Goal: Information Seeking & Learning: Learn about a topic

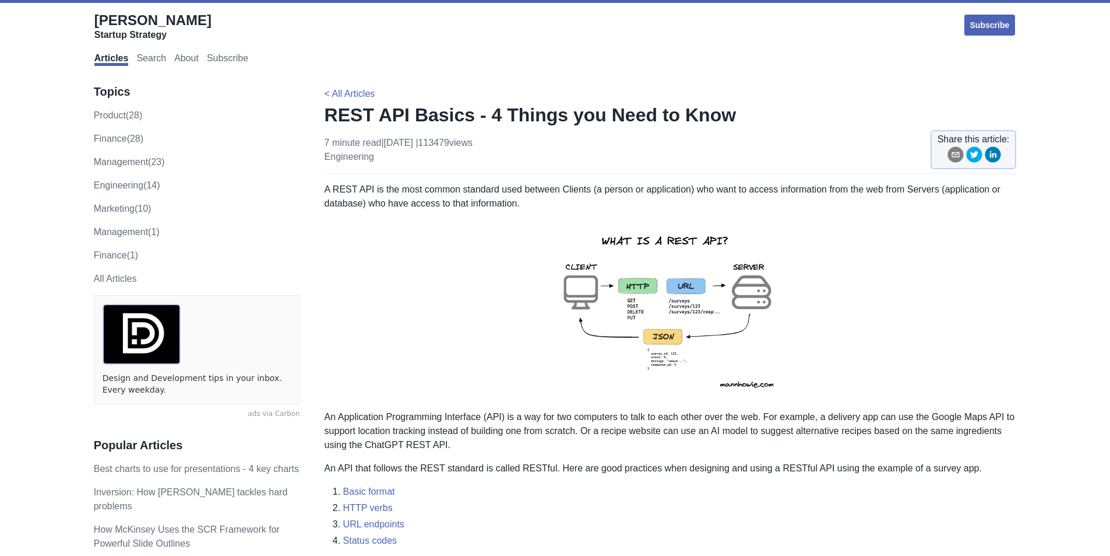
click at [680, 235] on img at bounding box center [670, 310] width 255 height 181
drag, startPoint x: 680, startPoint y: 235, endPoint x: 664, endPoint y: 238, distance: 16.0
click at [679, 235] on img at bounding box center [670, 310] width 255 height 181
click at [662, 241] on img at bounding box center [670, 310] width 255 height 181
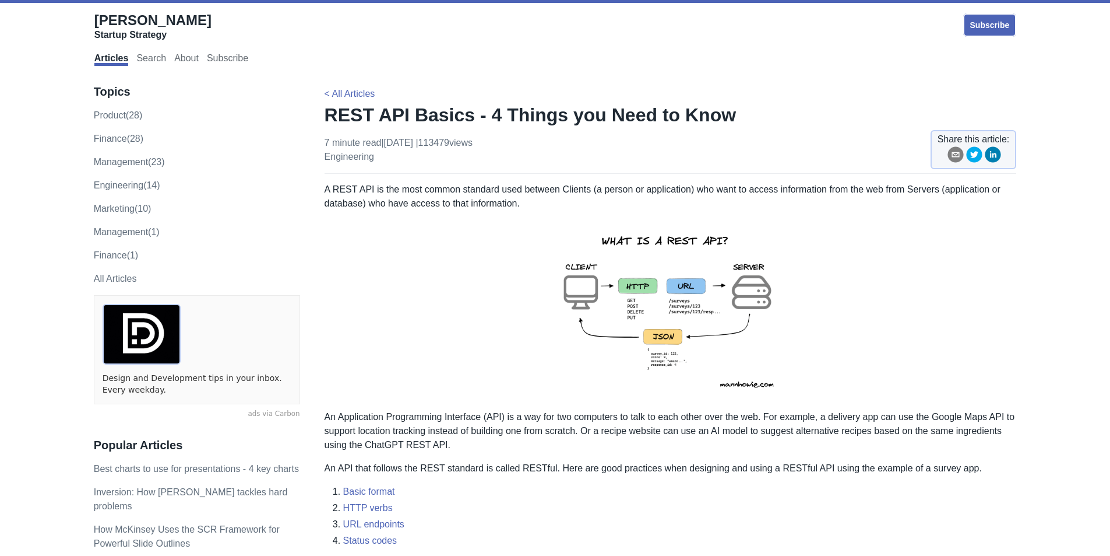
click at [663, 241] on img at bounding box center [670, 310] width 255 height 181
click at [664, 242] on img at bounding box center [670, 310] width 255 height 181
click at [551, 415] on p "An Application Programming Interface (API) is a way for two computers to talk t…" at bounding box center [671, 431] width 692 height 42
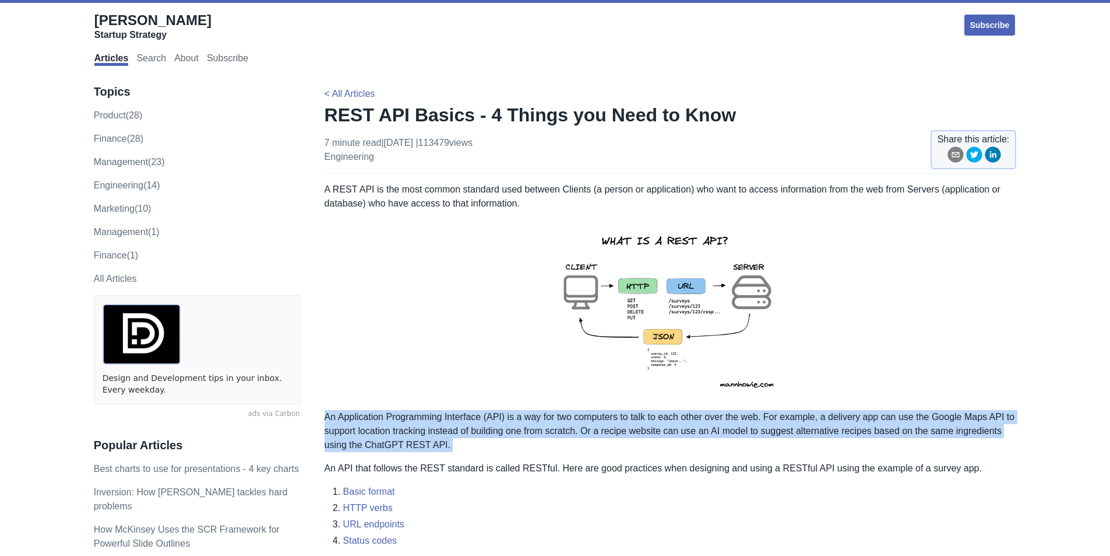
click at [551, 415] on p "An Application Programming Interface (API) is a way for two computers to talk t…" at bounding box center [671, 431] width 692 height 42
click at [465, 431] on p "An Application Programming Interface (API) is a way for two computers to talk t…" at bounding box center [671, 431] width 692 height 42
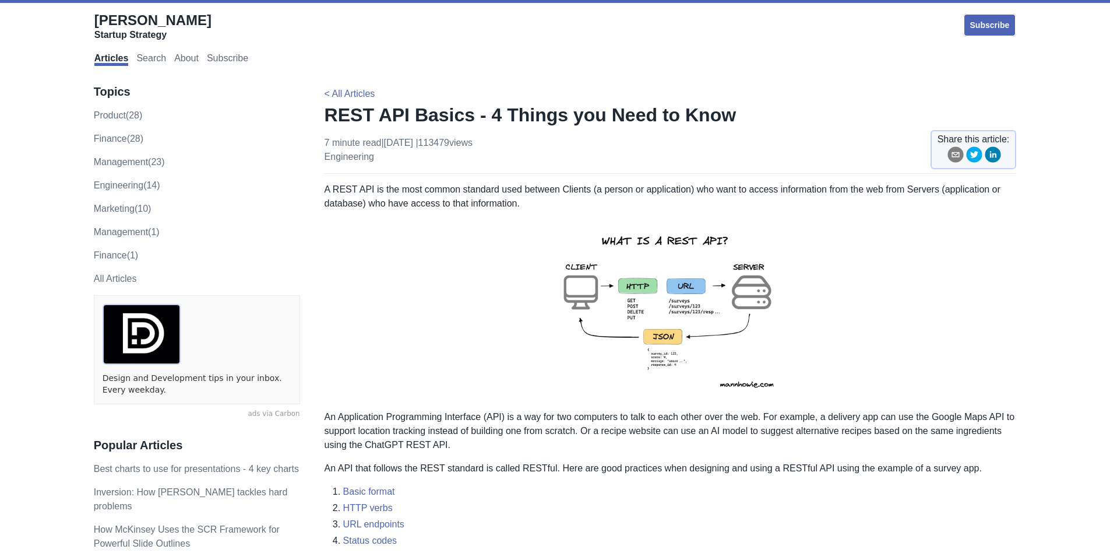
click at [433, 425] on p "An Application Programming Interface (API) is a way for two computers to talk t…" at bounding box center [671, 431] width 692 height 42
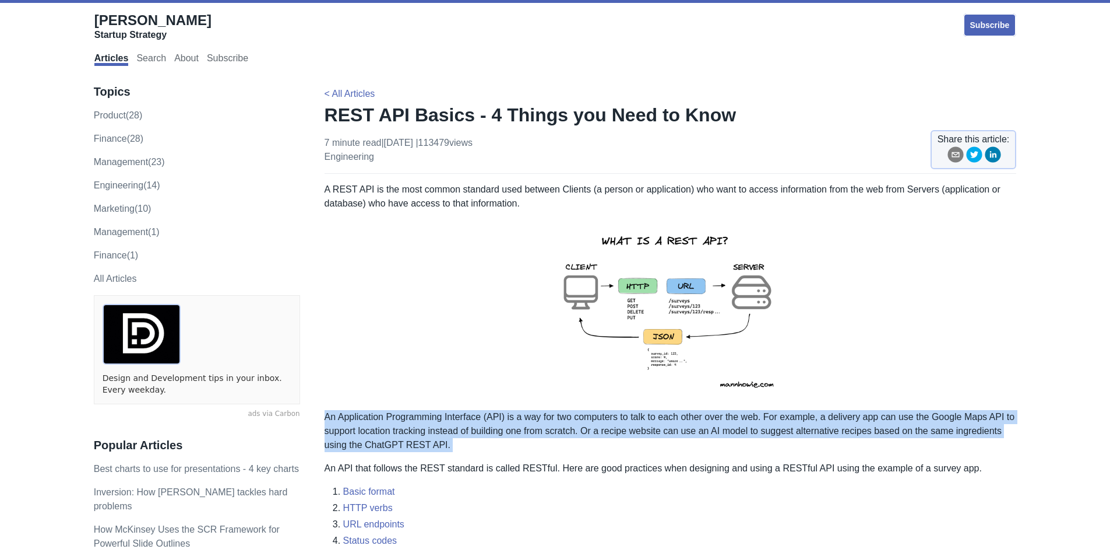
click at [433, 425] on p "An Application Programming Interface (API) is a way for two computers to talk t…" at bounding box center [671, 431] width 692 height 42
click at [458, 422] on p "An Application Programming Interface (API) is a way for two computers to talk t…" at bounding box center [671, 431] width 692 height 42
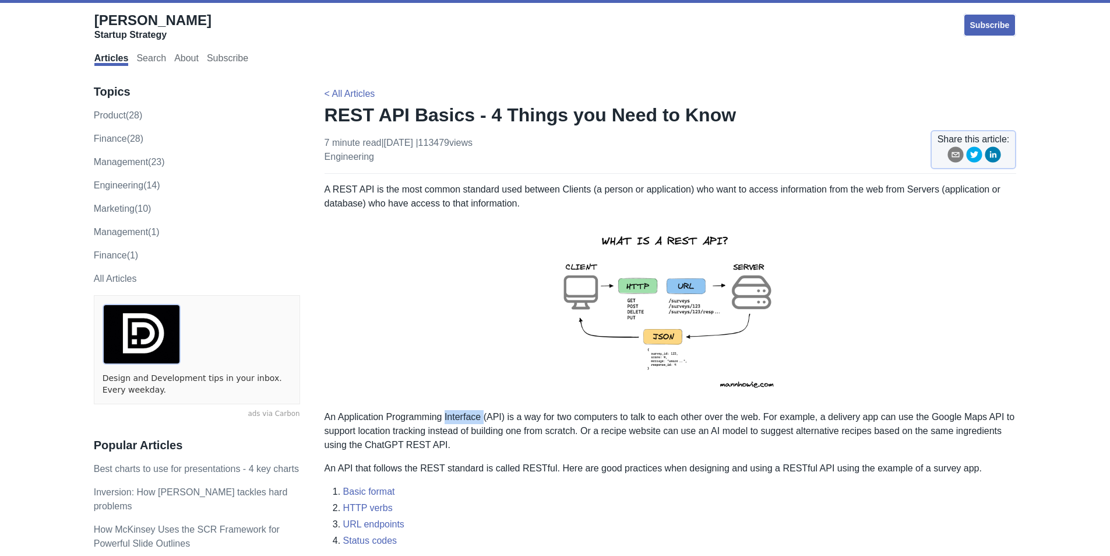
click at [458, 422] on p "An Application Programming Interface (API) is a way for two computers to talk t…" at bounding box center [671, 431] width 692 height 42
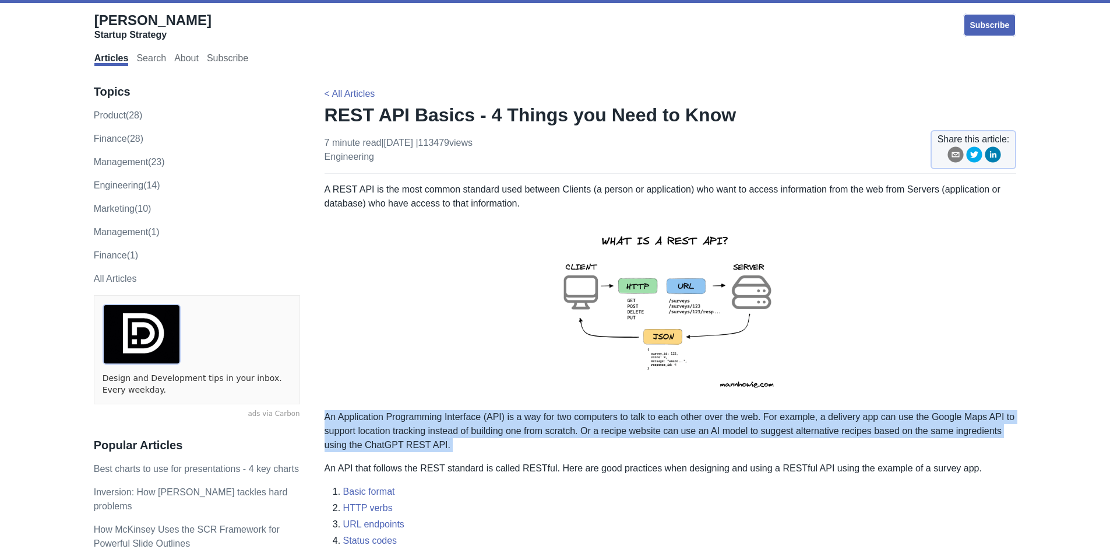
click at [458, 422] on p "An Application Programming Interface (API) is a way for two computers to talk t…" at bounding box center [671, 431] width 692 height 42
click at [522, 416] on p "An Application Programming Interface (API) is a way for two computers to talk t…" at bounding box center [671, 431] width 692 height 42
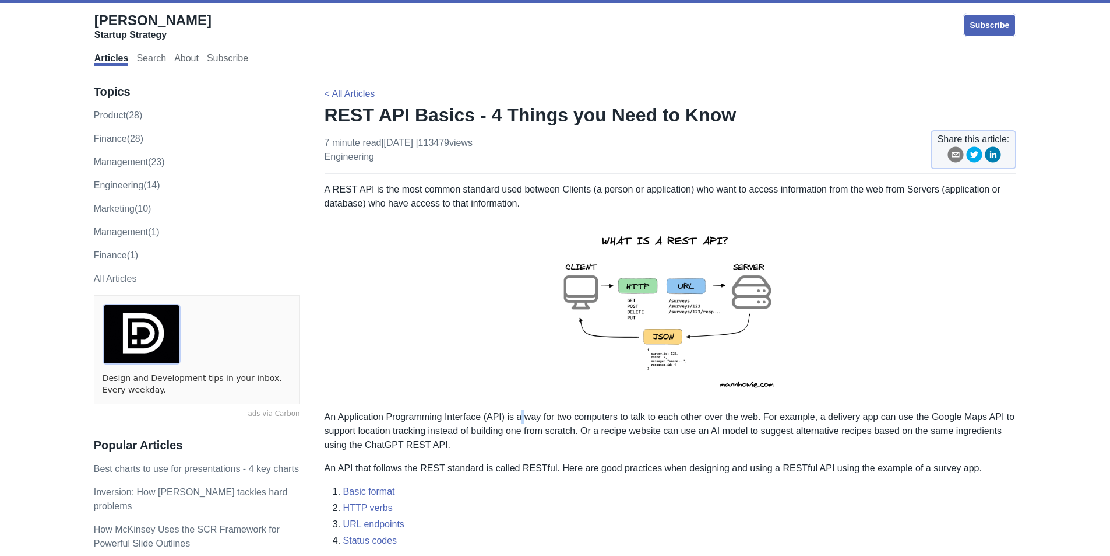
click at [522, 416] on p "An Application Programming Interface (API) is a way for two computers to talk t…" at bounding box center [671, 431] width 692 height 42
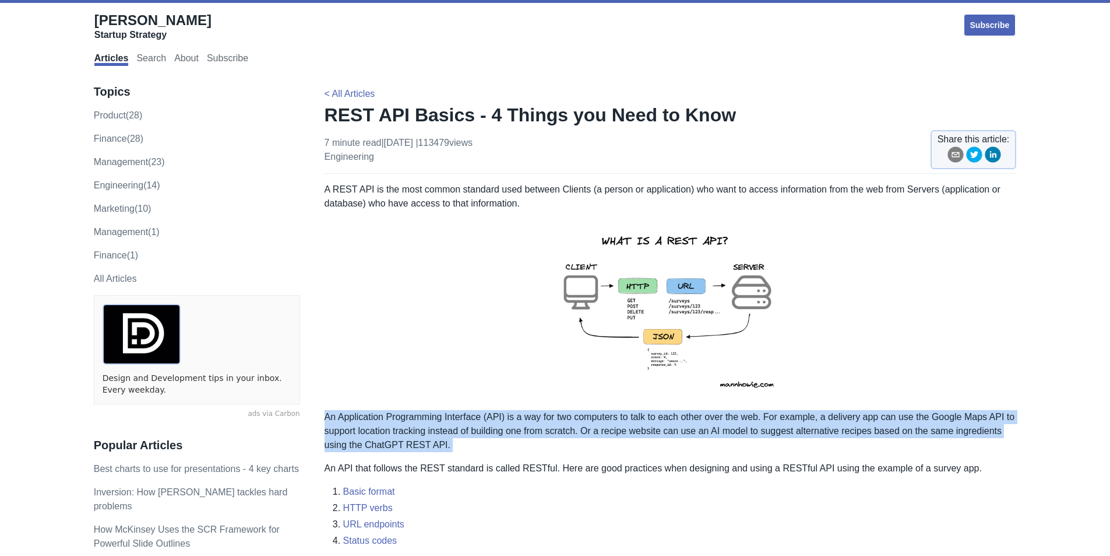
click at [522, 416] on p "An Application Programming Interface (API) is a way for two computers to talk t…" at bounding box center [671, 431] width 692 height 42
click at [507, 420] on p "An Application Programming Interface (API) is a way for two computers to talk t…" at bounding box center [671, 431] width 692 height 42
click at [500, 421] on p "An Application Programming Interface (API) is a way for two computers to talk t…" at bounding box center [671, 431] width 692 height 42
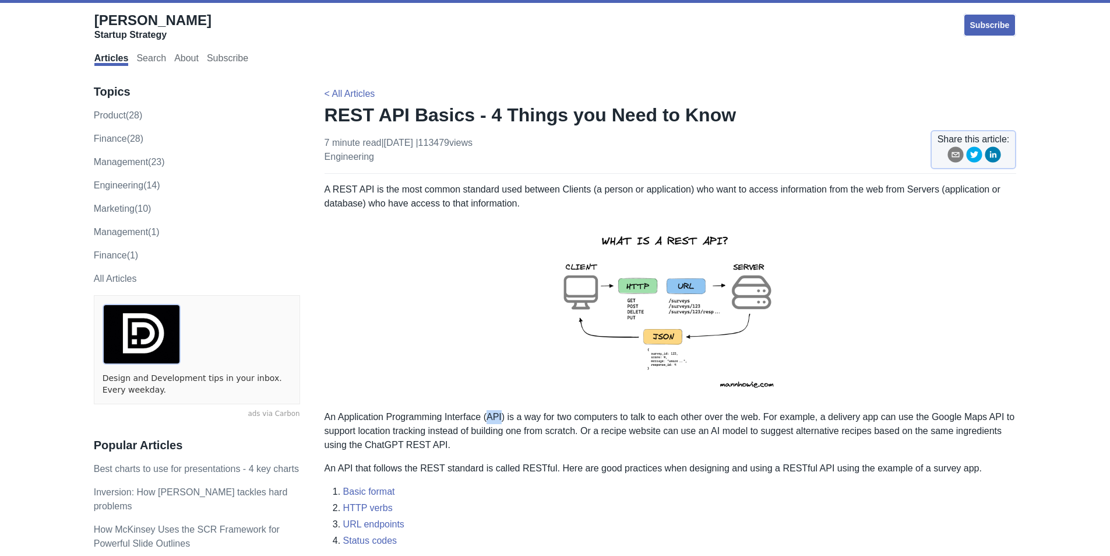
click at [500, 421] on p "An Application Programming Interface (API) is a way for two computers to talk t…" at bounding box center [671, 431] width 692 height 42
click at [488, 420] on p "An Application Programming Interface (API) is a way for two computers to talk t…" at bounding box center [671, 431] width 692 height 42
click at [491, 416] on p "An Application Programming Interface (API) is a way for two computers to talk t…" at bounding box center [671, 431] width 692 height 42
click at [507, 414] on p "An Application Programming Interface (API) is a way for two computers to talk t…" at bounding box center [671, 431] width 692 height 42
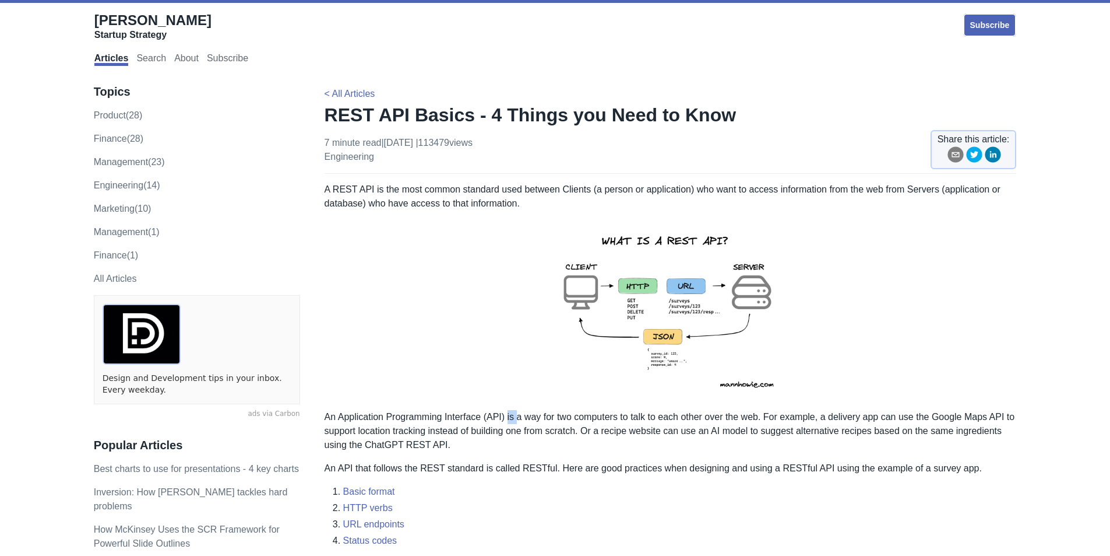
click at [507, 414] on p "An Application Programming Interface (API) is a way for two computers to talk t…" at bounding box center [671, 431] width 692 height 42
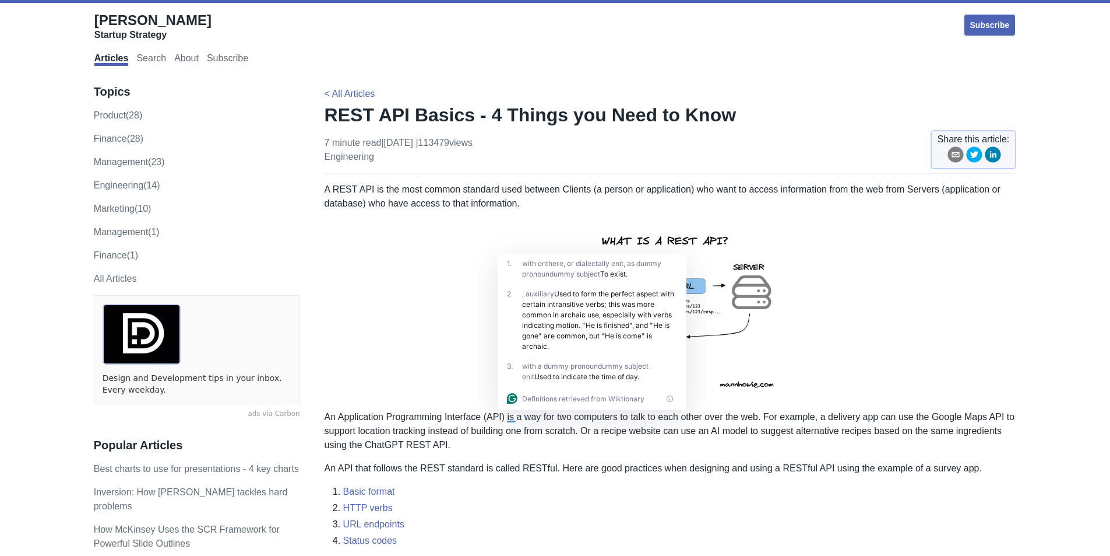
click at [542, 413] on p "An Application Programming Interface (API) is a way for two computers to talk t…" at bounding box center [671, 431] width 692 height 42
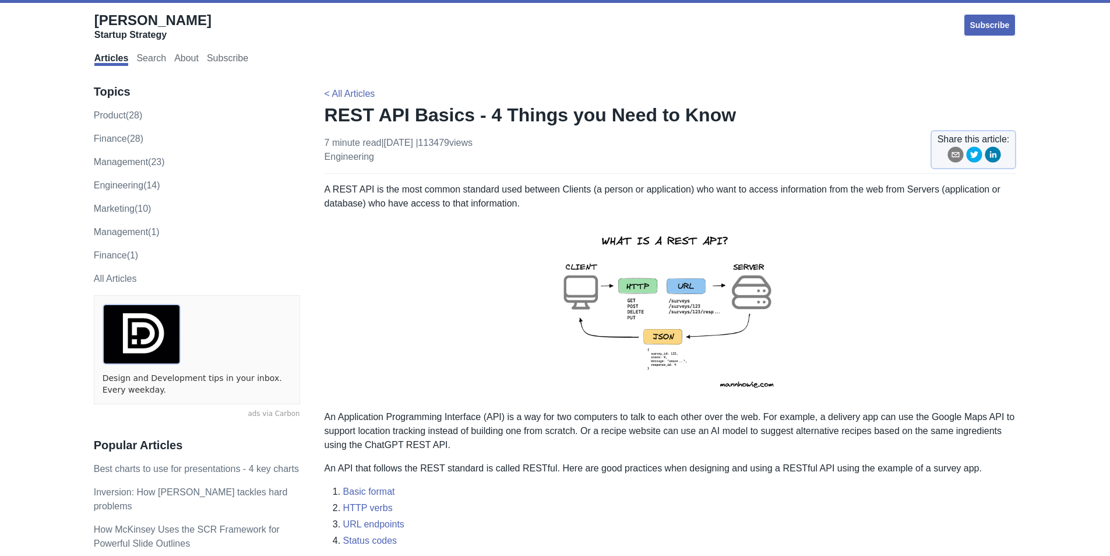
click at [555, 416] on p "An Application Programming Interface (API) is a way for two computers to talk t…" at bounding box center [671, 431] width 692 height 42
click at [579, 416] on p "An Application Programming Interface (API) is a way for two computers to talk t…" at bounding box center [671, 431] width 692 height 42
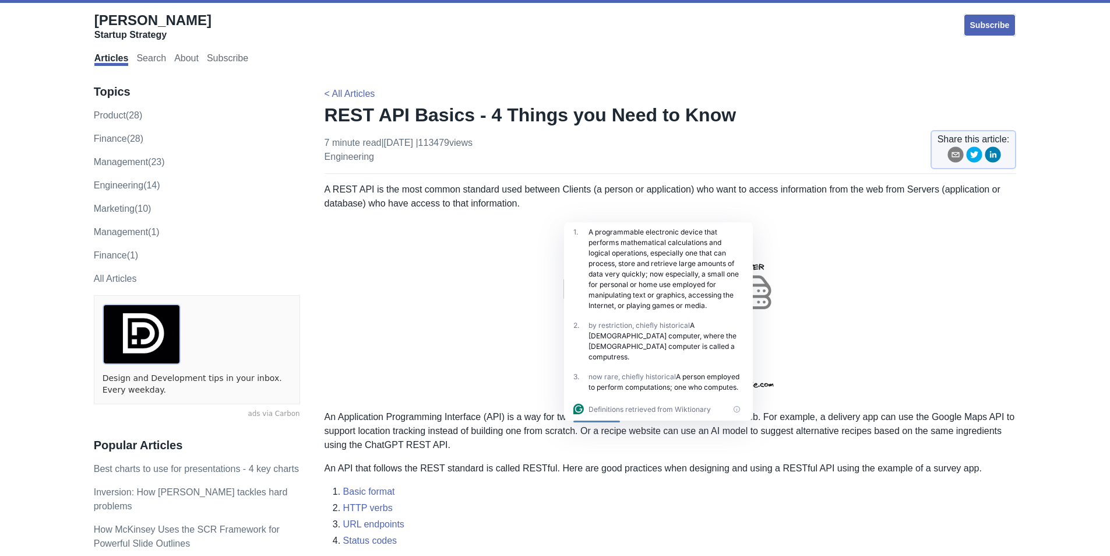
click at [656, 419] on p "An Application Programming Interface (API) is a way for two computers to talk t…" at bounding box center [671, 431] width 692 height 42
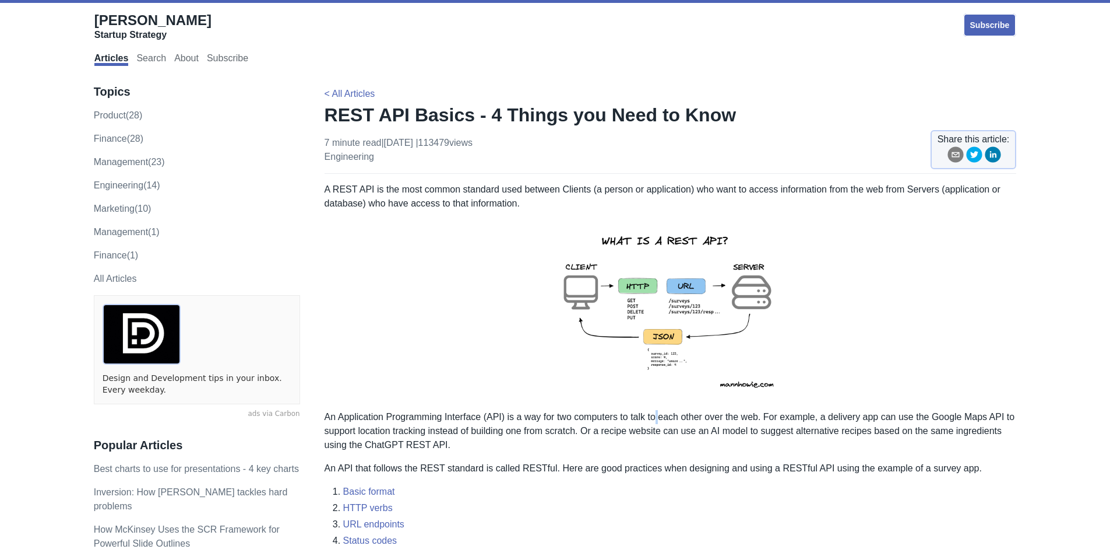
click at [656, 419] on p "An Application Programming Interface (API) is a way for two computers to talk t…" at bounding box center [671, 431] width 692 height 42
click at [683, 423] on p "An Application Programming Interface (API) is a way for two computers to talk t…" at bounding box center [671, 431] width 692 height 42
click at [747, 431] on p "An Application Programming Interface (API) is a way for two computers to talk t…" at bounding box center [671, 431] width 692 height 42
click at [730, 417] on p "An Application Programming Interface (API) is a way for two computers to talk t…" at bounding box center [671, 431] width 692 height 42
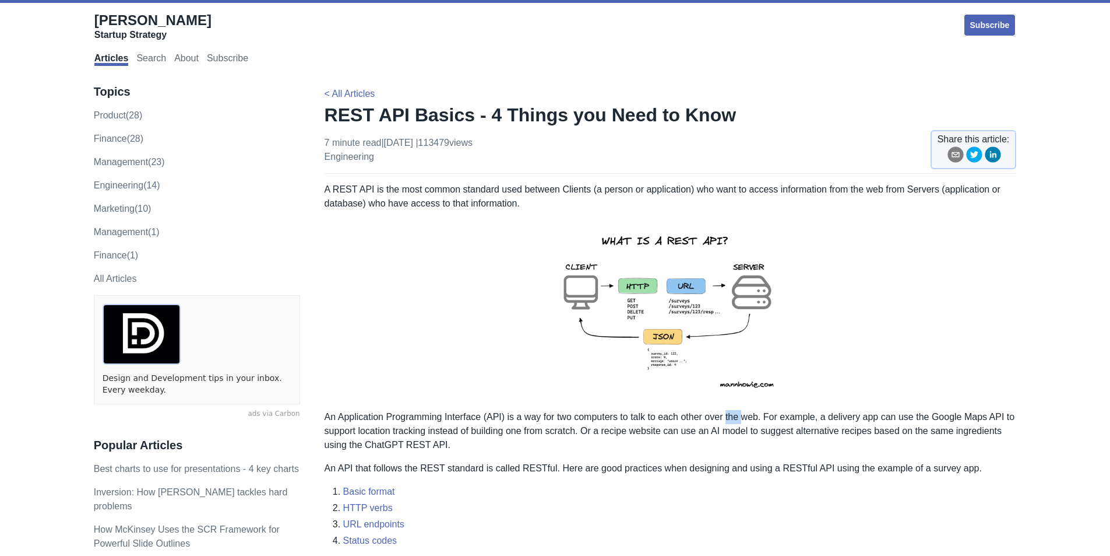
click at [730, 417] on p "An Application Programming Interface (API) is a way for two computers to talk t…" at bounding box center [671, 431] width 692 height 42
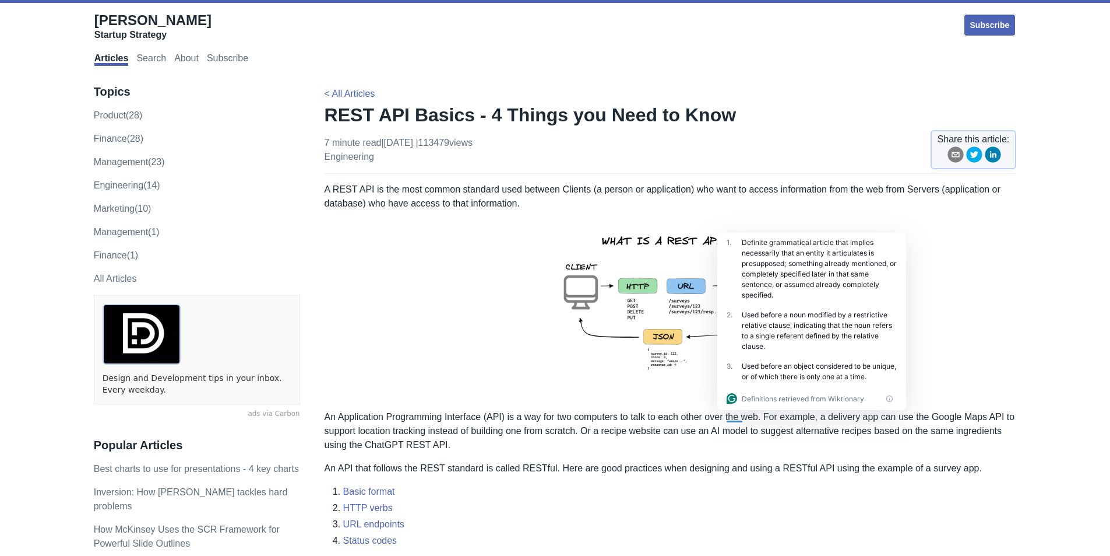
click at [767, 415] on p "An Application Programming Interface (API) is a way for two computers to talk t…" at bounding box center [671, 431] width 692 height 42
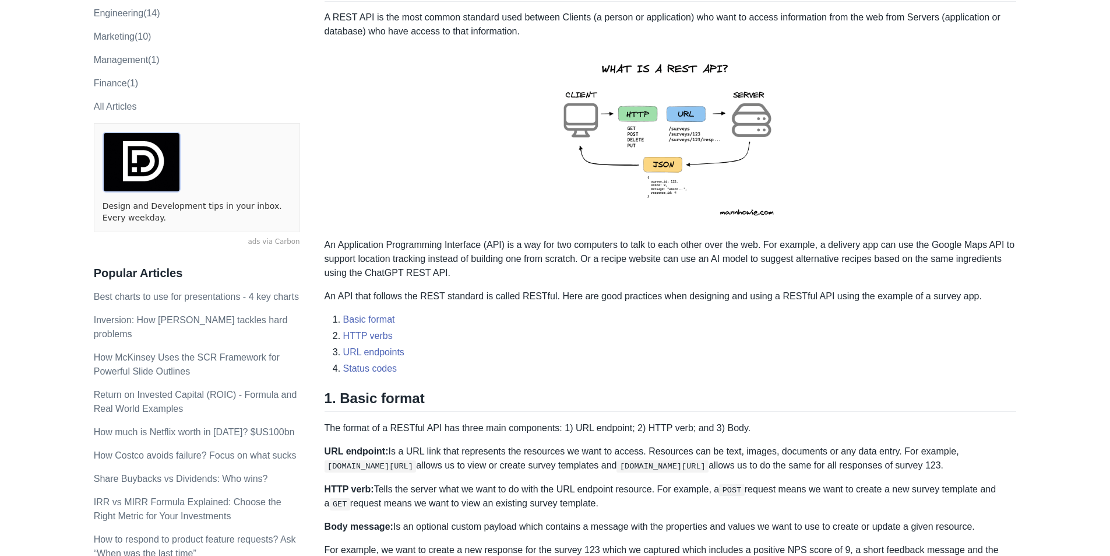
scroll to position [175, 0]
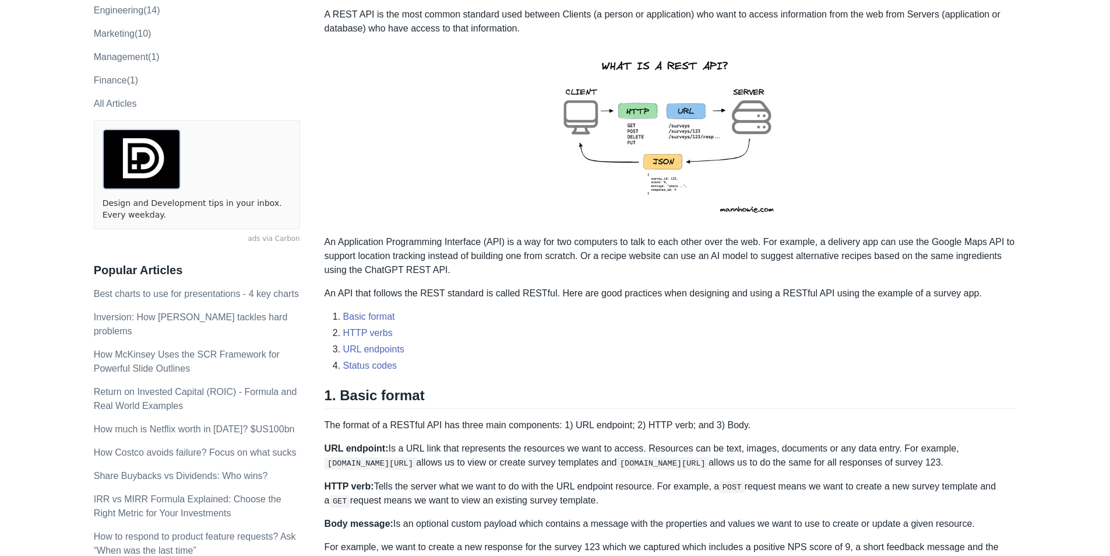
click at [778, 244] on p "An Application Programming Interface (API) is a way for two computers to talk t…" at bounding box center [671, 256] width 692 height 42
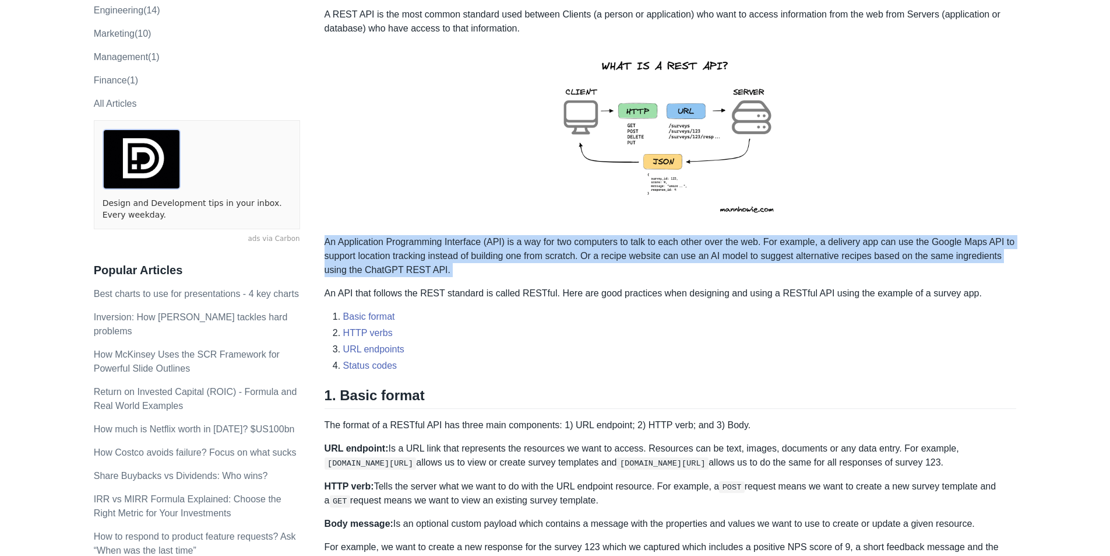
click at [778, 244] on p "An Application Programming Interface (API) is a way for two computers to talk t…" at bounding box center [671, 256] width 692 height 42
drag, startPoint x: 729, startPoint y: 259, endPoint x: 697, endPoint y: 263, distance: 32.3
click at [729, 259] on p "An Application Programming Interface (API) is a way for two computers to talk t…" at bounding box center [671, 256] width 692 height 42
click at [665, 237] on p "An Application Programming Interface (API) is a way for two computers to talk t…" at bounding box center [671, 256] width 692 height 42
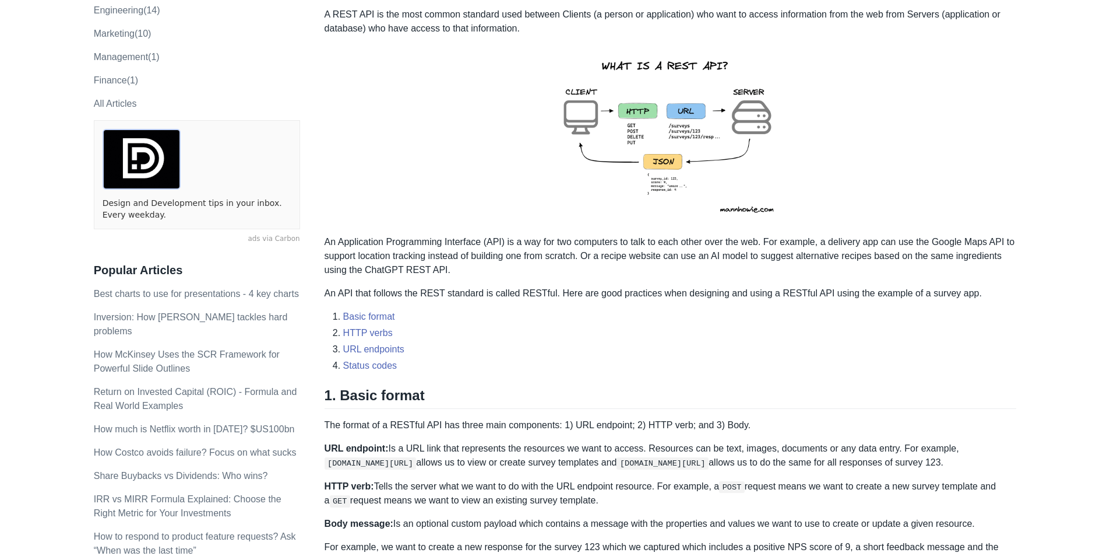
click at [781, 235] on p "An Application Programming Interface (API) is a way for two computers to talk t…" at bounding box center [671, 256] width 692 height 42
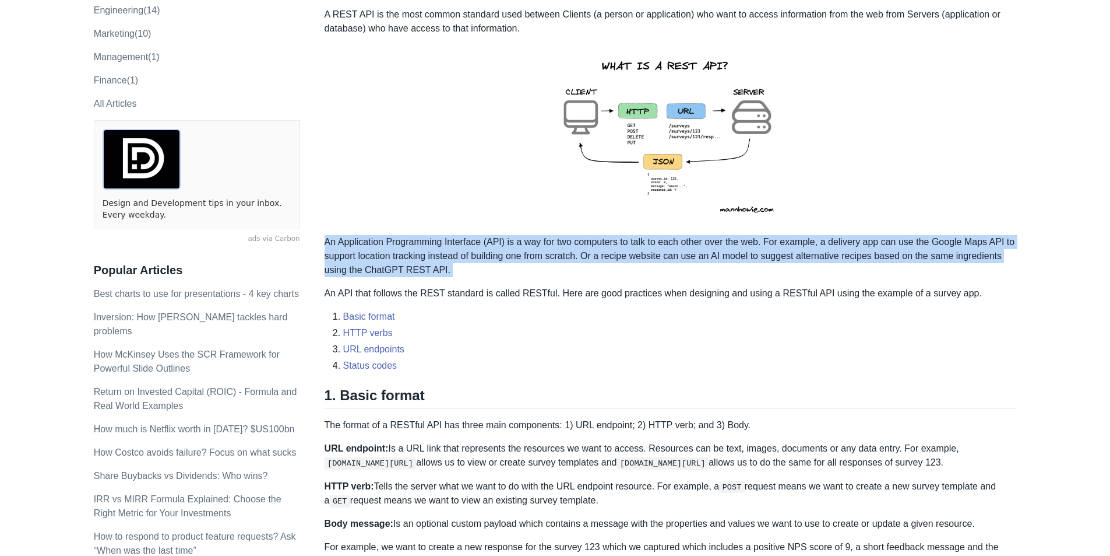
drag, startPoint x: 781, startPoint y: 234, endPoint x: 800, endPoint y: 237, distance: 20.0
click at [781, 235] on p "An Application Programming Interface (API) is a way for two computers to talk t…" at bounding box center [671, 256] width 692 height 42
click at [817, 243] on p "An Application Programming Interface (API) is a way for two computers to talk t…" at bounding box center [671, 256] width 692 height 42
click at [856, 247] on p "An Application Programming Interface (API) is a way for two computers to talk t…" at bounding box center [671, 256] width 692 height 42
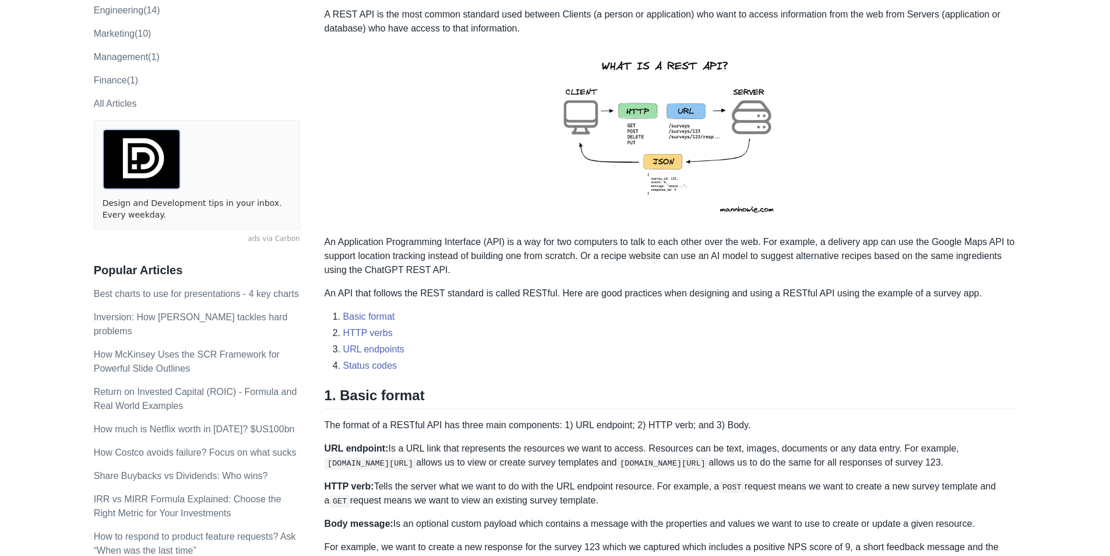
click at [858, 248] on p "An Application Programming Interface (API) is a way for two computers to talk t…" at bounding box center [671, 256] width 692 height 42
click at [955, 245] on p "An Application Programming Interface (API) is a way for two computers to talk t…" at bounding box center [671, 256] width 692 height 42
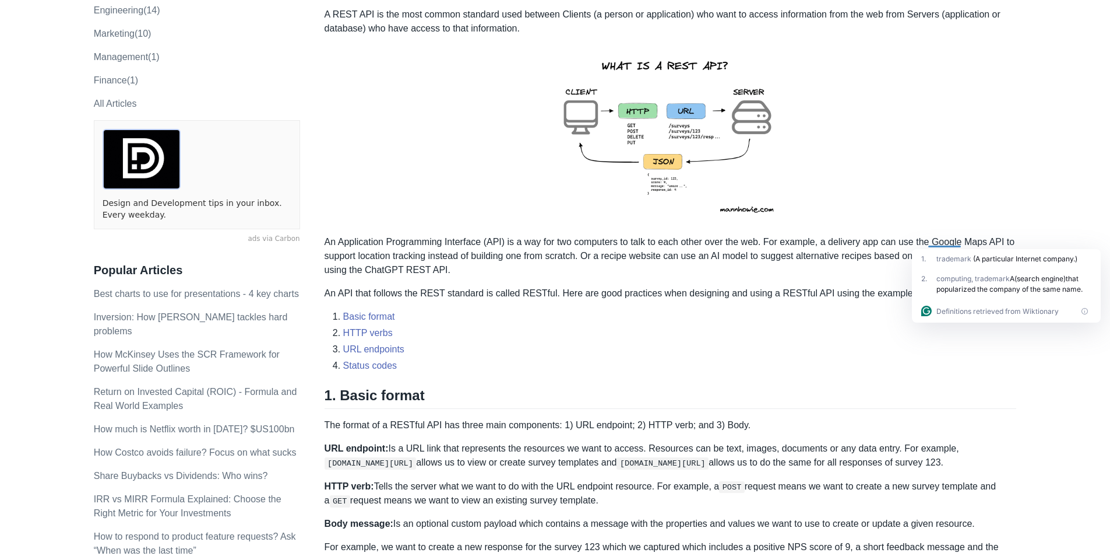
click at [839, 256] on p "An Application Programming Interface (API) is a way for two computers to talk t…" at bounding box center [671, 256] width 692 height 42
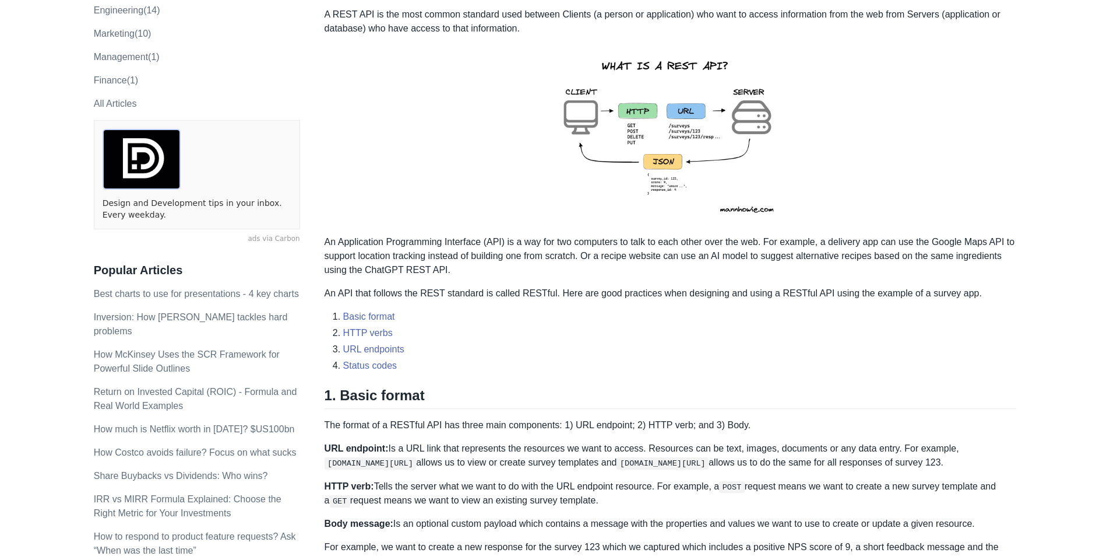
click at [909, 251] on p "An Application Programming Interface (API) is a way for two computers to talk t…" at bounding box center [671, 256] width 692 height 42
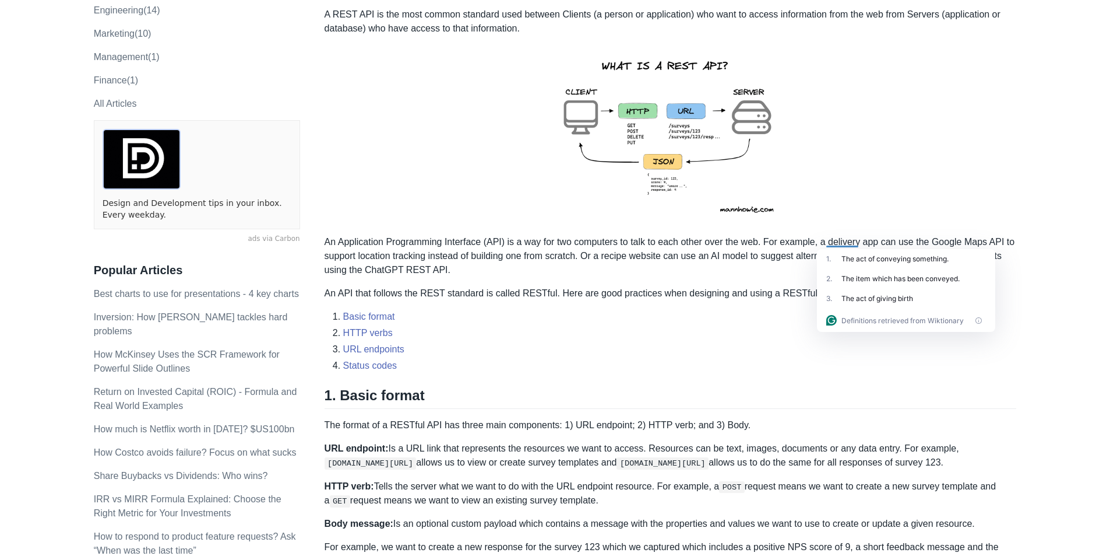
click at [878, 250] on div "1 . The act of conveying something." at bounding box center [906, 259] width 178 height 20
drag, startPoint x: 902, startPoint y: 244, endPoint x: 913, endPoint y: 244, distance: 11.1
click at [903, 244] on p "An Application Programming Interface (API) is a way for two computers to talk t…" at bounding box center [671, 256] width 692 height 42
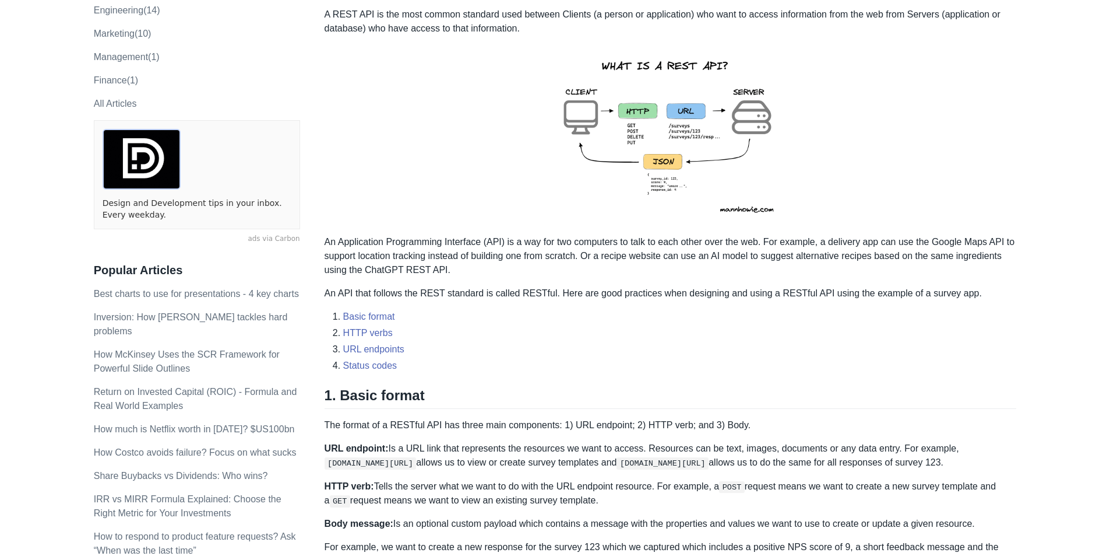
click at [1008, 239] on p "An Application Programming Interface (API) is a way for two computers to talk t…" at bounding box center [671, 256] width 692 height 42
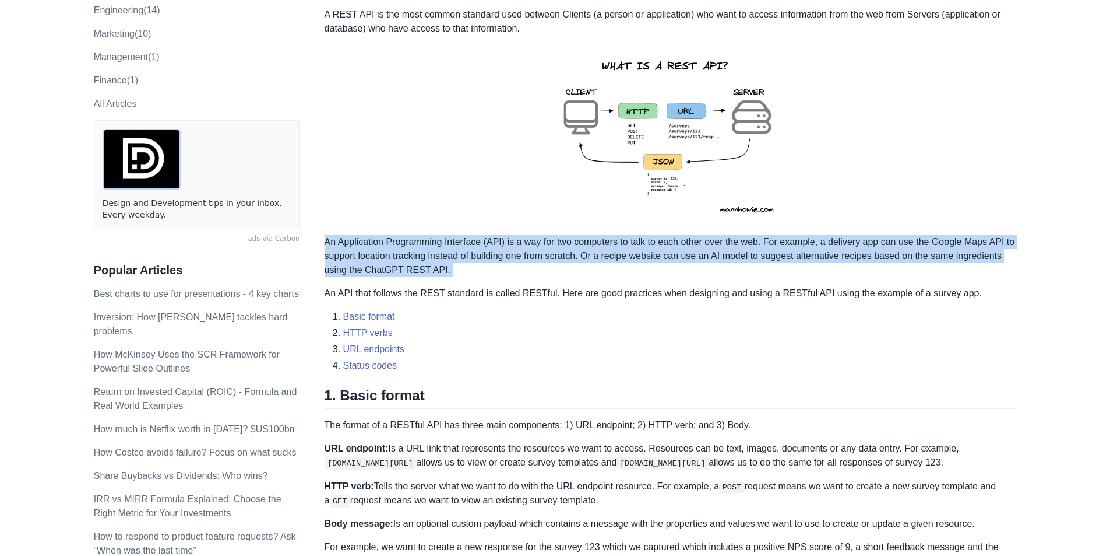
click at [430, 241] on p "An Application Programming Interface (API) is a way for two computers to talk t…" at bounding box center [671, 256] width 692 height 42
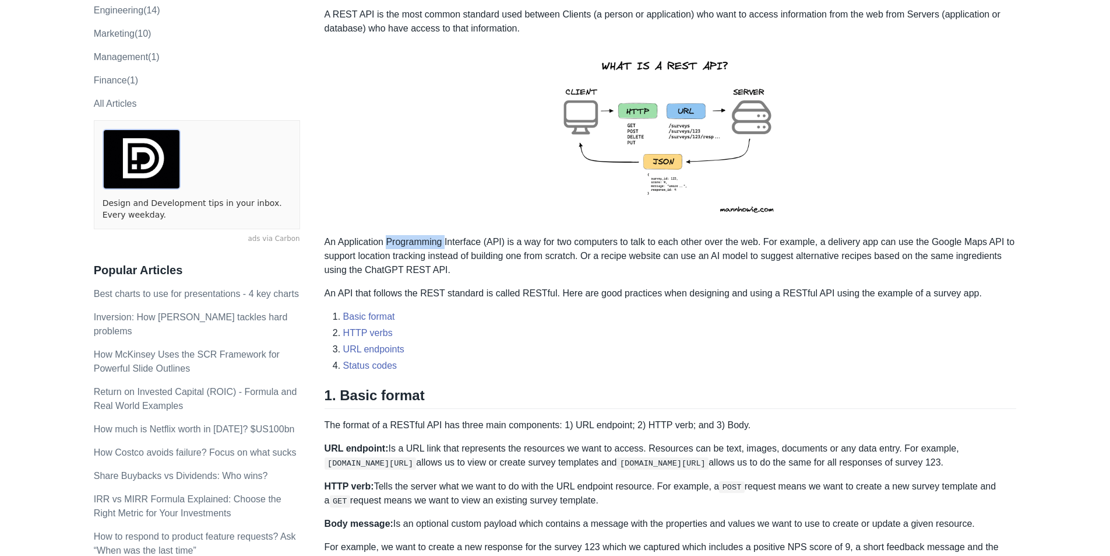
click at [430, 241] on p "An Application Programming Interface (API) is a way for two computers to talk t…" at bounding box center [671, 256] width 692 height 42
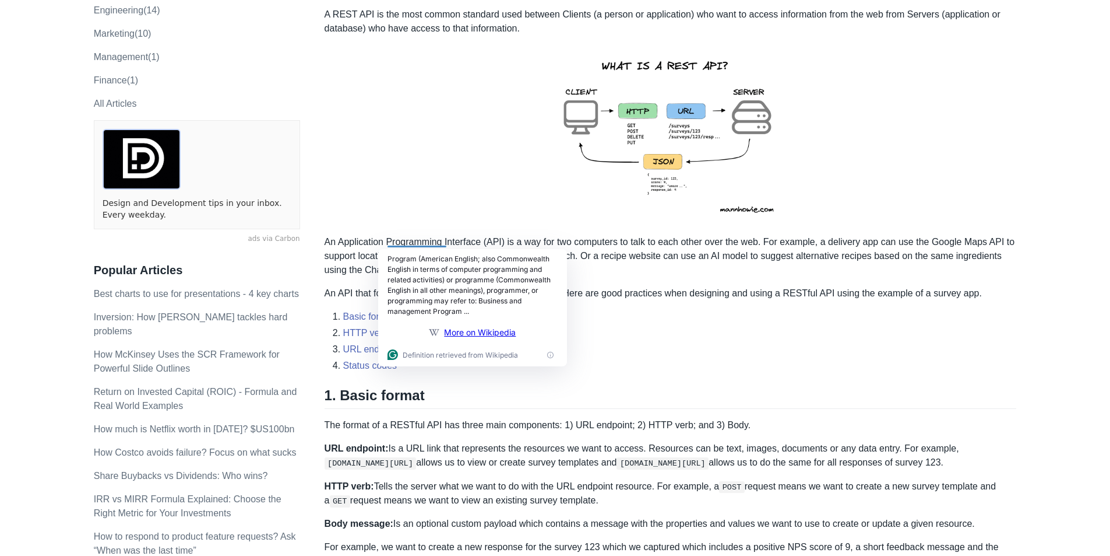
click at [435, 252] on div "Program (American English; also Commonwealth English in terms of computer progr…" at bounding box center [472, 285] width 189 height 72
click at [507, 247] on p "An Application Programming Interface (API) is a way for two computers to talk t…" at bounding box center [671, 256] width 692 height 42
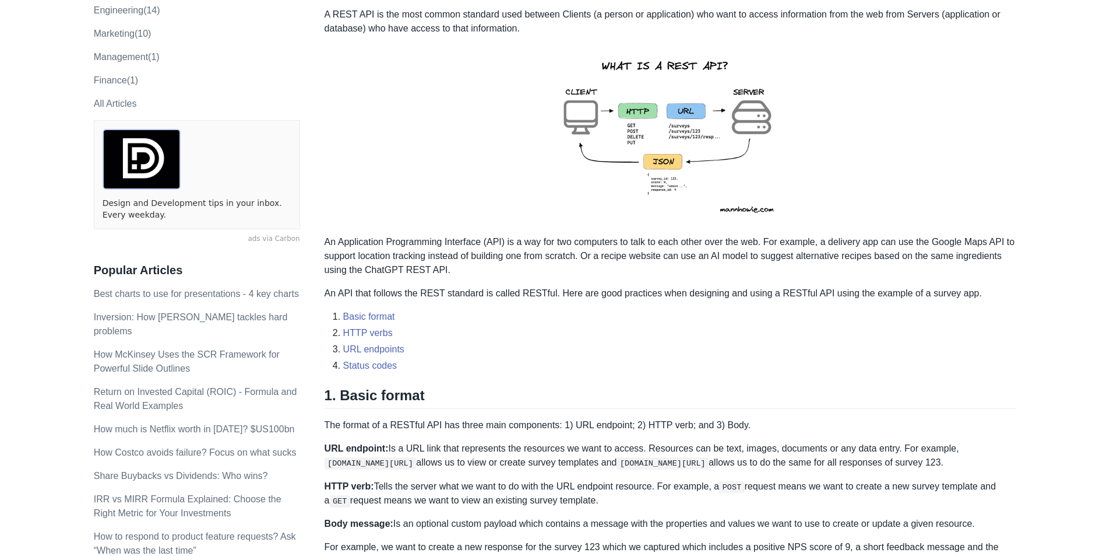
click at [485, 260] on p "An Application Programming Interface (API) is a way for two computers to talk t…" at bounding box center [671, 256] width 692 height 42
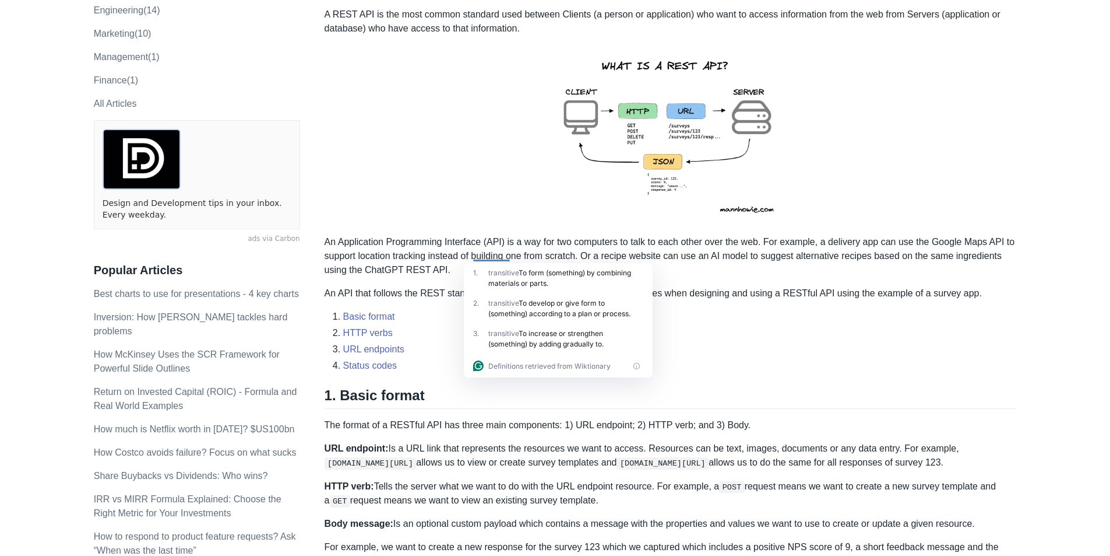
click at [519, 258] on p "An Application Programming Interface (API) is a way for two computers to talk t…" at bounding box center [671, 256] width 692 height 42
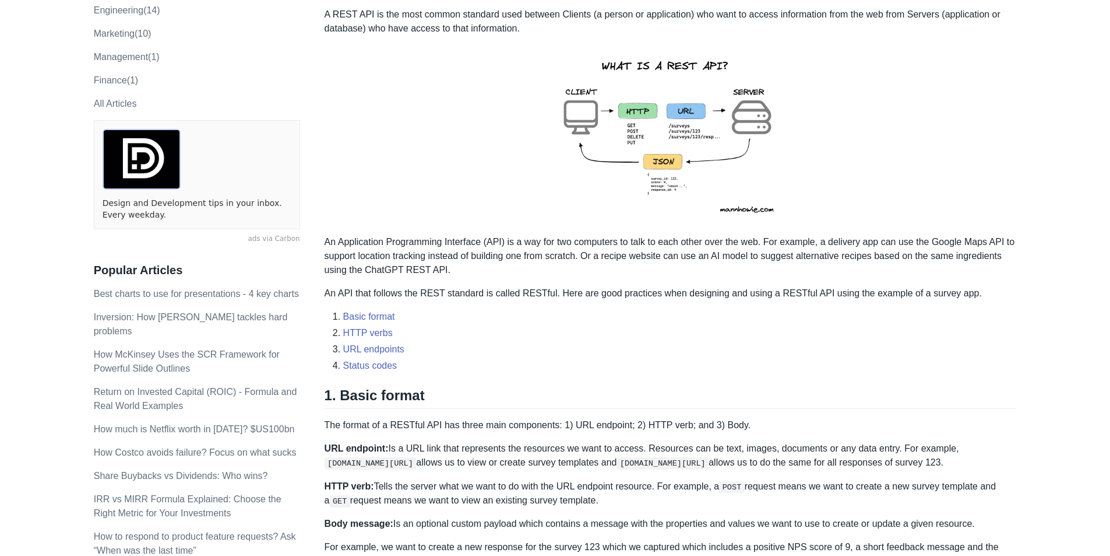
click at [575, 261] on p "An Application Programming Interface (API) is a way for two computers to talk t…" at bounding box center [671, 256] width 692 height 42
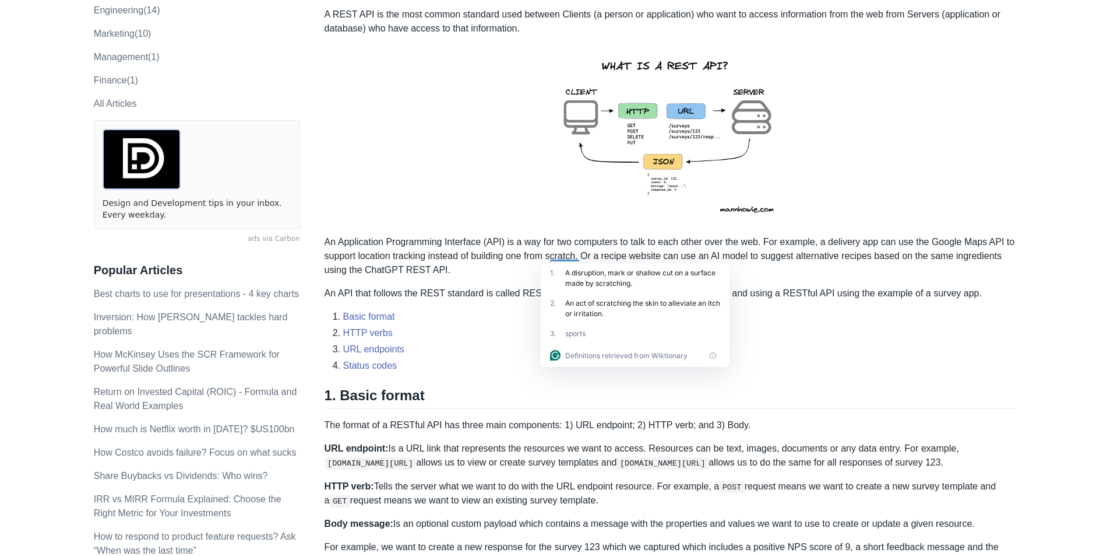
click at [617, 258] on p "An Application Programming Interface (API) is a way for two computers to talk t…" at bounding box center [671, 256] width 692 height 42
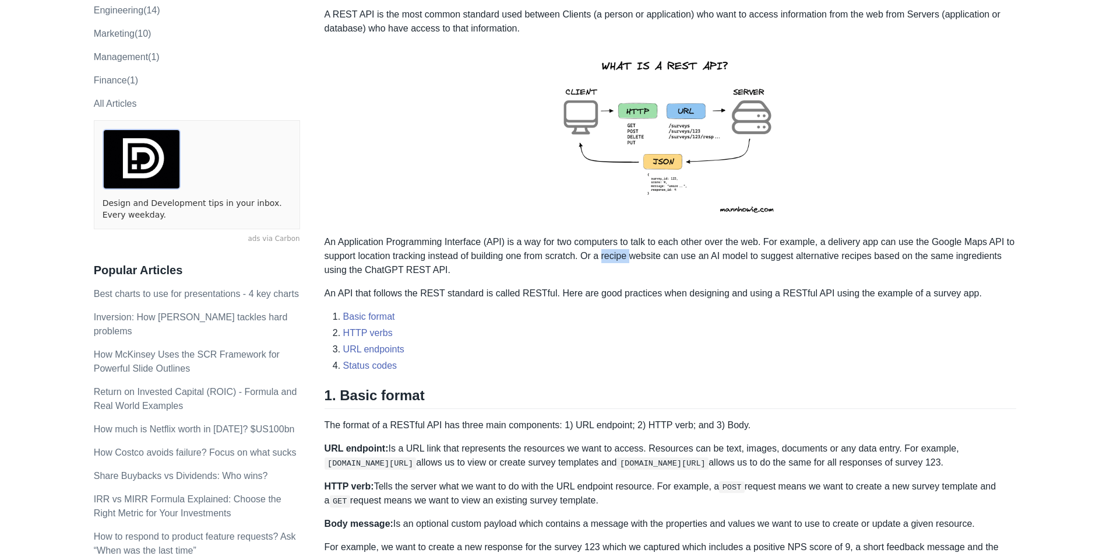
click at [617, 258] on p "An Application Programming Interface (API) is a way for two computers to talk t…" at bounding box center [671, 256] width 692 height 42
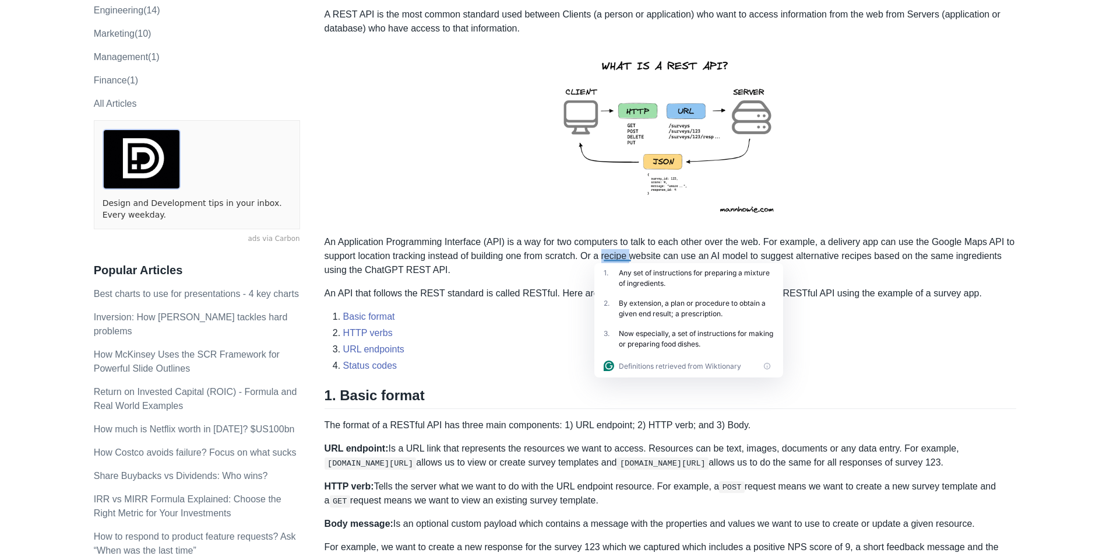
click at [678, 265] on div "1 . Any set of instructions for preparing a mixture of ingredients." at bounding box center [689, 278] width 189 height 30
click at [853, 251] on p "An Application Programming Interface (API) is a way for two computers to talk t…" at bounding box center [671, 256] width 692 height 42
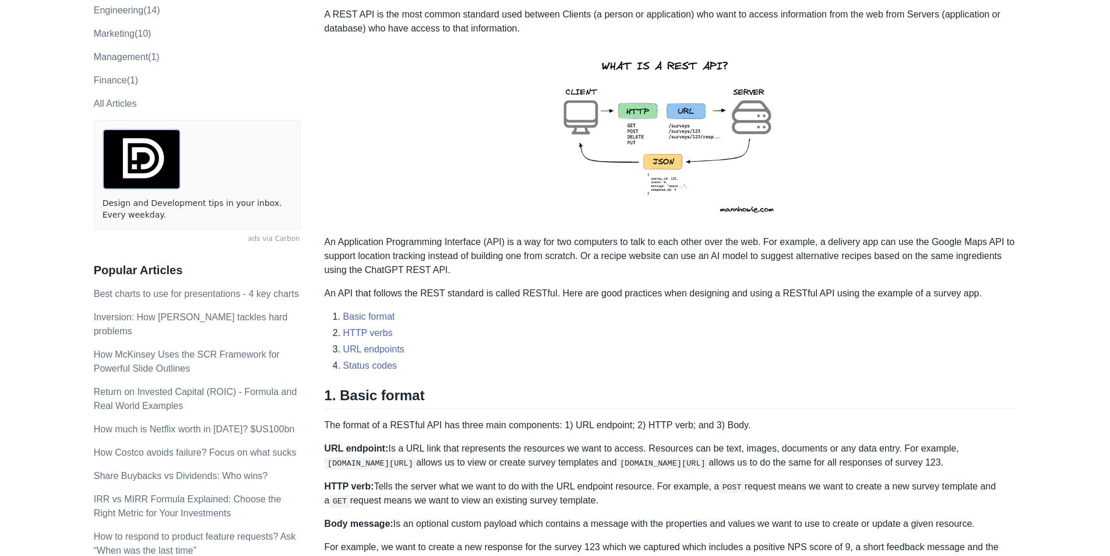
click at [803, 268] on p "An Application Programming Interface (API) is a way for two computers to talk t…" at bounding box center [671, 256] width 692 height 42
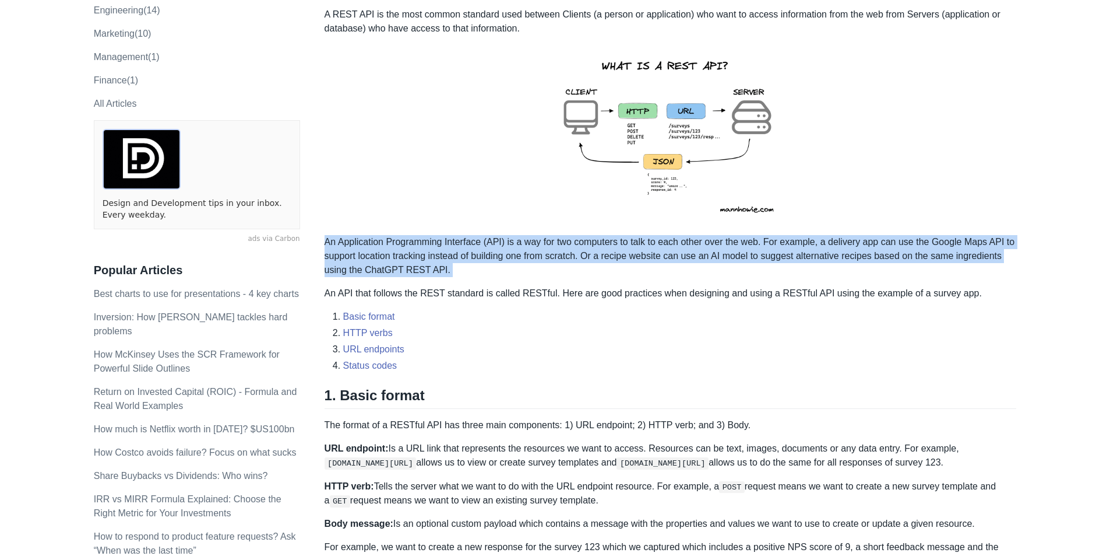
click at [803, 268] on p "An Application Programming Interface (API) is a way for two computers to talk t…" at bounding box center [671, 256] width 692 height 42
click at [845, 268] on p "An Application Programming Interface (API) is a way for two computers to talk t…" at bounding box center [671, 256] width 692 height 42
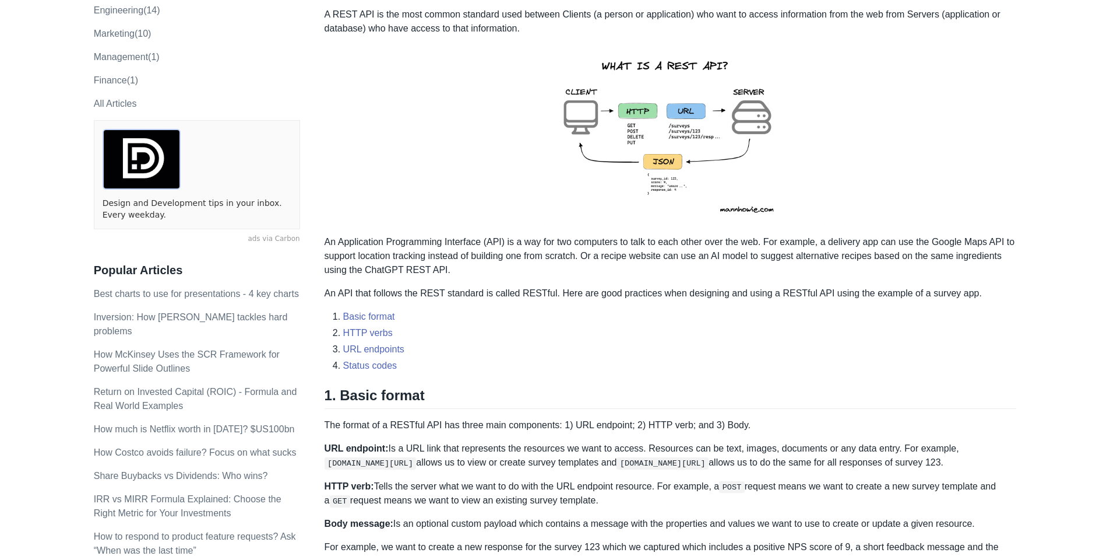
click at [836, 268] on p "An Application Programming Interface (API) is a way for two computers to talk t…" at bounding box center [671, 256] width 692 height 42
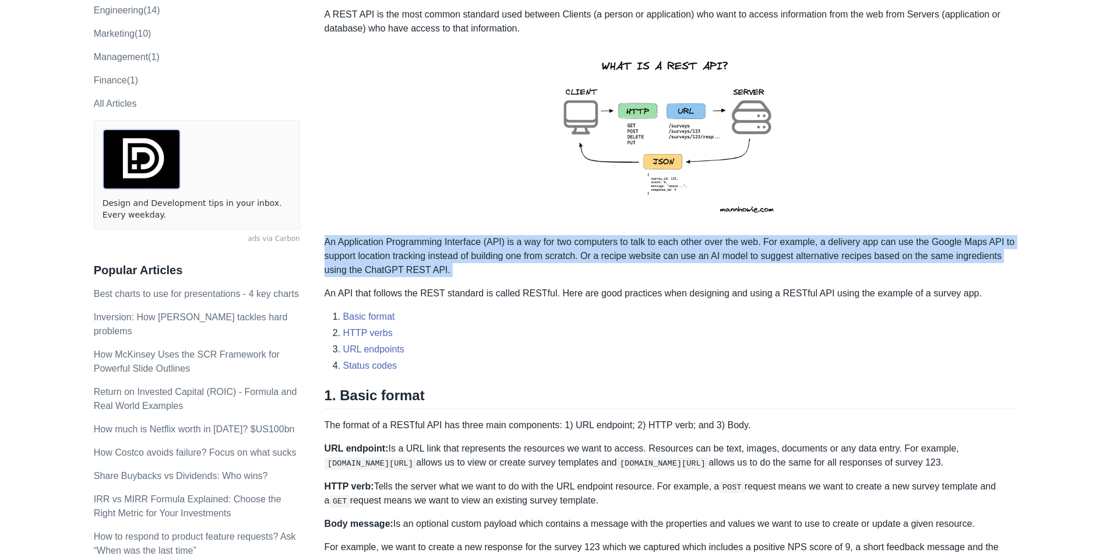
click at [836, 269] on p "An Application Programming Interface (API) is a way for two computers to talk t…" at bounding box center [671, 256] width 692 height 42
click at [869, 268] on p "An Application Programming Interface (API) is a way for two computers to talk t…" at bounding box center [671, 256] width 692 height 42
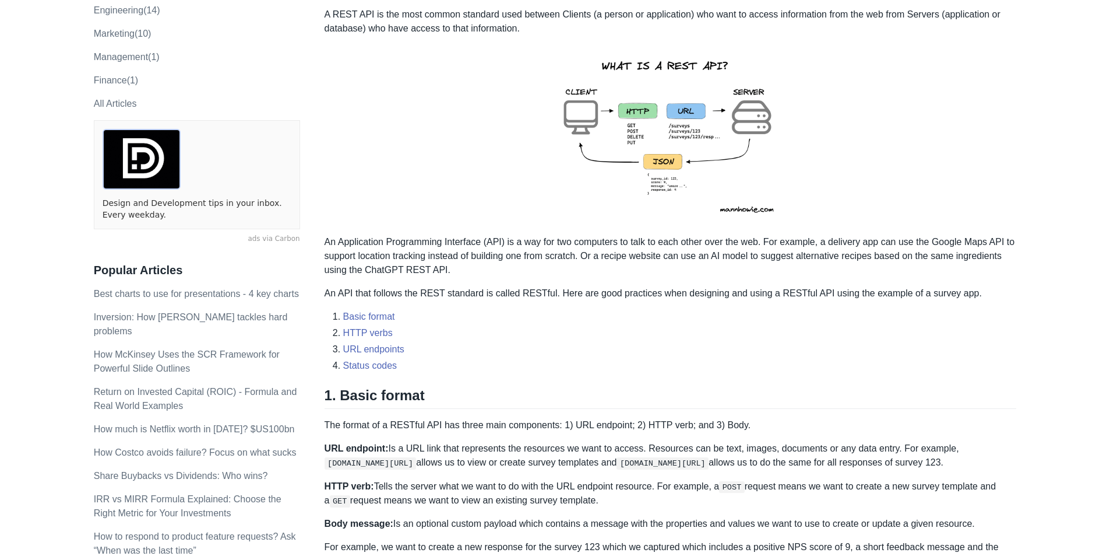
click at [869, 268] on p "An Application Programming Interface (API) is a way for two computers to talk t…" at bounding box center [671, 256] width 692 height 42
click at [871, 265] on p "An Application Programming Interface (API) is a way for two computers to talk t…" at bounding box center [671, 256] width 692 height 42
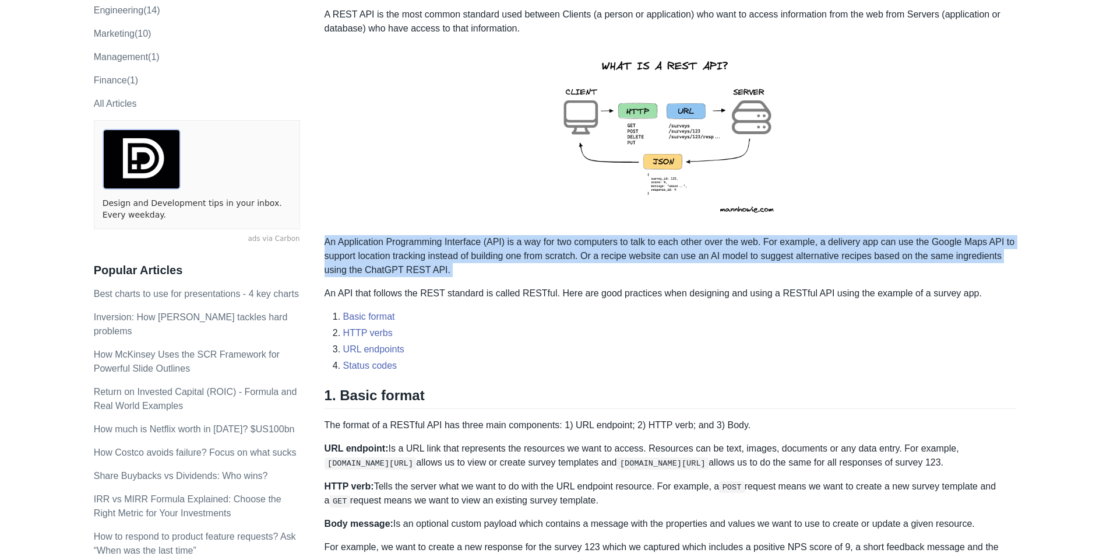
click at [871, 265] on p "An Application Programming Interface (API) is a way for two computers to talk t…" at bounding box center [671, 256] width 692 height 42
click at [920, 258] on p "An Application Programming Interface (API) is a way for two computers to talk t…" at bounding box center [671, 256] width 692 height 42
click at [912, 268] on p "An Application Programming Interface (API) is a way for two computers to talk t…" at bounding box center [671, 256] width 692 height 42
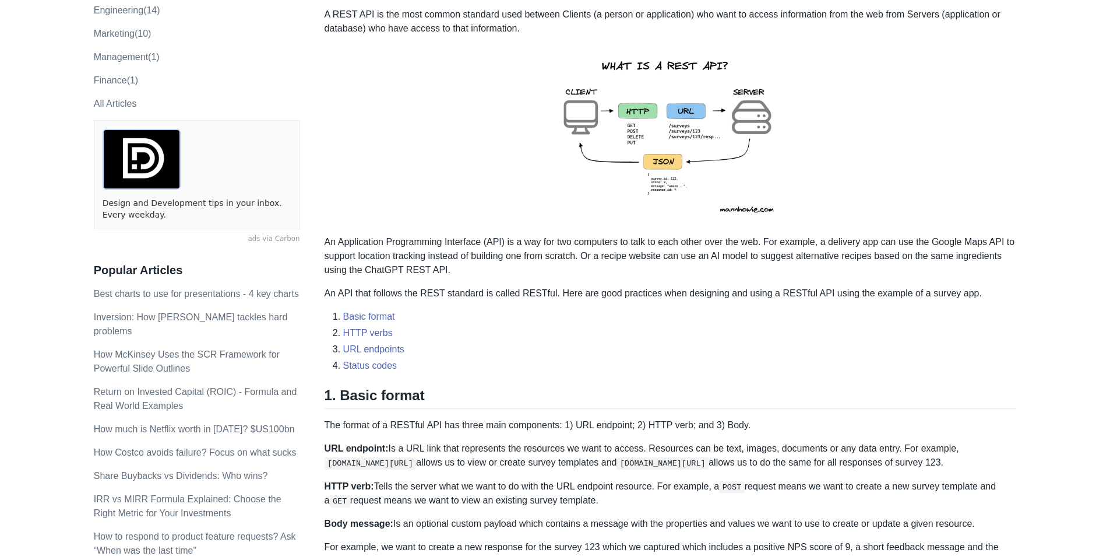
click at [912, 268] on p "An Application Programming Interface (API) is a way for two computers to talk t…" at bounding box center [671, 256] width 692 height 42
click at [914, 265] on p "An Application Programming Interface (API) is a way for two computers to talk t…" at bounding box center [671, 256] width 692 height 42
click at [914, 263] on p "An Application Programming Interface (API) is a way for two computers to talk t…" at bounding box center [671, 256] width 692 height 42
click at [915, 263] on p "An Application Programming Interface (API) is a way for two computers to talk t…" at bounding box center [671, 256] width 692 height 42
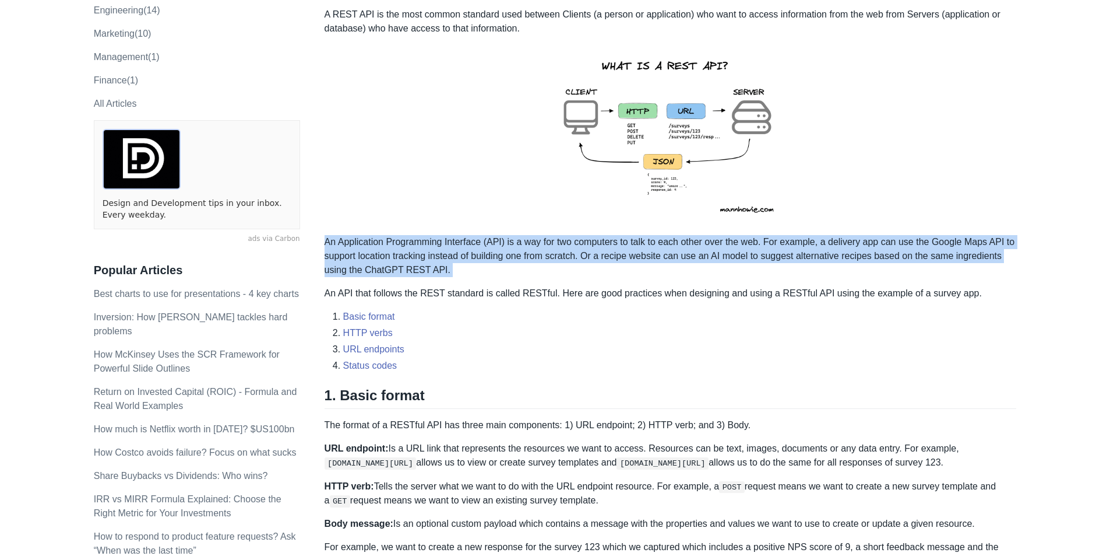
click at [915, 263] on p "An Application Programming Interface (API) is a way for two computers to talk t…" at bounding box center [671, 256] width 692 height 42
click at [920, 263] on p "An Application Programming Interface (API) is a way for two computers to talk t…" at bounding box center [671, 256] width 692 height 42
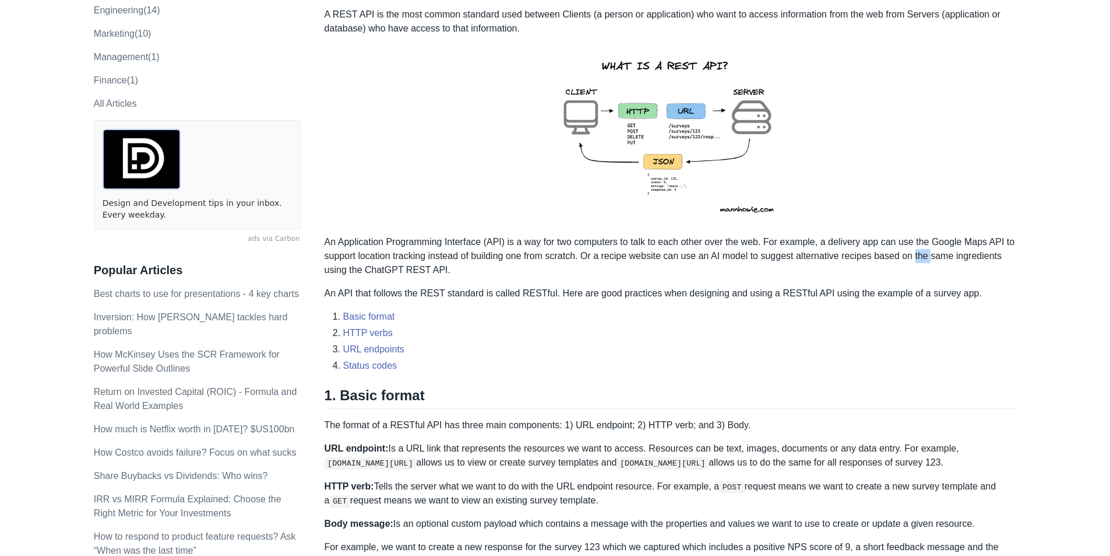
click at [920, 262] on p "An Application Programming Interface (API) is a way for two computers to talk t…" at bounding box center [671, 256] width 692 height 42
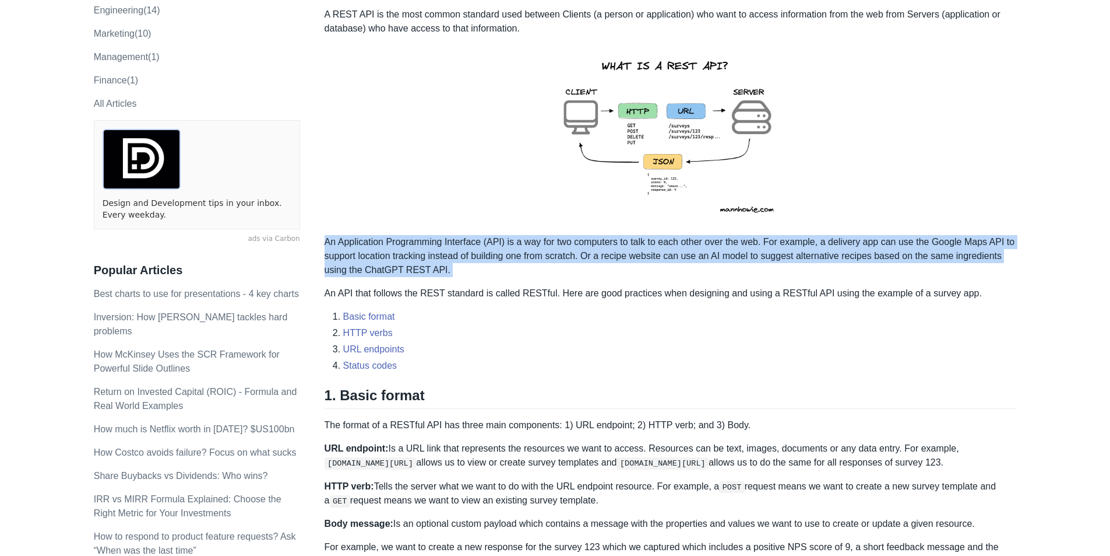
click at [920, 262] on p "An Application Programming Interface (API) is a way for two computers to talk t…" at bounding box center [671, 256] width 692 height 42
click at [966, 261] on p "An Application Programming Interface (API) is a way for two computers to talk t…" at bounding box center [671, 256] width 692 height 42
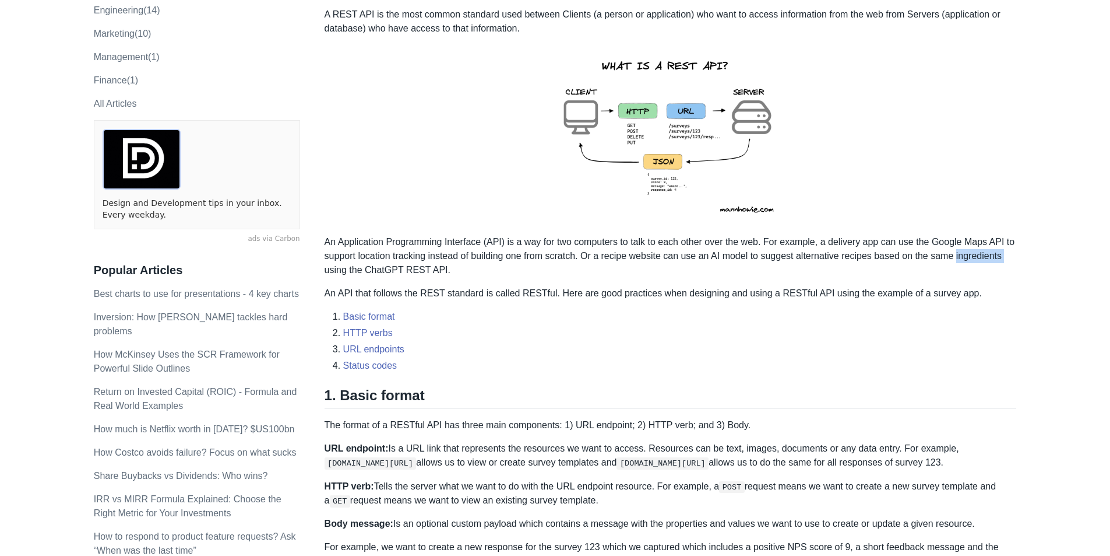
click at [966, 261] on p "An Application Programming Interface (API) is a way for two computers to talk t…" at bounding box center [671, 256] width 692 height 42
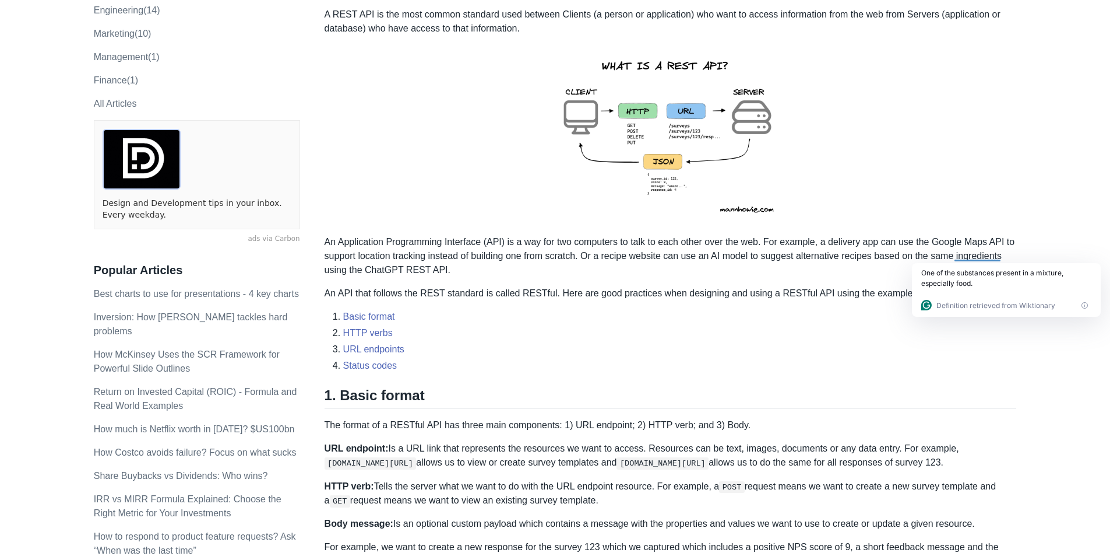
click at [792, 268] on p "An Application Programming Interface (API) is a way for two computers to talk t…" at bounding box center [671, 256] width 692 height 42
click at [789, 267] on p "An Application Programming Interface (API) is a way for two computers to talk t…" at bounding box center [671, 256] width 692 height 42
click at [790, 268] on p "An Application Programming Interface (API) is a way for two computers to talk t…" at bounding box center [671, 256] width 692 height 42
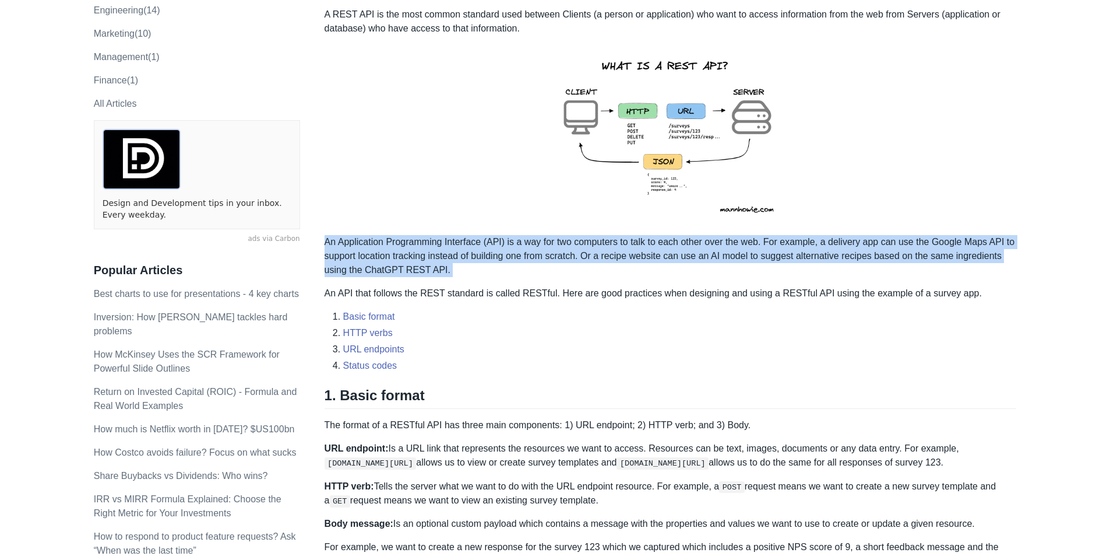
click at [790, 268] on p "An Application Programming Interface (API) is a way for two computers to talk t…" at bounding box center [671, 256] width 692 height 42
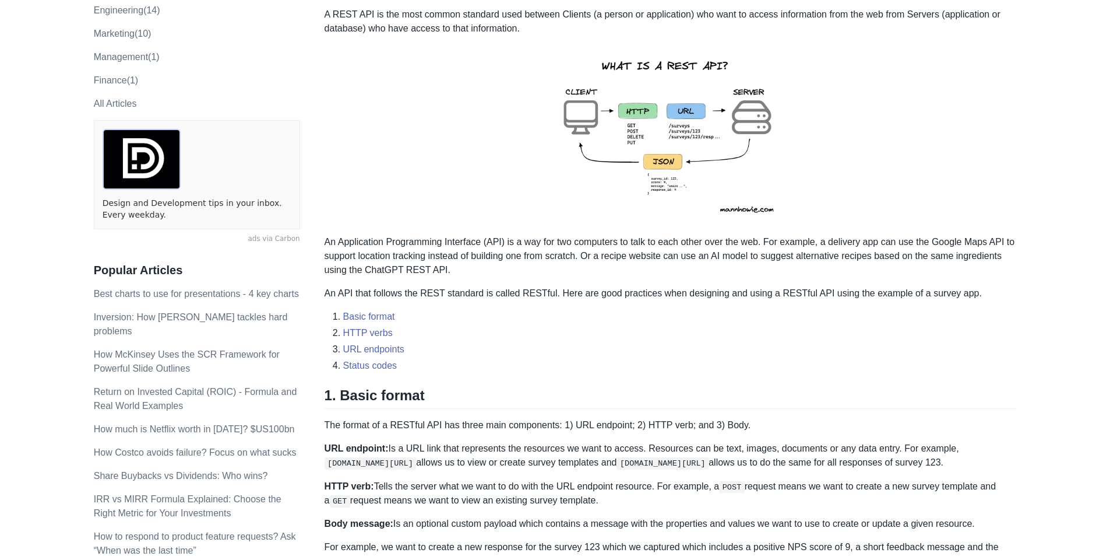
click at [697, 291] on p "An API that follows the REST standard is called RESTful. Here are good practice…" at bounding box center [671, 293] width 692 height 14
click at [415, 273] on p "An Application Programming Interface (API) is a way for two computers to talk t…" at bounding box center [671, 256] width 692 height 42
click at [415, 273] on div at bounding box center [414, 269] width 23 height 12
click at [458, 266] on p "An Application Programming Interface (API) is a way for two computers to talk t…" at bounding box center [671, 256] width 692 height 42
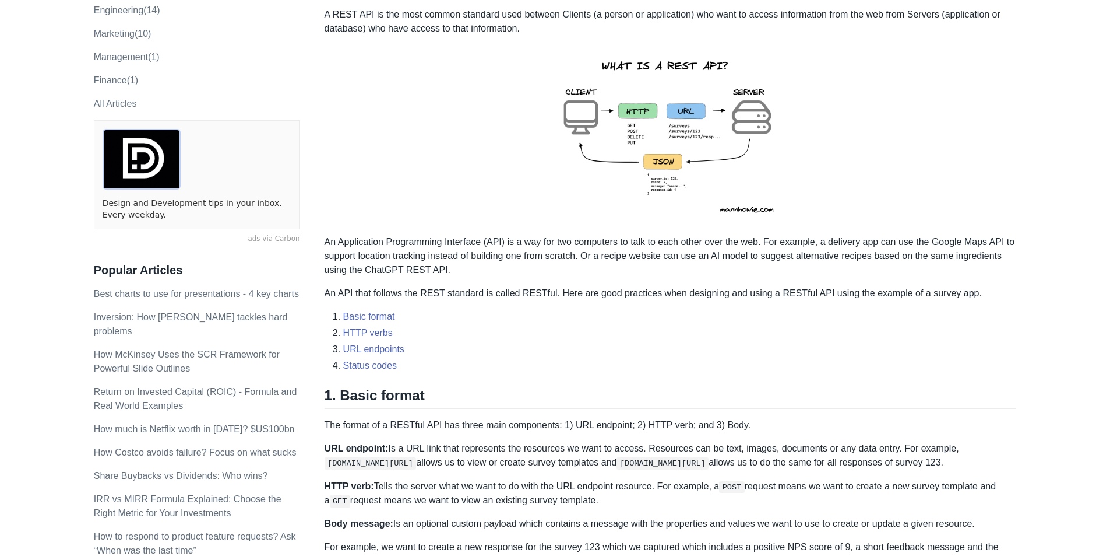
click at [456, 269] on p "An Application Programming Interface (API) is a way for two computers to talk t…" at bounding box center [671, 256] width 692 height 42
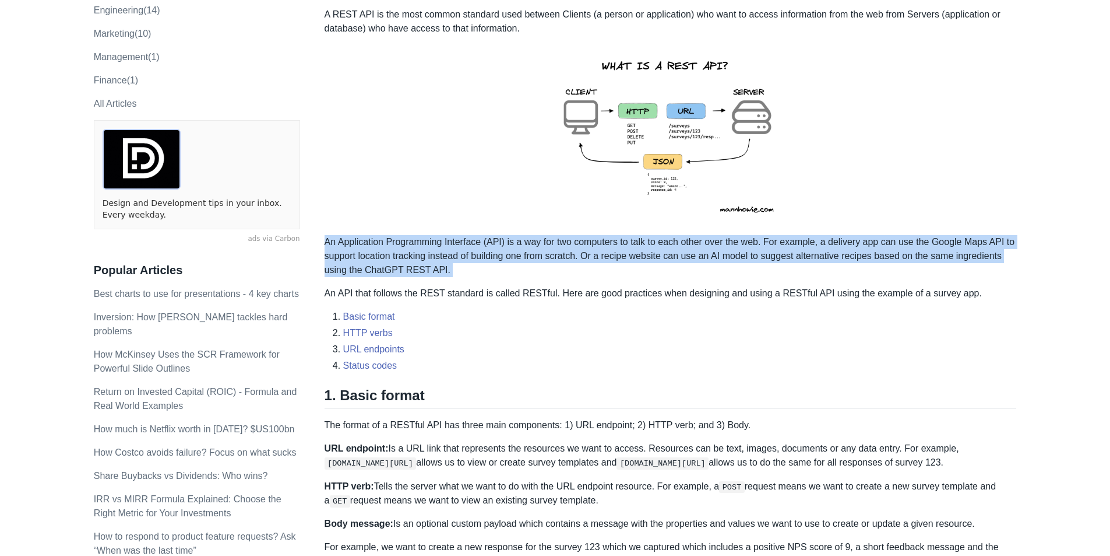
click at [456, 269] on p "An Application Programming Interface (API) is a way for two computers to talk t…" at bounding box center [671, 256] width 692 height 42
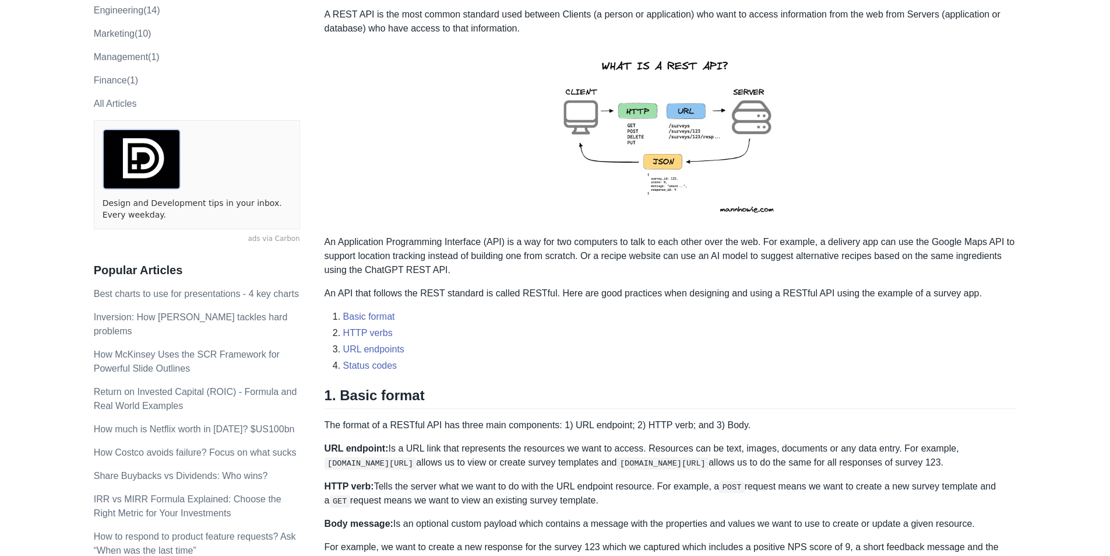
click at [441, 273] on p "An Application Programming Interface (API) is a way for two computers to talk t…" at bounding box center [671, 256] width 692 height 42
click at [363, 294] on p "An API that follows the REST standard is called RESTful. Here are good practice…" at bounding box center [671, 293] width 692 height 14
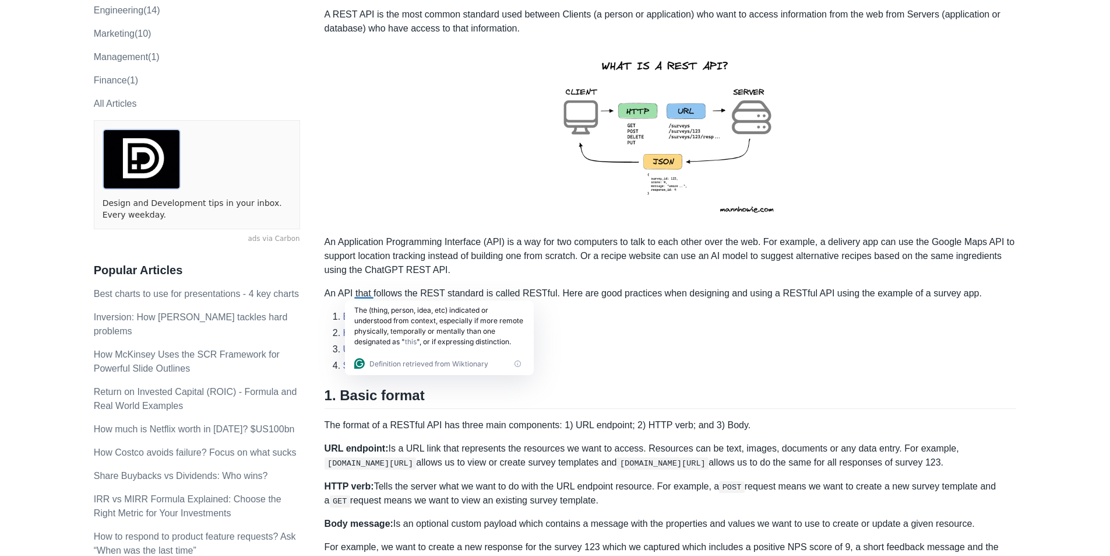
click at [433, 290] on p "An API that follows the REST standard is called RESTful. Here are good practice…" at bounding box center [671, 293] width 692 height 14
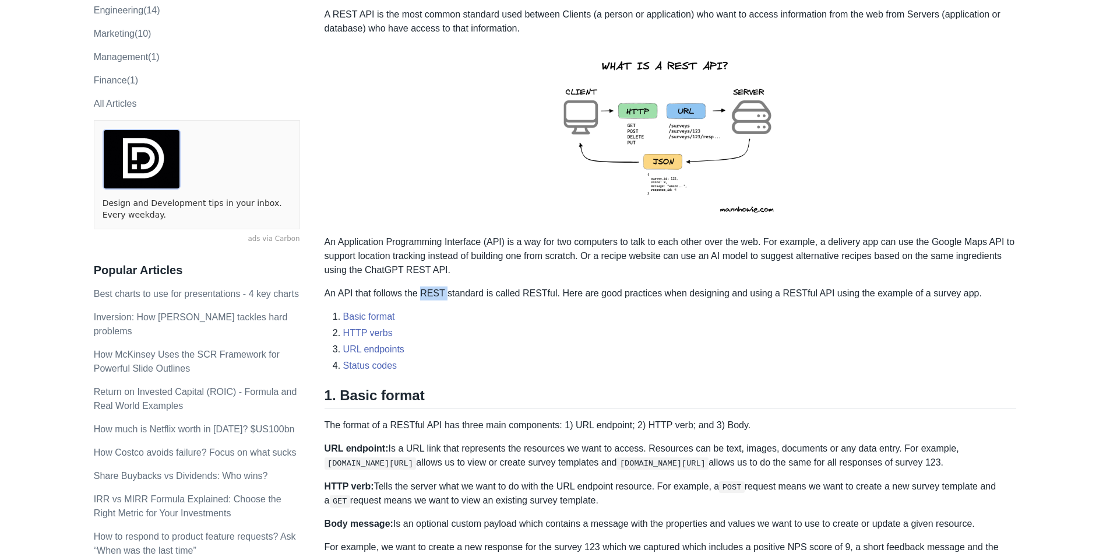
click at [433, 290] on p "An API that follows the REST standard is called RESTful. Here are good practice…" at bounding box center [671, 293] width 692 height 14
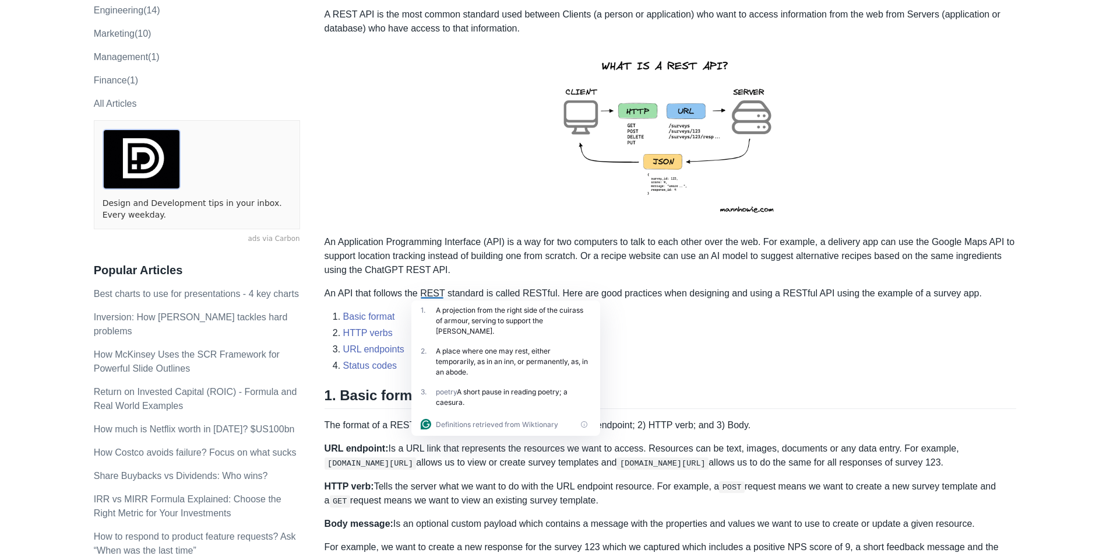
click at [488, 291] on p "An API that follows the REST standard is called RESTful. Here are good practice…" at bounding box center [671, 293] width 692 height 14
click at [488, 292] on p "An API that follows the REST standard is called RESTful. Here are good practice…" at bounding box center [671, 293] width 692 height 14
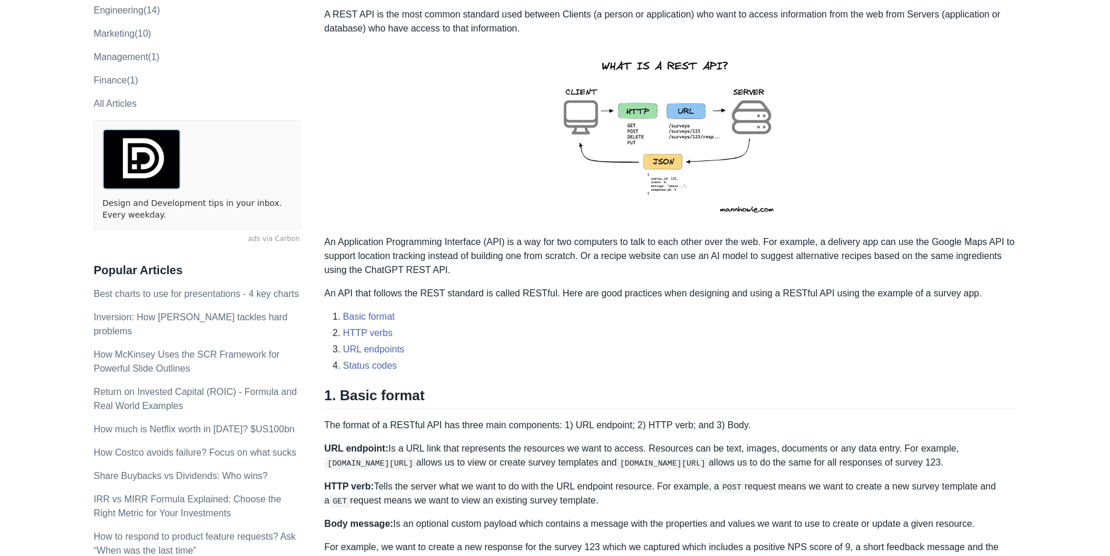
click at [542, 293] on p "An API that follows the REST standard is called RESTful. Here are good practice…" at bounding box center [671, 293] width 692 height 14
click at [568, 290] on p "An API that follows the REST standard is called RESTful. Here are good practice…" at bounding box center [671, 293] width 692 height 14
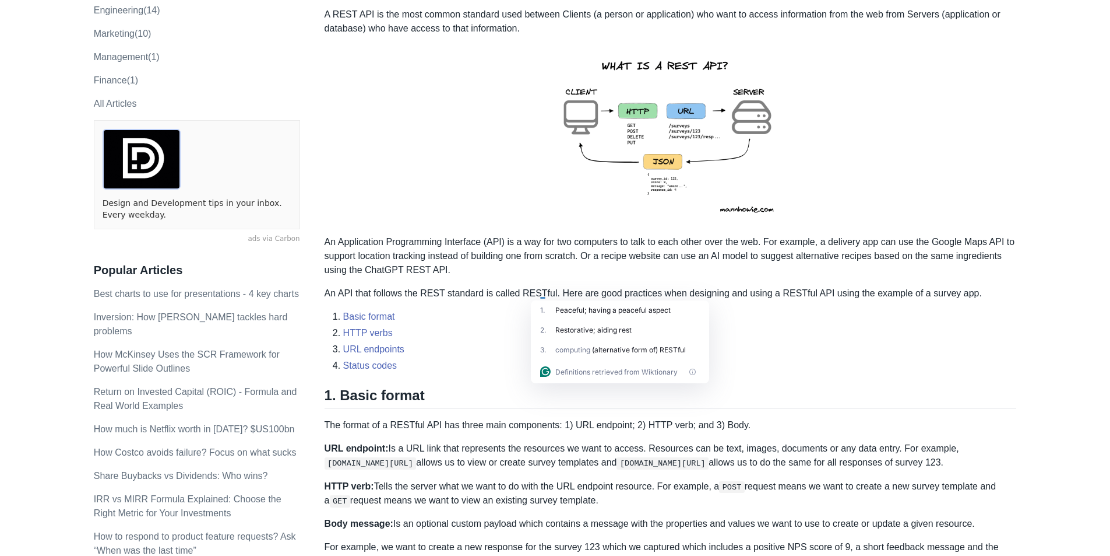
click at [537, 286] on p "An API that follows the REST standard is called RESTful. Here are good practice…" at bounding box center [671, 293] width 692 height 14
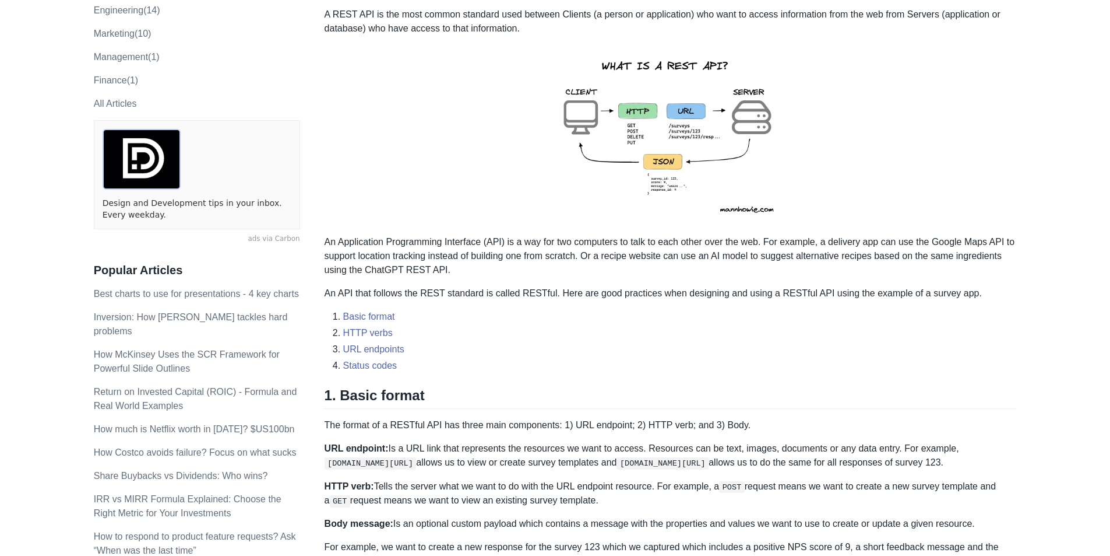
click at [600, 297] on p "An API that follows the REST standard is called RESTful. Here are good practice…" at bounding box center [671, 293] width 692 height 14
click at [600, 297] on div at bounding box center [602, 292] width 24 height 12
click at [581, 296] on p "An API that follows the REST standard is called RESTful. Here are good practice…" at bounding box center [671, 293] width 692 height 14
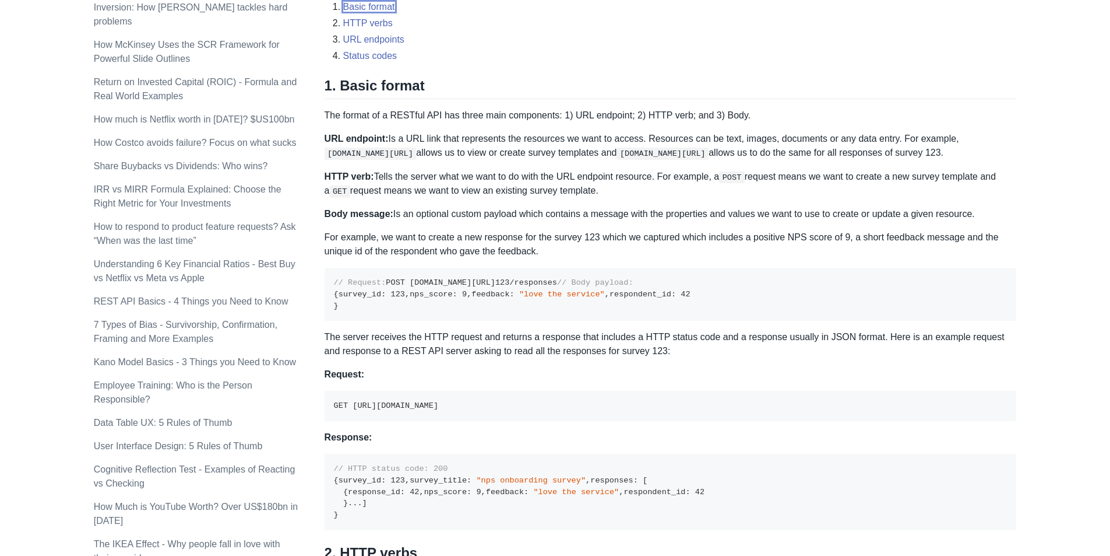
scroll to position [525, 0]
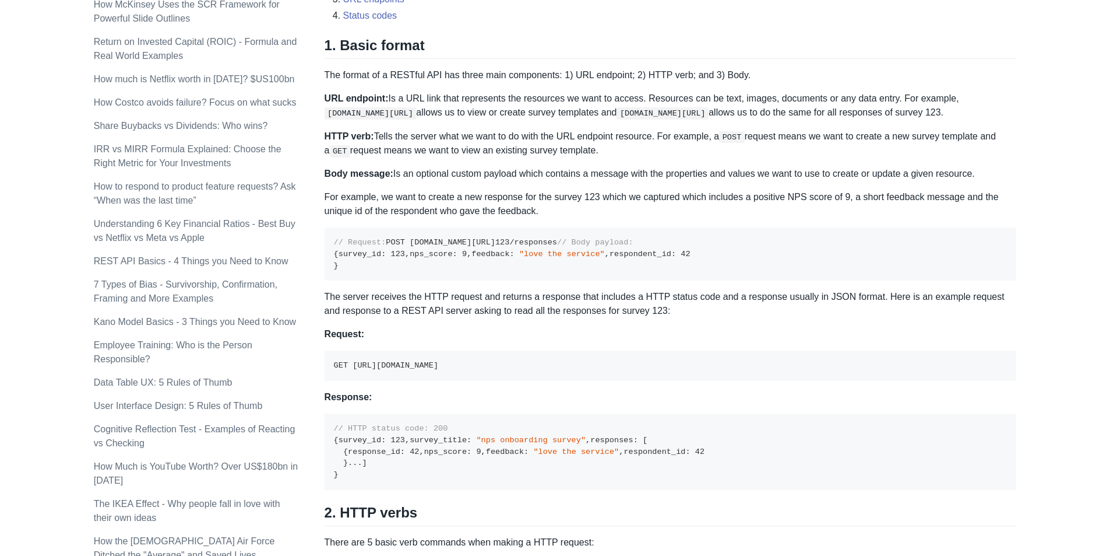
click at [421, 249] on code "// Request: POST [DOMAIN_NAME][URL] 123 /responses // Body payload: { survey_id…" at bounding box center [512, 253] width 357 height 31
click at [372, 269] on code "// Request: POST [DOMAIN_NAME][URL] 123 /responses // Body payload: { survey_id…" at bounding box center [512, 253] width 357 height 31
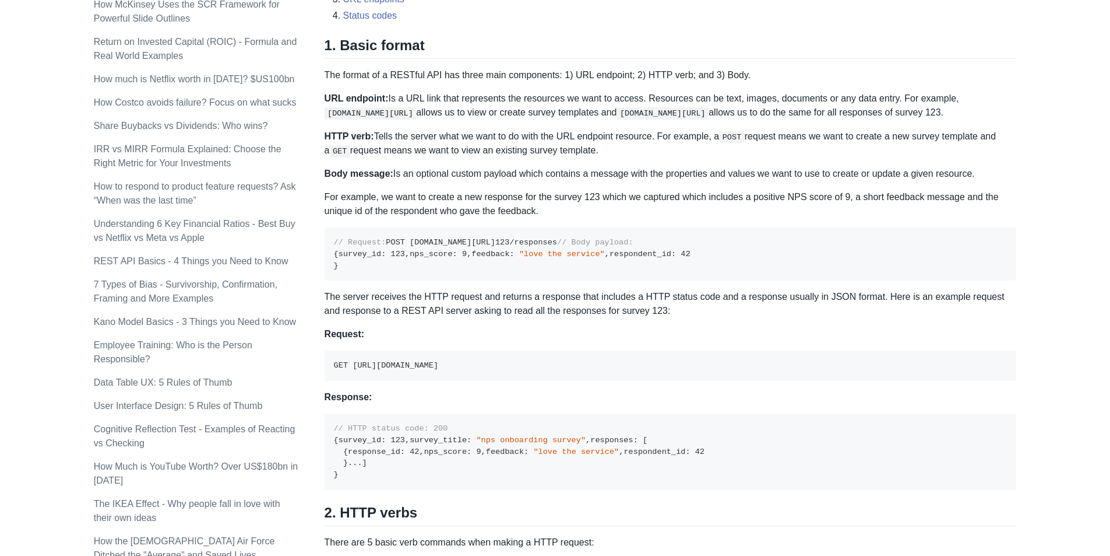
click at [372, 269] on code "// Request: POST [DOMAIN_NAME][URL] 123 /responses // Body payload: { survey_id…" at bounding box center [512, 253] width 357 height 31
click at [430, 280] on pre "// Request: POST [DOMAIN_NAME][URL] 123 /responses // Body payload: { survey_id…" at bounding box center [671, 253] width 692 height 53
click at [370, 269] on code "// Request: POST [DOMAIN_NAME][URL] 123 /responses // Body payload: { survey_id…" at bounding box center [512, 253] width 357 height 31
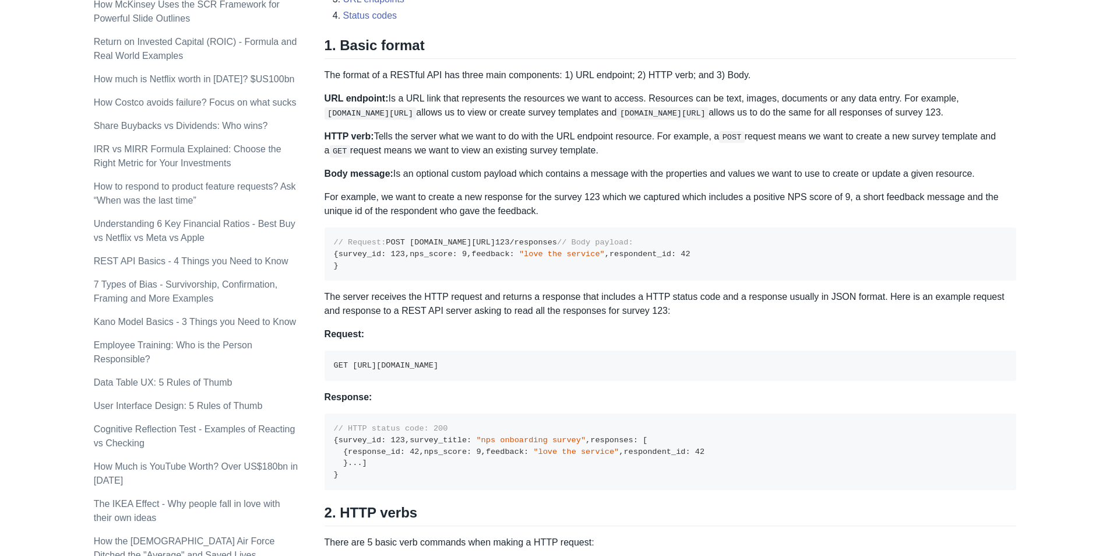
click at [374, 269] on code "// Request: POST [DOMAIN_NAME][URL] 123 /responses // Body payload: { survey_id…" at bounding box center [512, 253] width 357 height 31
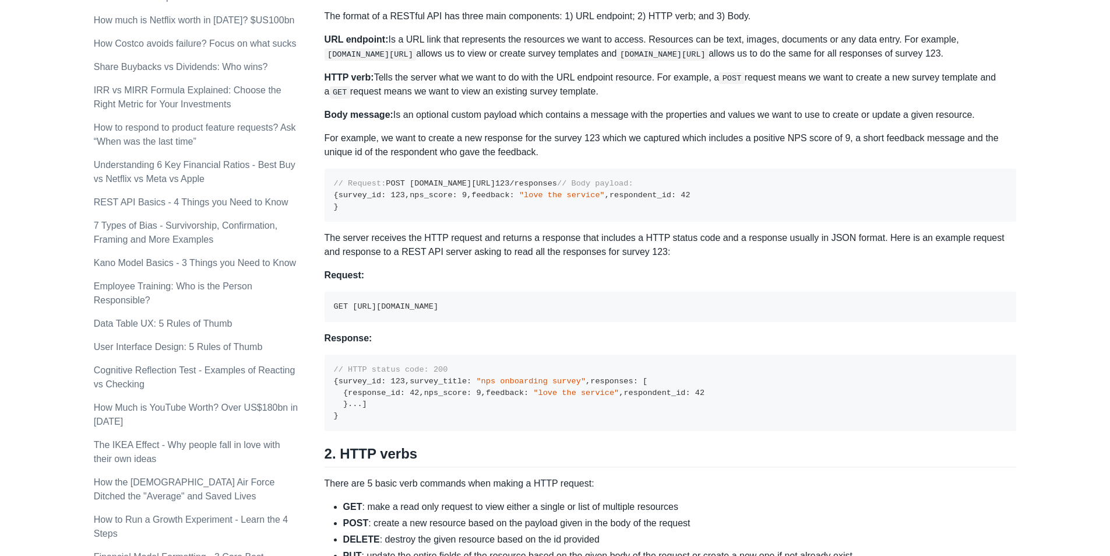
scroll to position [583, 0]
click at [372, 200] on pre "// Request: POST [DOMAIN_NAME][URL] 123 /responses // Body payload: { survey_id…" at bounding box center [671, 195] width 692 height 53
click at [372, 200] on html "REST API Basics - 4 Things you Need to Know [PERSON_NAME] Startup Strategy Subs…" at bounding box center [555, 562] width 1110 height 2291
click at [493, 215] on pre "// Request: POST [DOMAIN_NAME][URL] 123 /responses // Body payload: { survey_id…" at bounding box center [671, 195] width 692 height 53
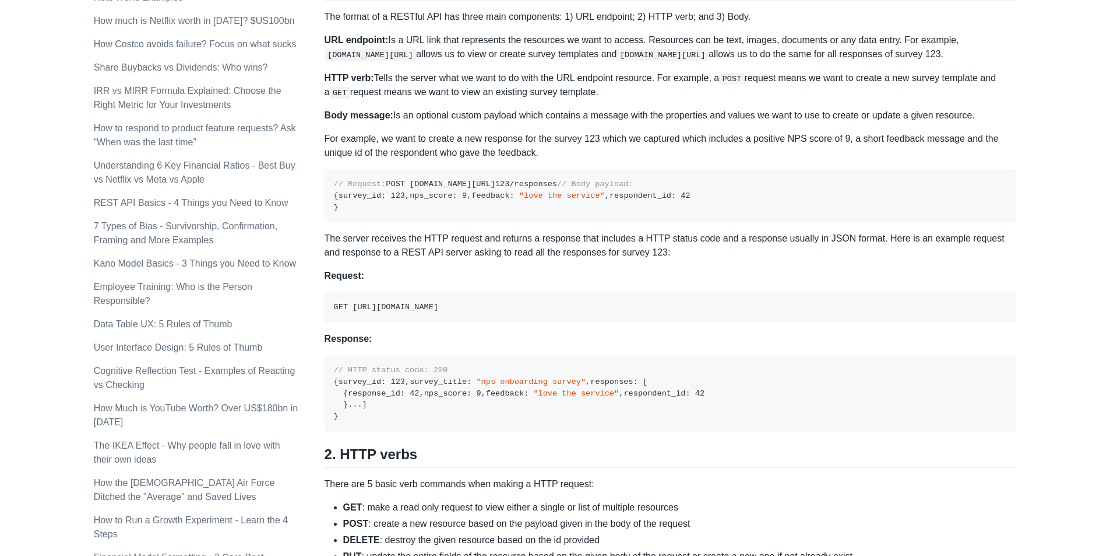
click at [519, 200] on span ""love the service"" at bounding box center [562, 195] width 86 height 9
click at [368, 259] on p "The server receives the HTTP request and returns a response that includes a HTT…" at bounding box center [671, 245] width 692 height 28
click at [672, 200] on span ":" at bounding box center [674, 195] width 5 height 9
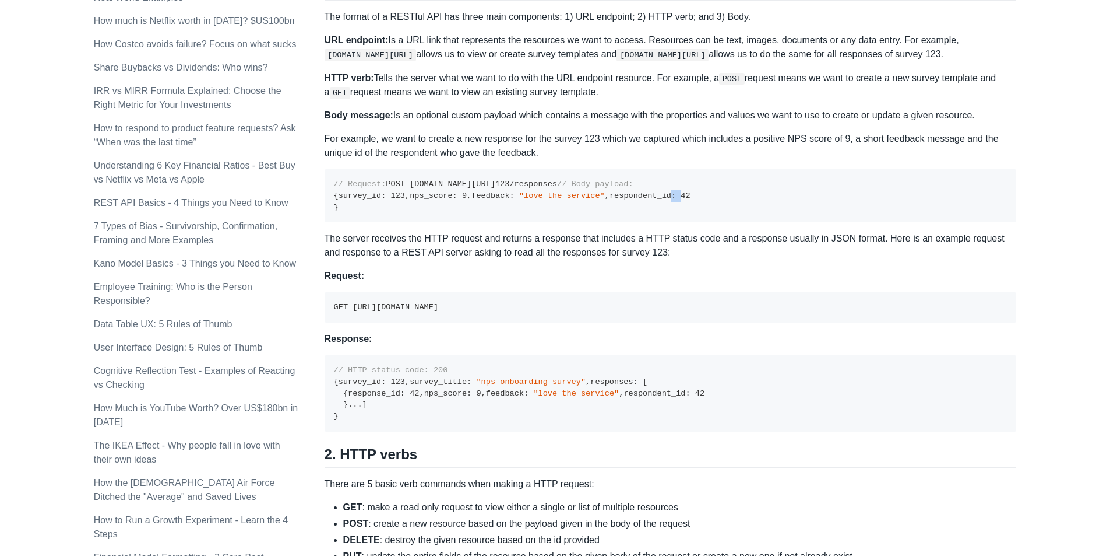
click at [672, 200] on span ":" at bounding box center [674, 195] width 5 height 9
click at [437, 309] on div "A REST API is the most common standard used between Clients (a person or applic…" at bounding box center [671, 473] width 692 height 1747
click at [416, 222] on pre "// Request: POST [DOMAIN_NAME][URL] 123 /responses // Body payload: { survey_id…" at bounding box center [671, 195] width 692 height 53
click at [681, 200] on span "42" at bounding box center [685, 195] width 9 height 9
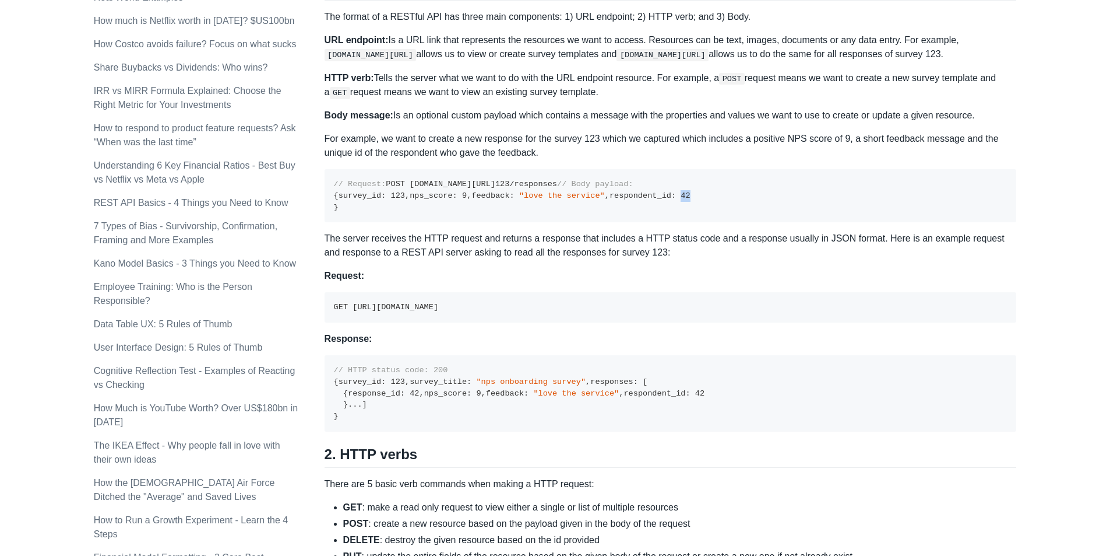
click at [681, 200] on span "42" at bounding box center [685, 195] width 9 height 9
click at [413, 259] on p "The server receives the HTTP request and returns a response that includes a HTT…" at bounding box center [671, 245] width 692 height 28
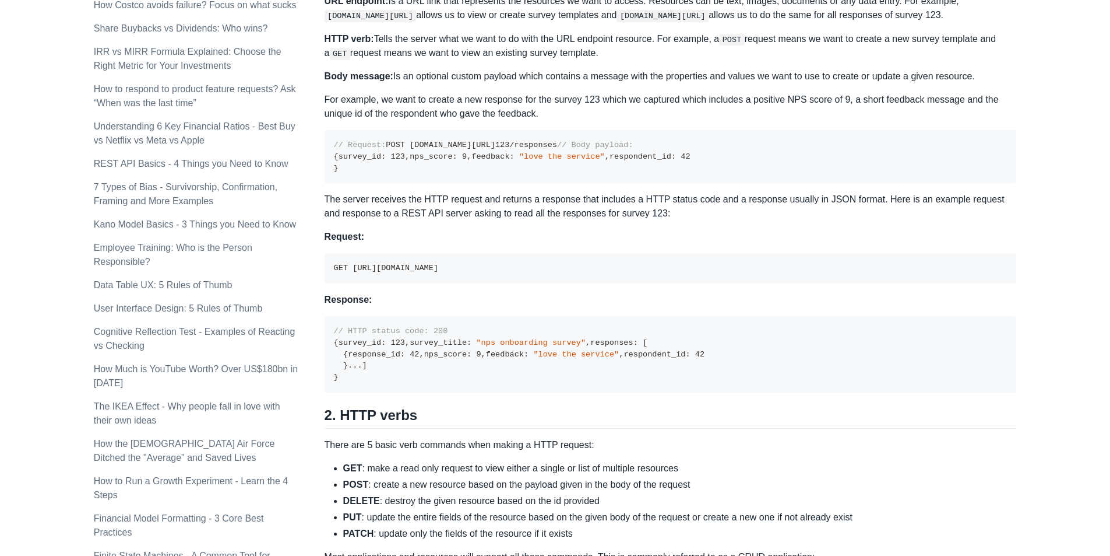
scroll to position [641, 0]
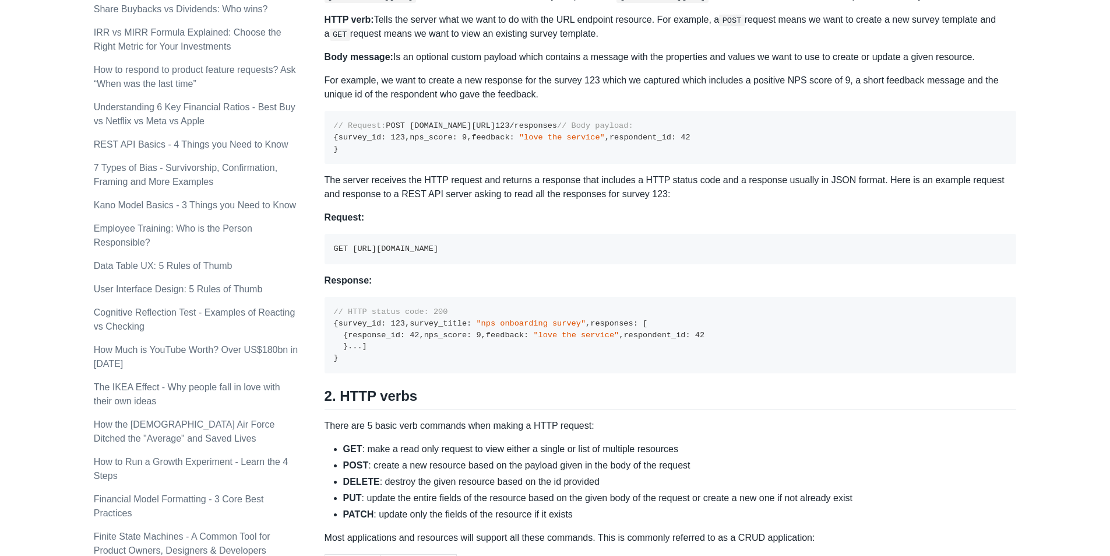
click at [417, 253] on code "GET [URL][DOMAIN_NAME]" at bounding box center [386, 248] width 104 height 9
click at [440, 355] on div "2 . abbreviation of communication" at bounding box center [496, 364] width 178 height 20
click at [458, 264] on pre "GET [URL][DOMAIN_NAME]" at bounding box center [671, 249] width 692 height 30
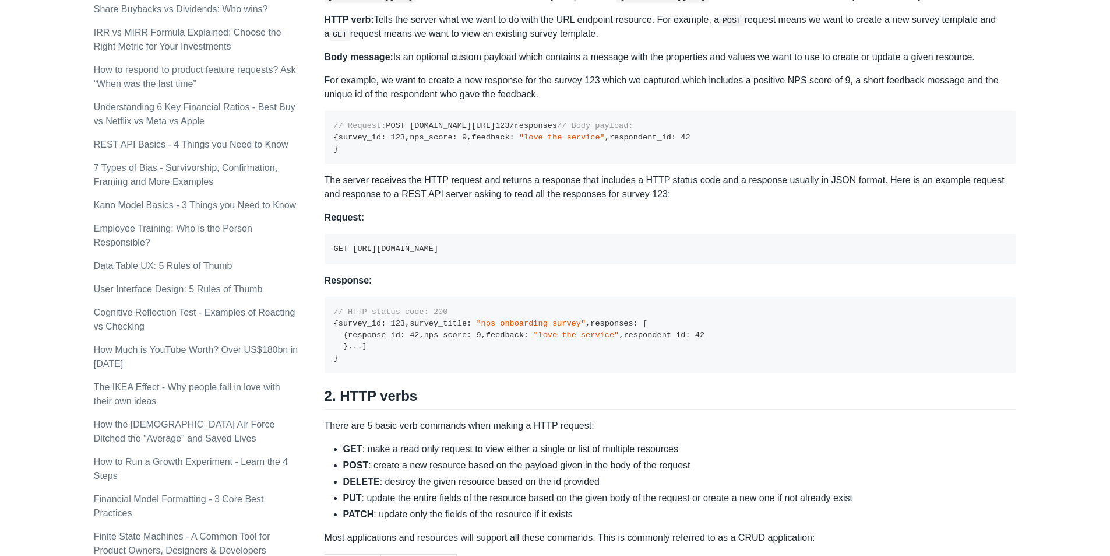
click at [458, 264] on pre "GET [URL][DOMAIN_NAME]" at bounding box center [671, 249] width 692 height 30
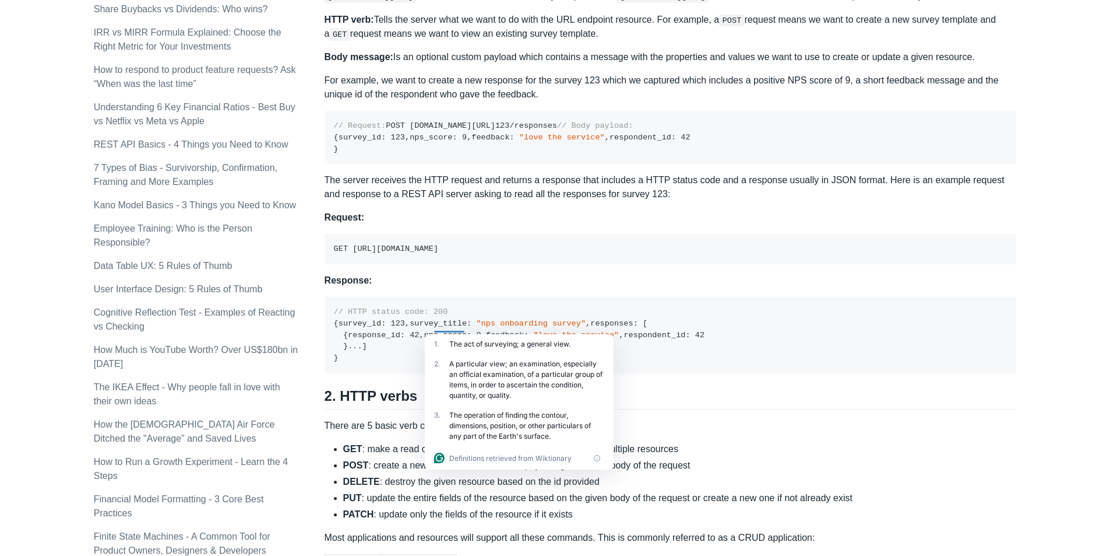
click at [387, 264] on pre "GET [URL][DOMAIN_NAME]" at bounding box center [671, 249] width 692 height 30
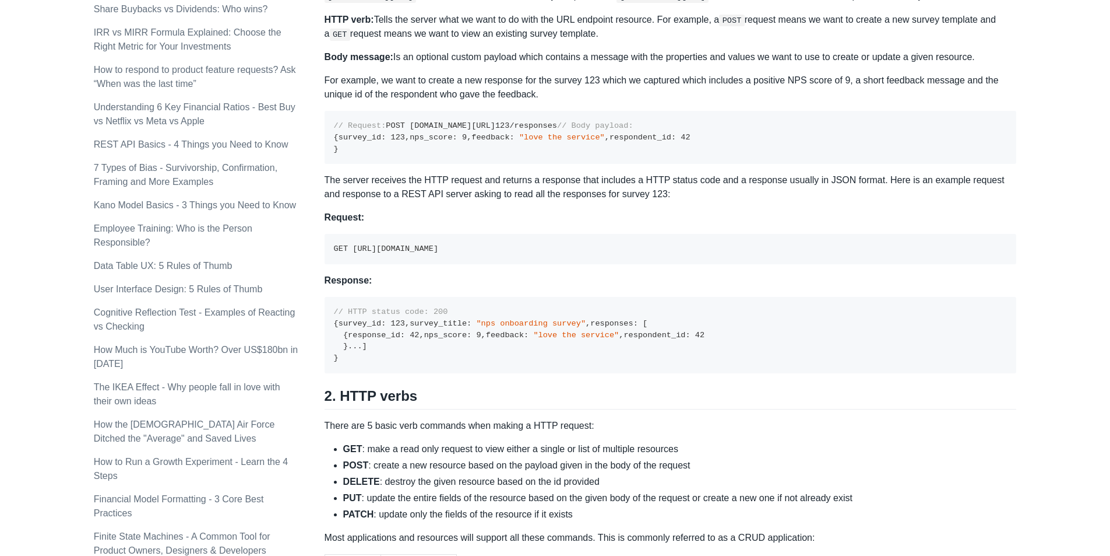
click at [375, 346] on div "A REST API is the most common standard used between Clients (a person or applic…" at bounding box center [671, 414] width 692 height 1747
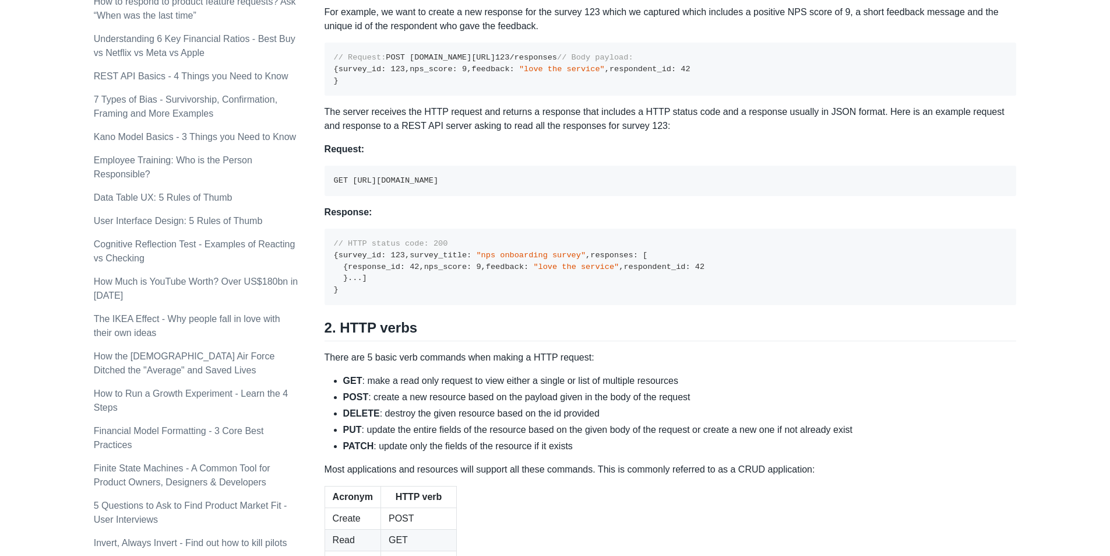
scroll to position [699, 0]
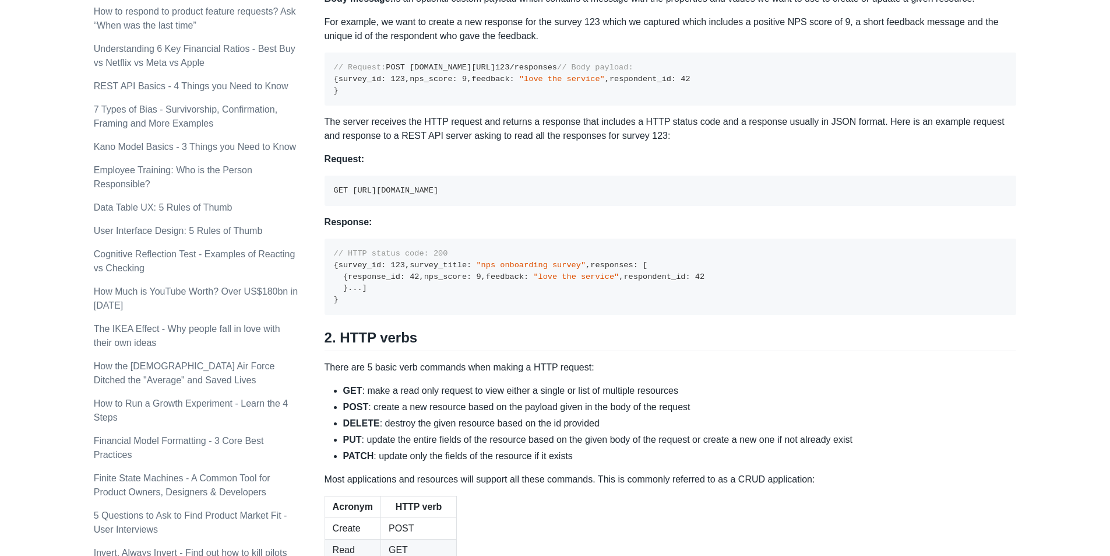
click at [378, 304] on code "// HTTP status code: 200 { survey_id : 123 , survey_title : "nps onboarding sur…" at bounding box center [519, 276] width 371 height 55
click at [386, 304] on code "// HTTP status code: 200 { survey_id : 123 , survey_title : "nps onboarding sur…" at bounding box center [519, 276] width 371 height 55
click at [385, 304] on code "// HTTP status code: 200 { survey_id : 123 , survey_title : "nps onboarding sur…" at bounding box center [519, 276] width 371 height 55
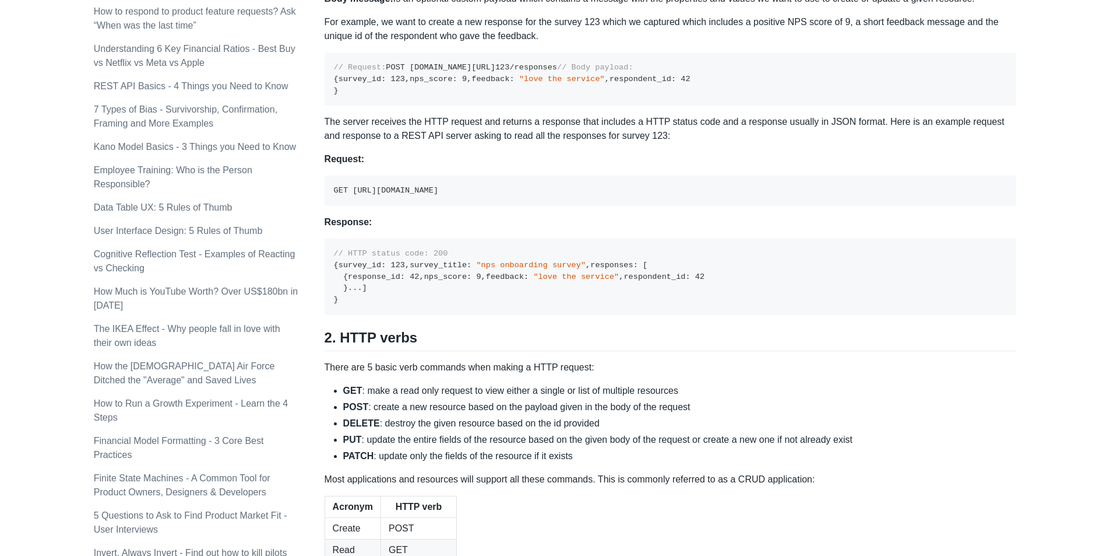
click at [417, 315] on pre "// HTTP status code: 200 { survey_id : 123 , survey_title : "nps onboarding sur…" at bounding box center [671, 276] width 692 height 76
click at [452, 315] on pre "// HTTP status code: 200 { survey_id : 123 , survey_title : "nps onboarding sur…" at bounding box center [671, 276] width 692 height 76
click at [377, 304] on code "// HTTP status code: 200 { survey_id : 123 , survey_title : "nps onboarding sur…" at bounding box center [519, 276] width 371 height 55
click at [386, 304] on code "// HTTP status code: 200 { survey_id : 123 , survey_title : "nps onboarding sur…" at bounding box center [519, 276] width 371 height 55
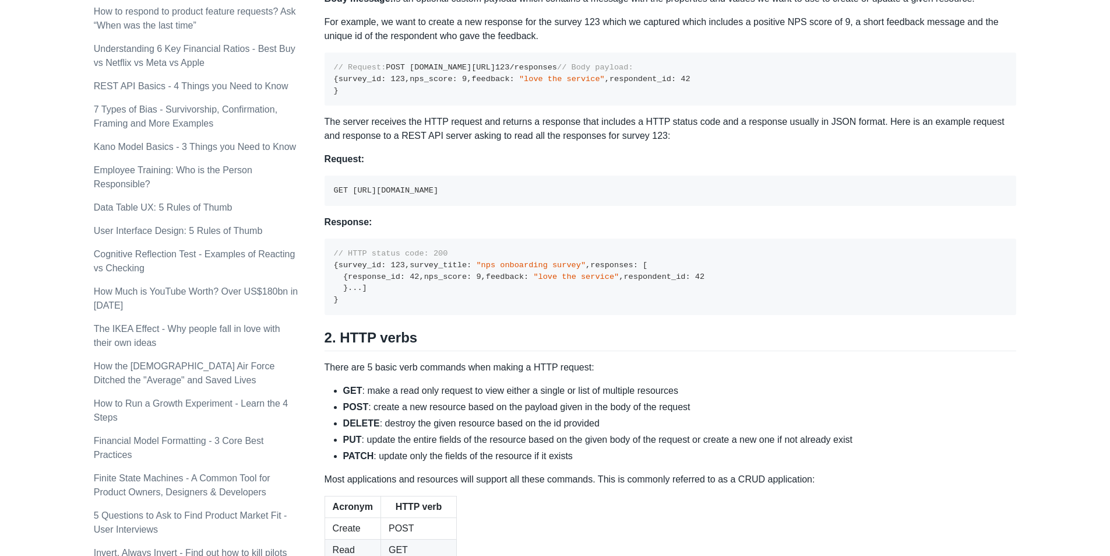
click at [386, 304] on code "// HTTP status code: 200 { survey_id : 123 , survey_title : "nps onboarding sur…" at bounding box center [519, 276] width 371 height 55
drag, startPoint x: 386, startPoint y: 402, endPoint x: 402, endPoint y: 413, distance: 18.8
click at [387, 304] on code "// HTTP status code: 200 { survey_id : 123 , survey_title : "nps onboarding sur…" at bounding box center [519, 276] width 371 height 55
drag, startPoint x: 428, startPoint y: 414, endPoint x: 417, endPoint y: 419, distance: 12.4
click at [428, 315] on pre "// HTTP status code: 200 { survey_id : 123 , survey_title : "nps onboarding sur…" at bounding box center [671, 276] width 692 height 76
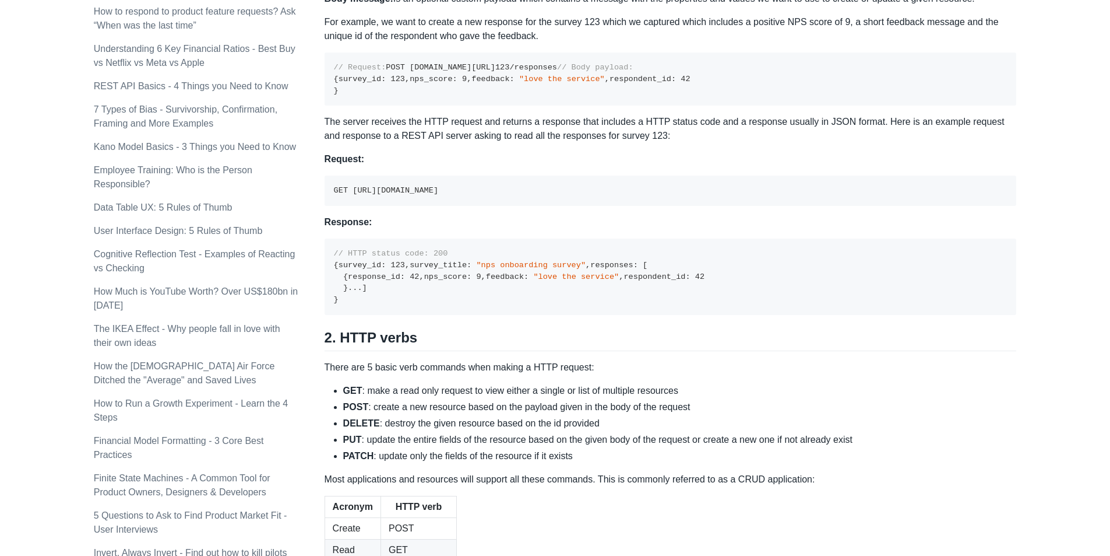
click at [533, 281] on span ""love the service"" at bounding box center [576, 276] width 86 height 9
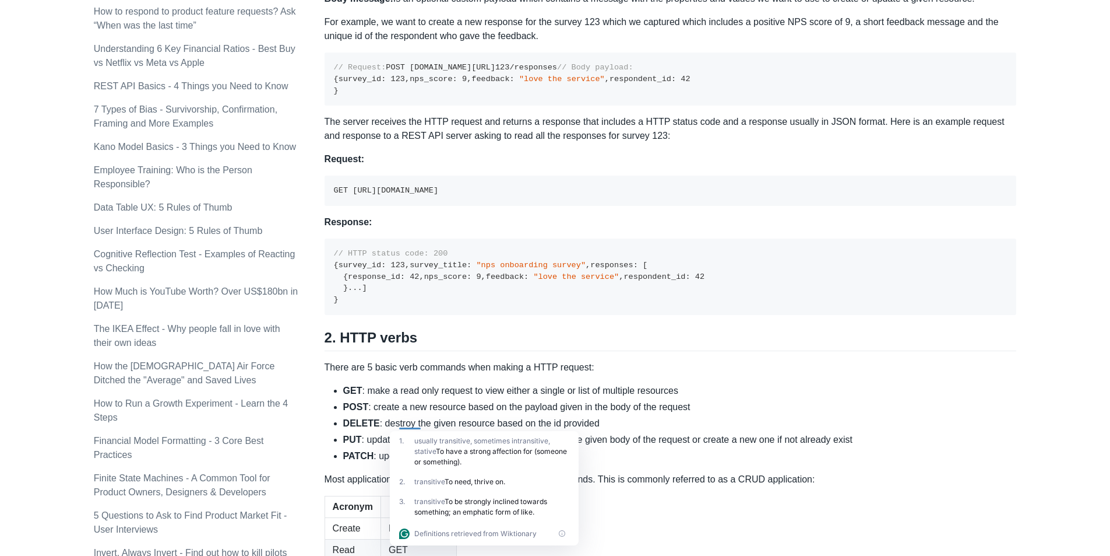
click at [391, 304] on code "// HTTP status code: 200 { survey_id : 123 , survey_title : "nps onboarding sur…" at bounding box center [519, 276] width 371 height 55
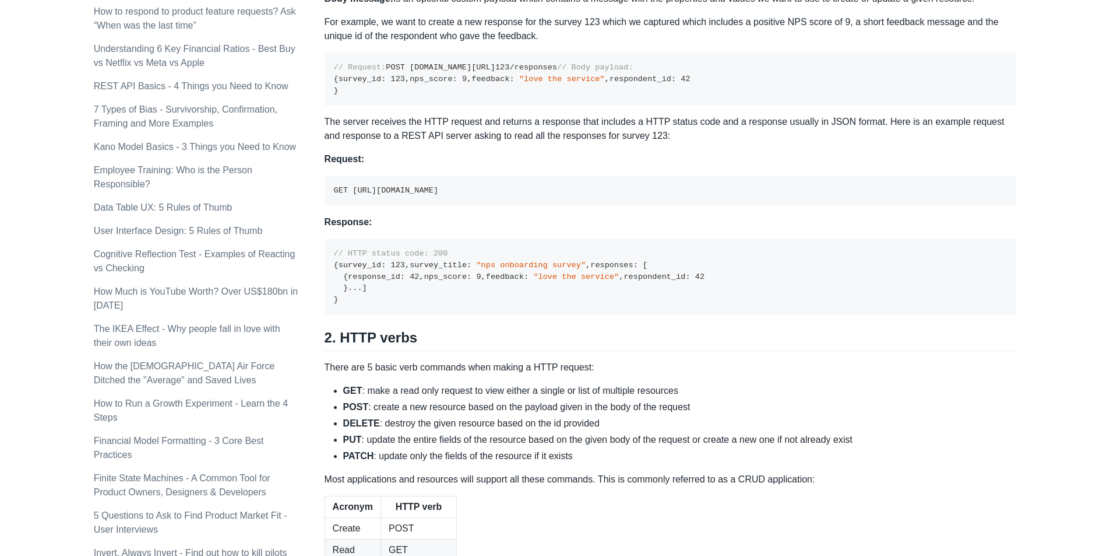
click at [379, 304] on code "// HTTP status code: 200 { survey_id : 123 , survey_title : "nps onboarding sur…" at bounding box center [519, 276] width 371 height 55
click at [435, 315] on pre "// HTTP status code: 200 { survey_id : 123 , survey_title : "nps onboarding sur…" at bounding box center [671, 276] width 692 height 76
click at [533, 281] on span ""love the service"" at bounding box center [576, 276] width 86 height 9
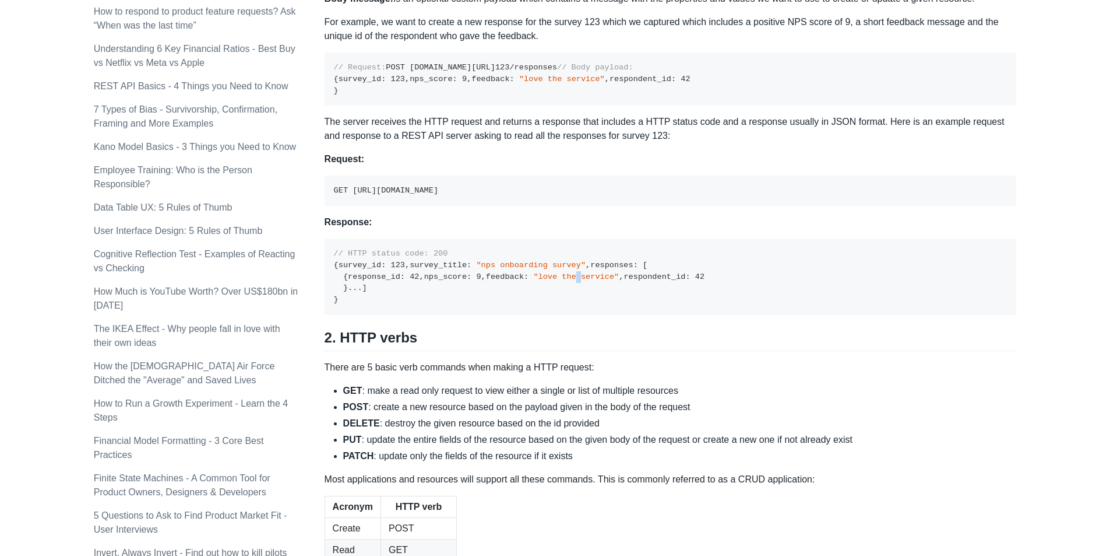
click at [533, 281] on span ""love the service"" at bounding box center [576, 276] width 86 height 9
click at [385, 304] on code "// HTTP status code: 200 { survey_id : 123 , survey_title : "nps onboarding sur…" at bounding box center [519, 276] width 371 height 55
click at [386, 304] on code "// HTTP status code: 200 { survey_id : 123 , survey_title : "nps onboarding sur…" at bounding box center [519, 276] width 371 height 55
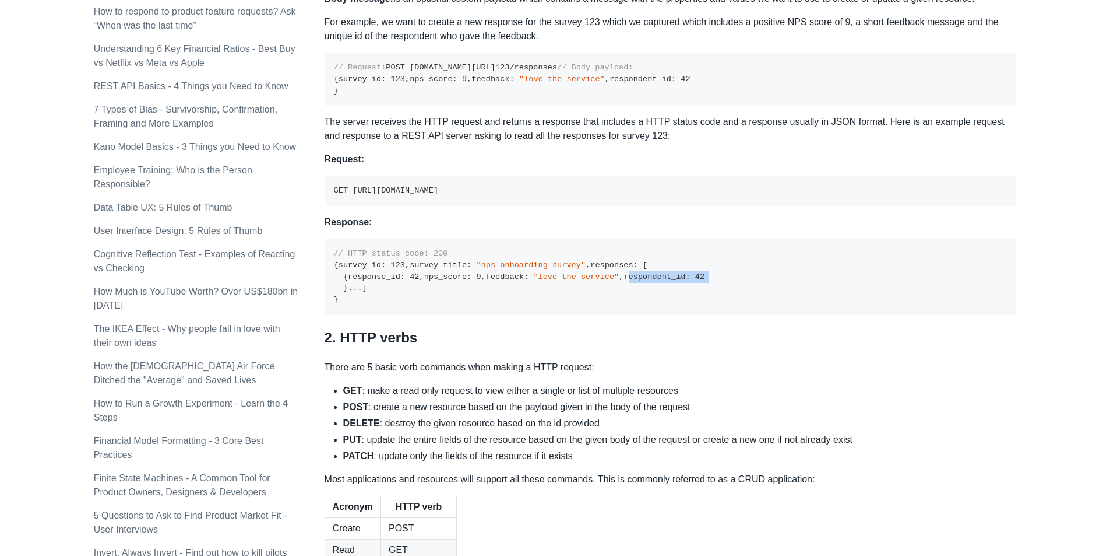
click at [386, 304] on code "// HTTP status code: 200 { survey_id : 123 , survey_title : "nps onboarding sur…" at bounding box center [519, 276] width 371 height 55
click at [443, 315] on pre "// HTTP status code: 200 { survey_id : 123 , survey_title : "nps onboarding sur…" at bounding box center [671, 276] width 692 height 76
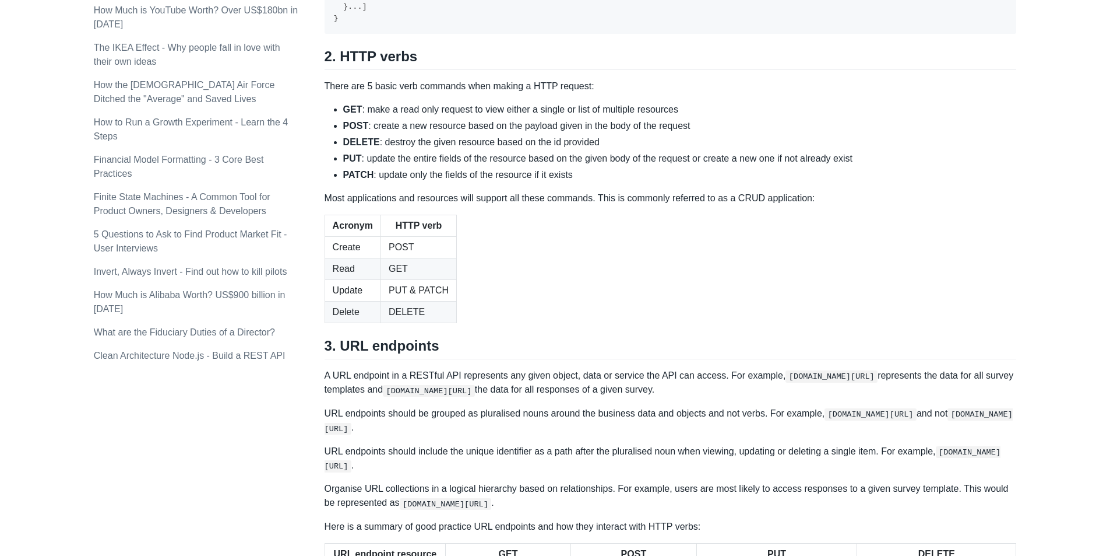
scroll to position [1049, 0]
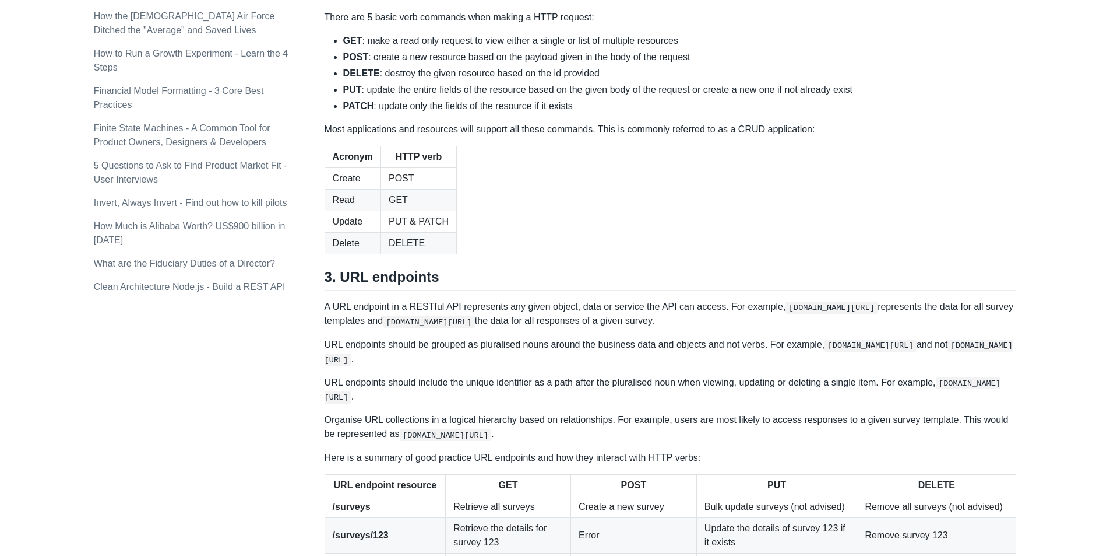
click at [398, 189] on td "POST" at bounding box center [419, 178] width 76 height 22
click at [391, 232] on td "PUT & PATCH" at bounding box center [419, 221] width 76 height 22
click at [397, 210] on td "GET" at bounding box center [419, 200] width 76 height 22
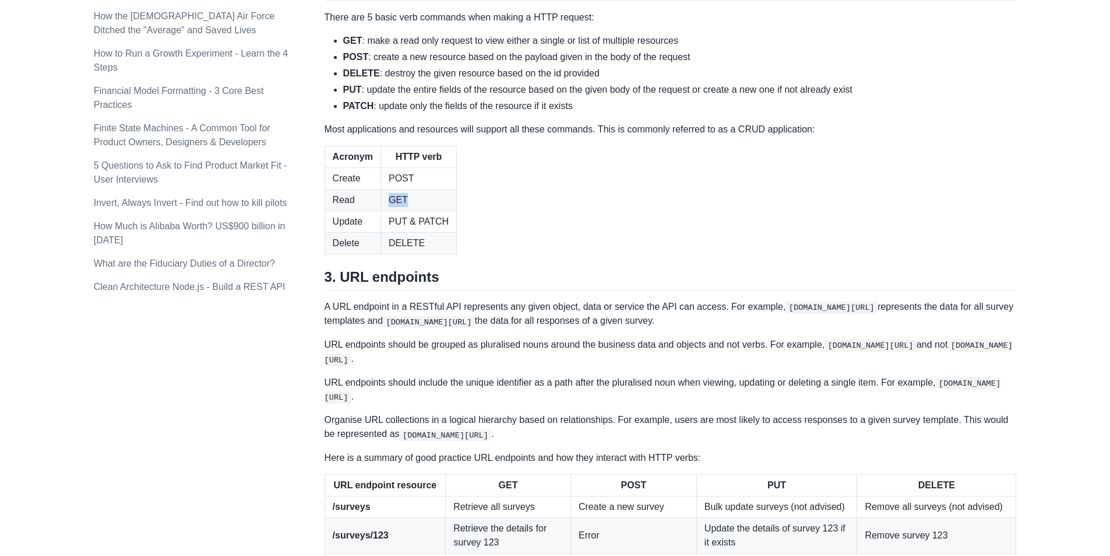
click at [397, 210] on td "GET" at bounding box center [419, 200] width 76 height 22
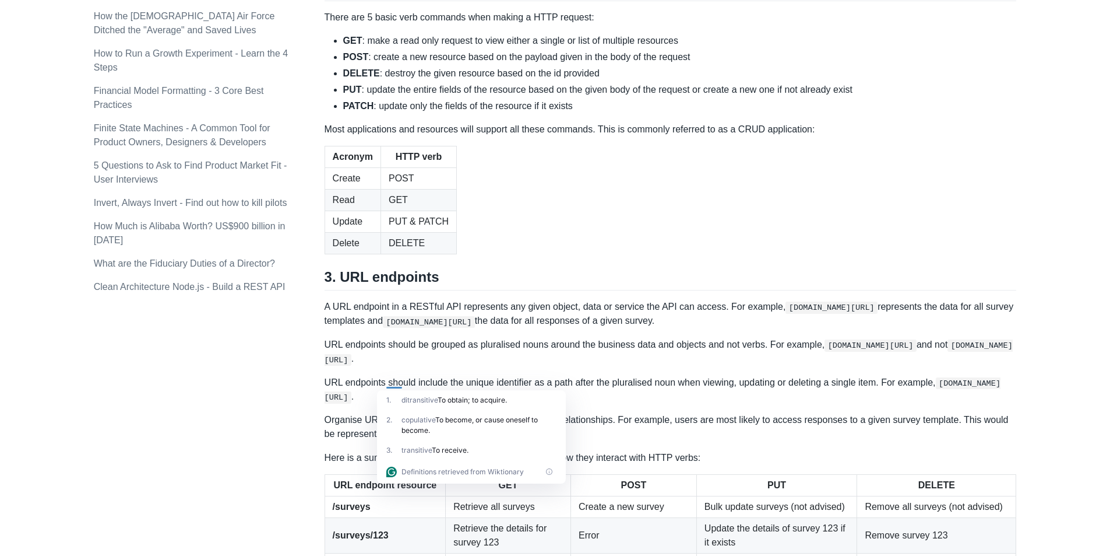
click at [388, 415] on div "2 ." at bounding box center [393, 424] width 15 height 21
click at [350, 210] on td "Read" at bounding box center [353, 200] width 56 height 22
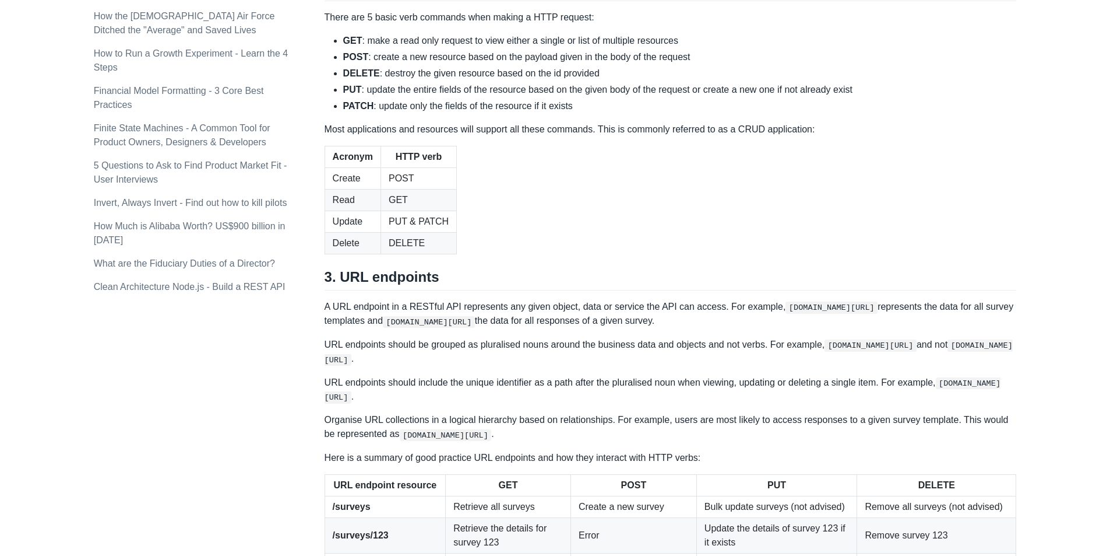
click at [406, 232] on td "PUT & PATCH" at bounding box center [419, 221] width 76 height 22
click at [371, 254] on td "Delete" at bounding box center [353, 243] width 56 height 22
click at [392, 189] on td "POST" at bounding box center [419, 178] width 76 height 22
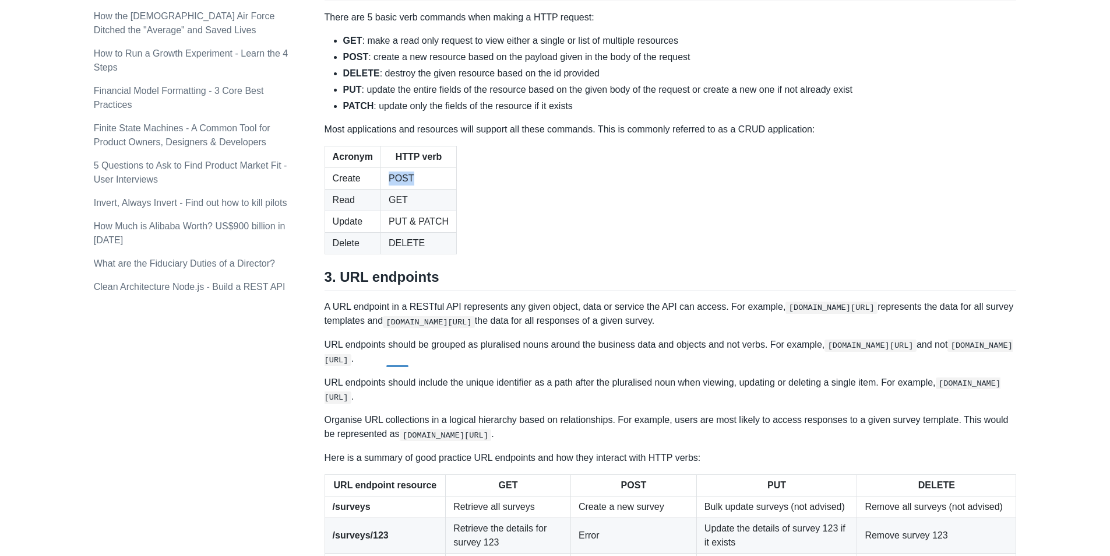
click at [392, 189] on td "POST" at bounding box center [419, 178] width 76 height 22
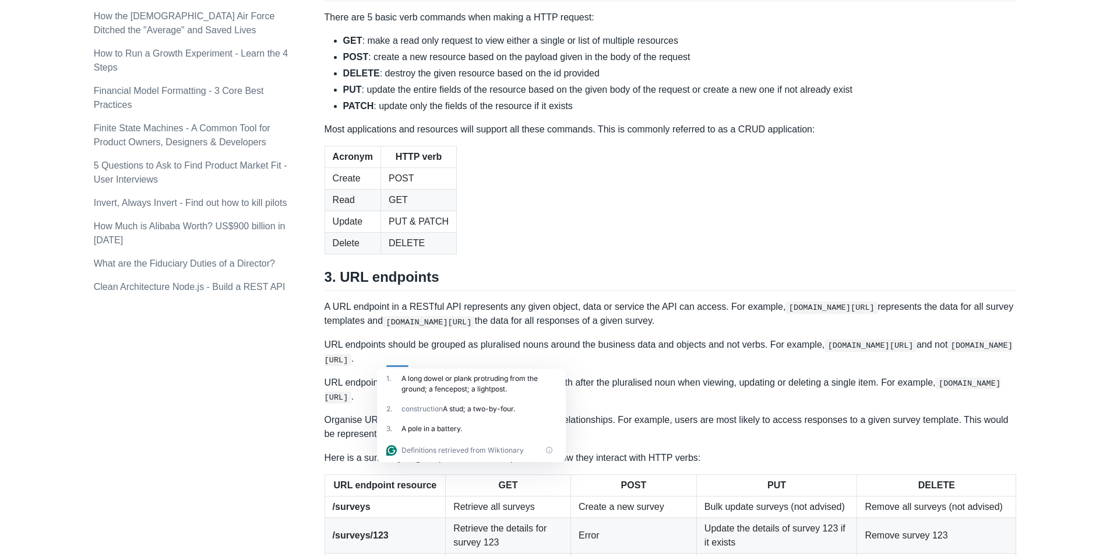
click at [379, 381] on div "1 . A long dowel or plank protruding from the ground; a fencepost; a lightpost." at bounding box center [471, 383] width 189 height 30
click at [345, 210] on td "Read" at bounding box center [353, 200] width 56 height 22
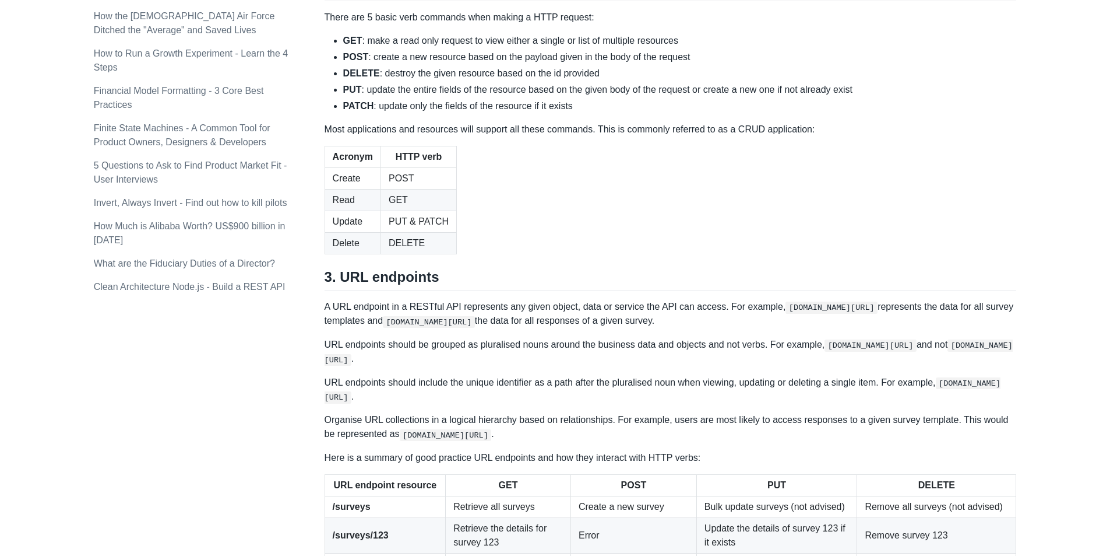
click at [395, 210] on td "GET" at bounding box center [419, 200] width 76 height 22
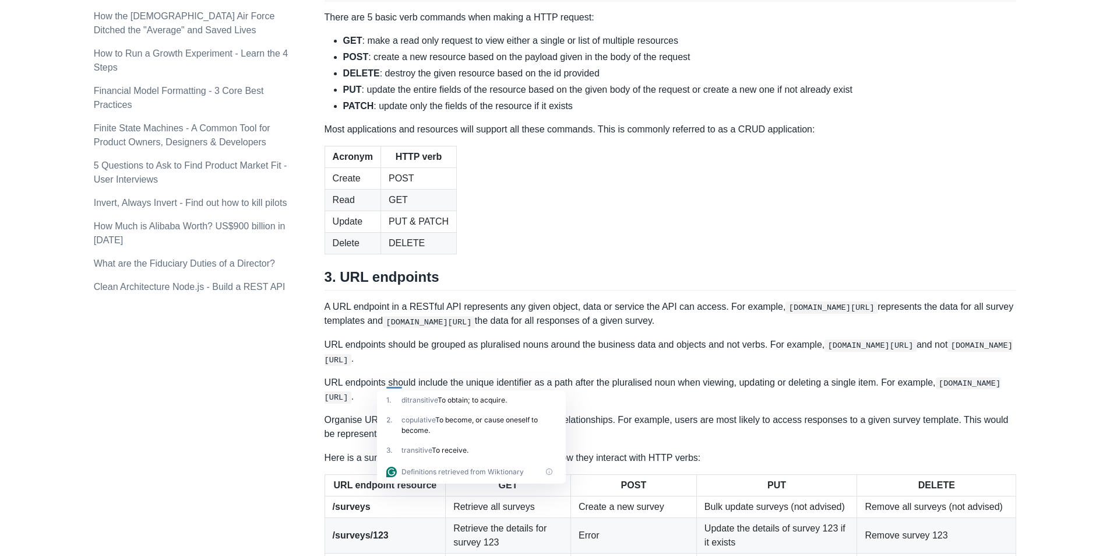
click at [399, 189] on td "POST" at bounding box center [419, 178] width 76 height 22
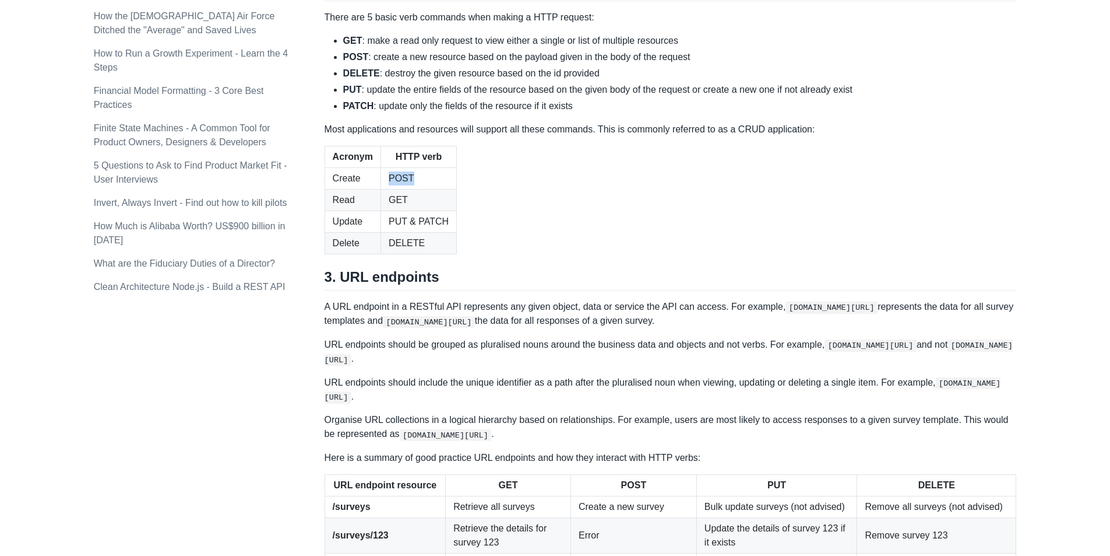
click at [399, 189] on td "POST" at bounding box center [419, 178] width 76 height 22
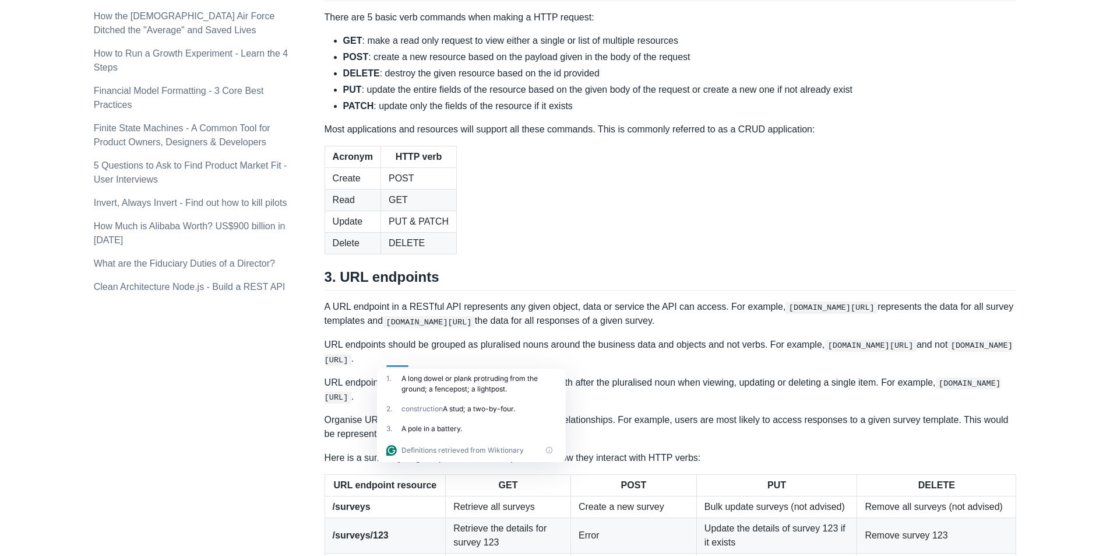
click at [480, 373] on div "A long dowel or plank protruding from the ground; a fencepost; a lightpost." at bounding box center [479, 383] width 155 height 21
click at [489, 254] on table "Acronym HTTP verb Create POST Read GET Update PUT & PATCH Delete DELETE" at bounding box center [671, 200] width 692 height 108
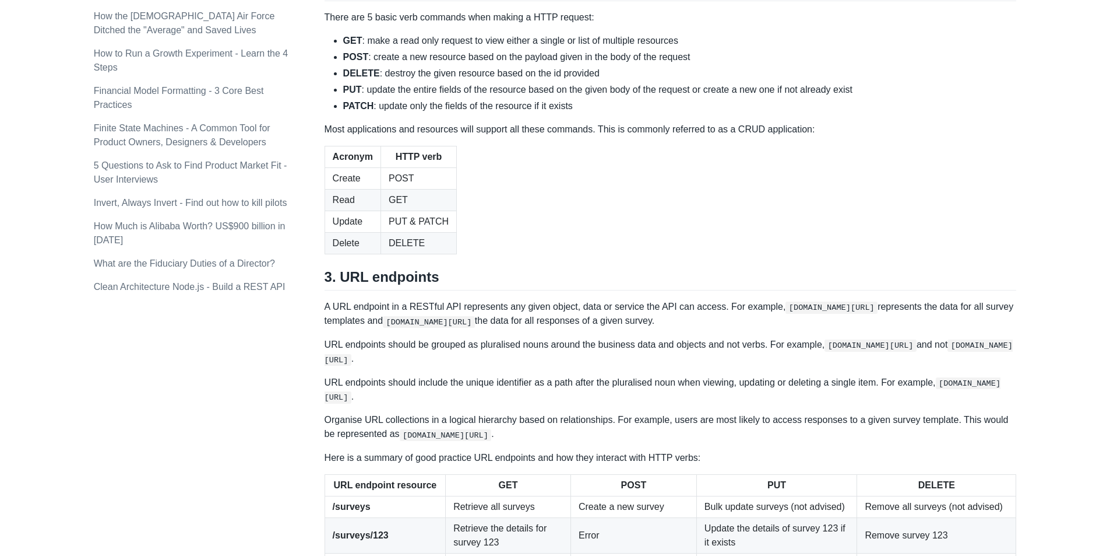
click at [423, 167] on th "HTTP verb" at bounding box center [419, 157] width 76 height 22
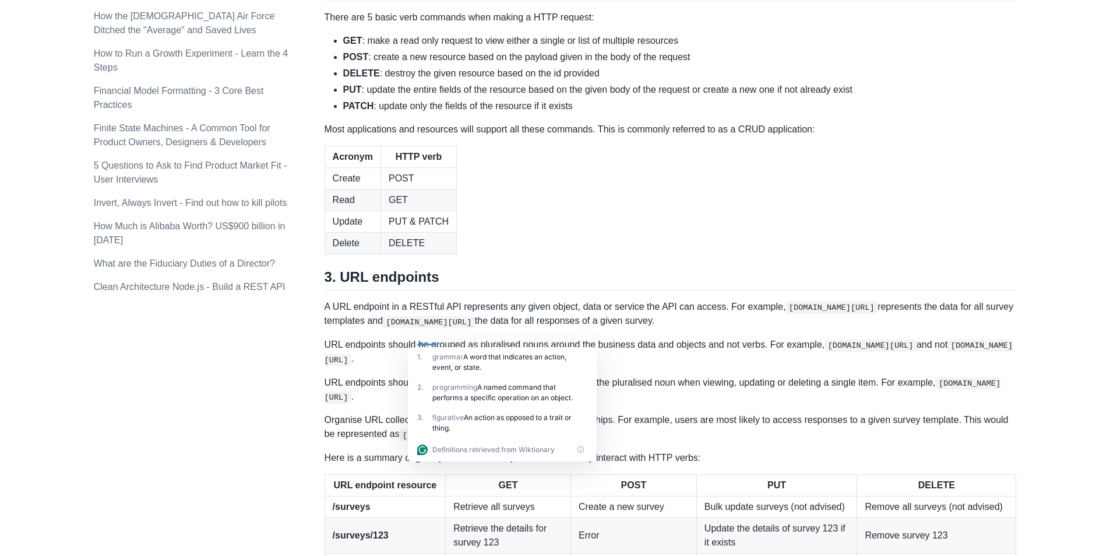
click at [382, 210] on td "GET" at bounding box center [419, 200] width 76 height 22
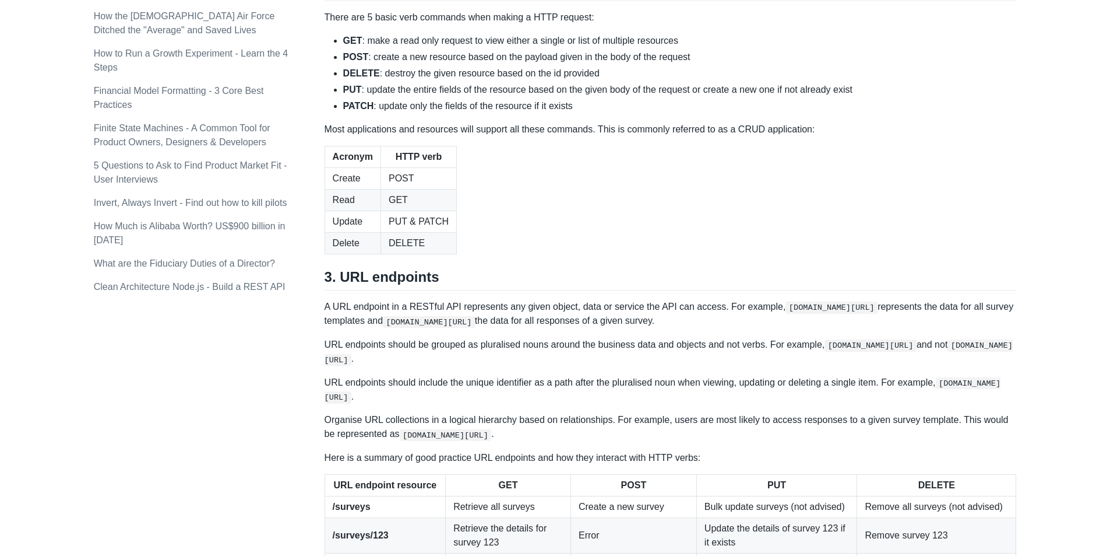
click at [409, 232] on td "PUT & PATCH" at bounding box center [419, 221] width 76 height 22
click at [437, 254] on td "DELETE" at bounding box center [419, 243] width 76 height 22
click at [395, 254] on td "DELETE" at bounding box center [419, 243] width 76 height 22
click at [410, 254] on td "DELETE" at bounding box center [419, 243] width 76 height 22
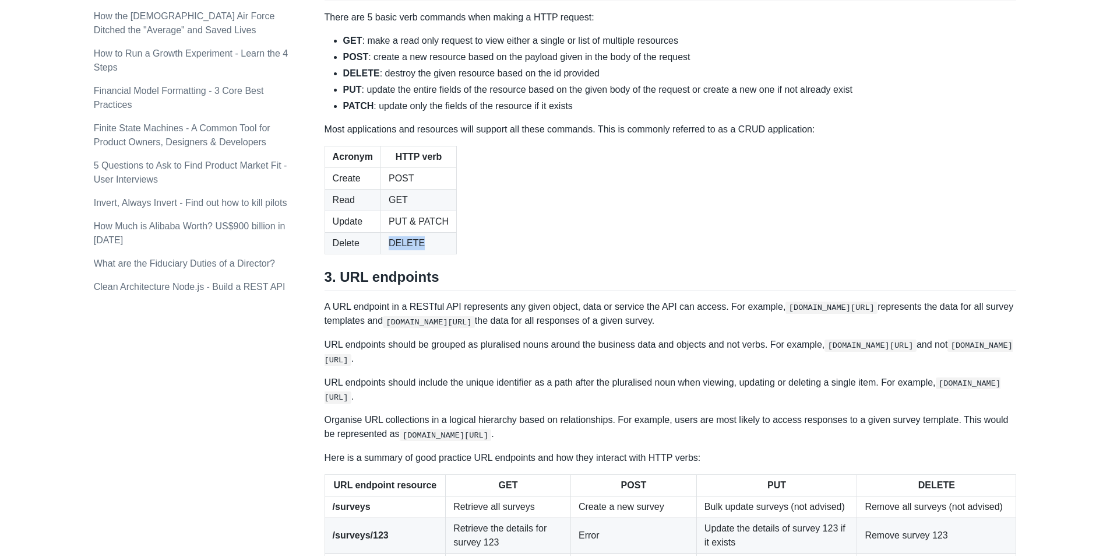
click at [410, 254] on td "DELETE" at bounding box center [419, 243] width 76 height 22
click at [518, 254] on table "Acronym HTTP verb Create POST Read GET Update PUT & PATCH Delete DELETE" at bounding box center [671, 200] width 692 height 108
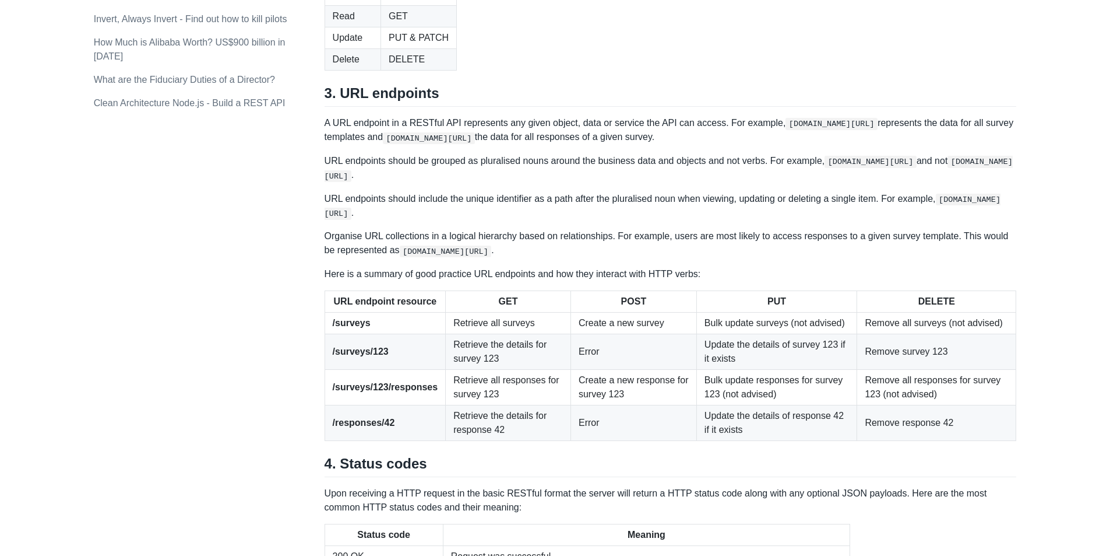
scroll to position [1457, 0]
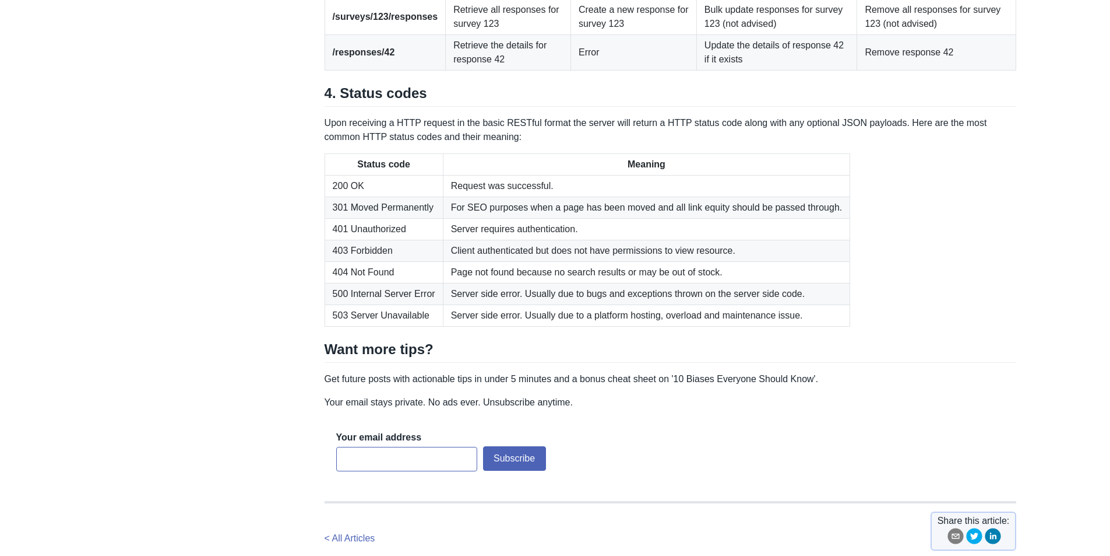
scroll to position [1749, 0]
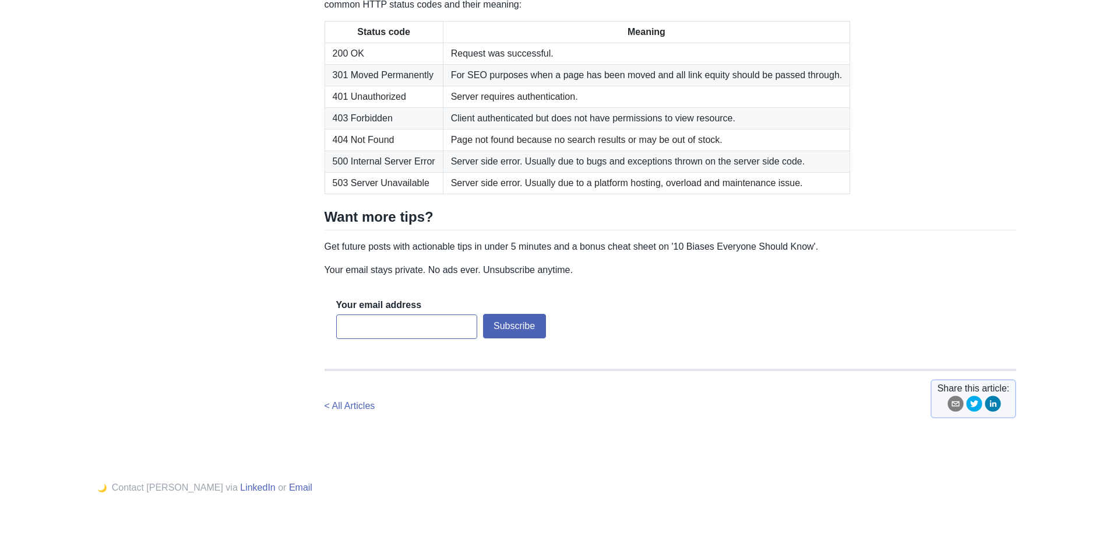
click at [353, 64] on td "200 OK" at bounding box center [384, 54] width 118 height 22
click at [353, 86] on td "301 Moved Permanently" at bounding box center [384, 75] width 118 height 22
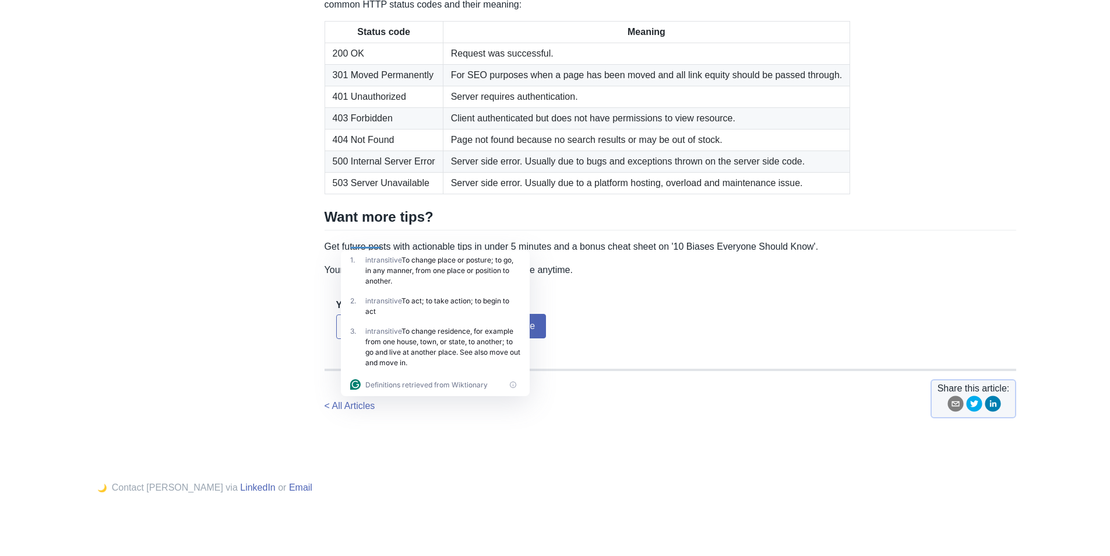
click at [458, 251] on div "1 . intransitive To change place or posture; to go, in any manner, from one pla…" at bounding box center [435, 270] width 189 height 41
click at [463, 86] on td "For SEO purposes when a page has been moved and all link equity should be passe…" at bounding box center [646, 75] width 407 height 22
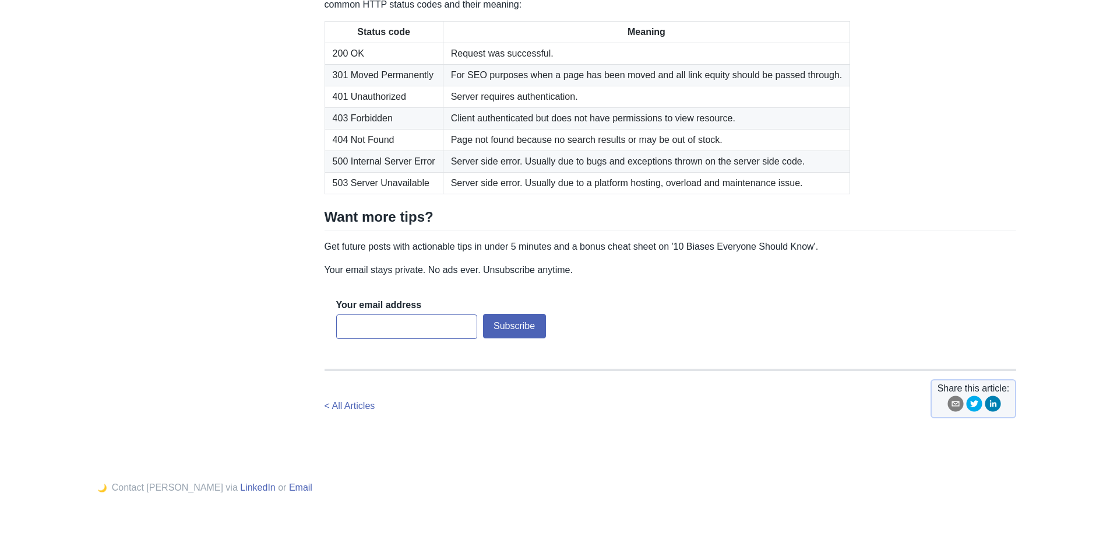
click at [562, 86] on td "For SEO purposes when a page has been moved and all link equity should be passe…" at bounding box center [646, 75] width 407 height 22
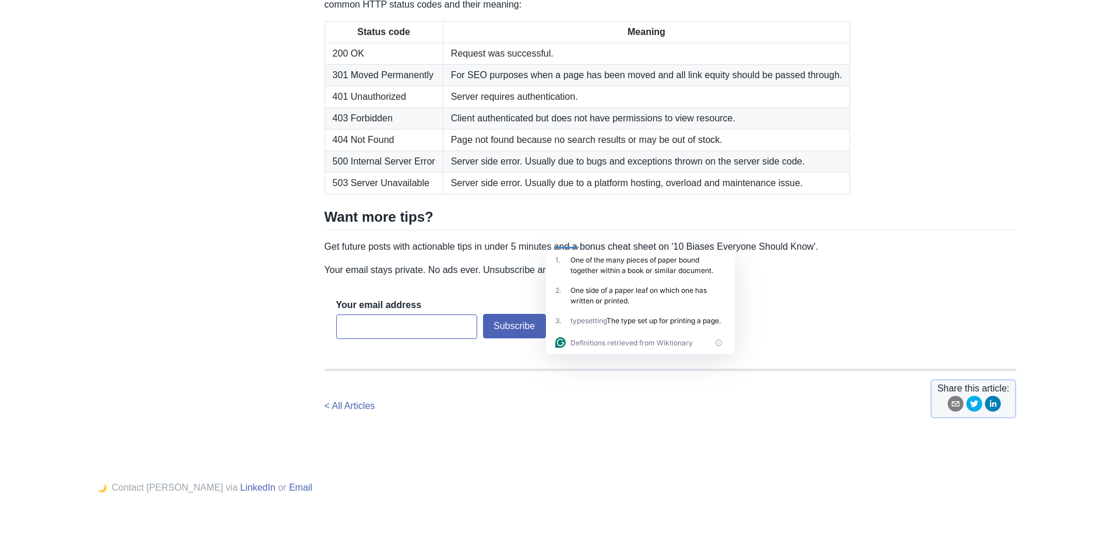
click at [347, 107] on td "401 Unauthorized" at bounding box center [384, 97] width 118 height 22
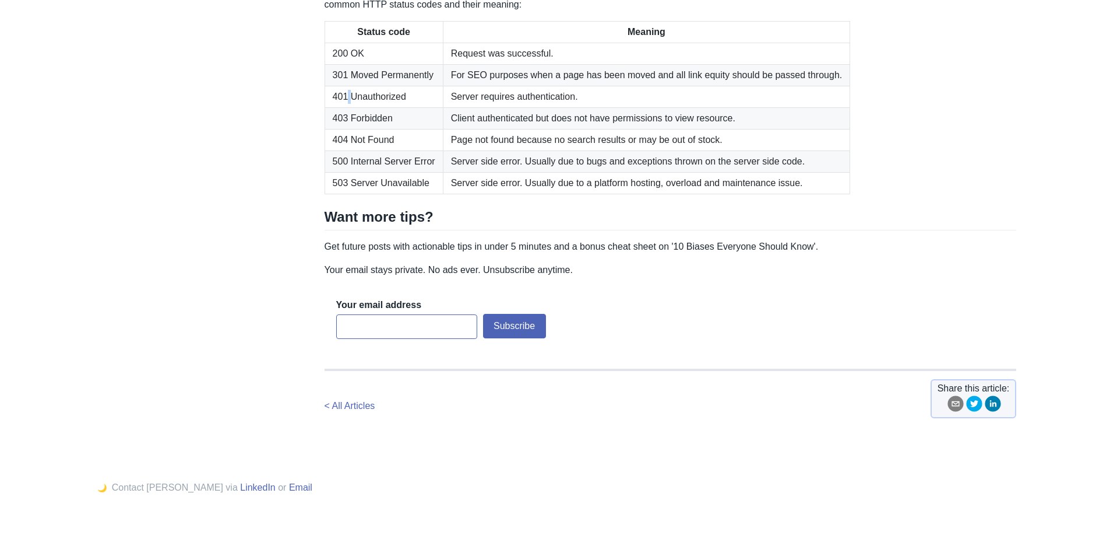
click at [347, 107] on td "401 Unauthorized" at bounding box center [384, 97] width 118 height 22
click at [415, 129] on td "403 Forbidden" at bounding box center [384, 118] width 118 height 22
click at [362, 150] on td "404 Not Found" at bounding box center [384, 140] width 118 height 22
click at [363, 150] on td "404 Not Found" at bounding box center [384, 140] width 118 height 22
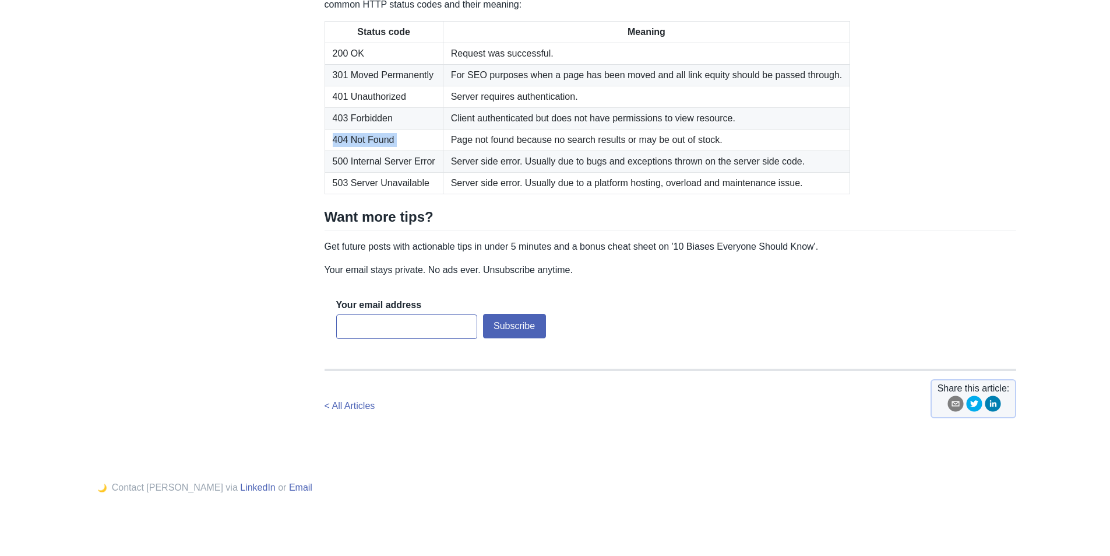
click at [443, 150] on td "Page not found because no search results or may be out of stock." at bounding box center [646, 140] width 407 height 22
click at [392, 150] on td "404 Not Found" at bounding box center [384, 140] width 118 height 22
click at [509, 150] on td "Page not found because no search results or may be out of stock." at bounding box center [646, 140] width 407 height 22
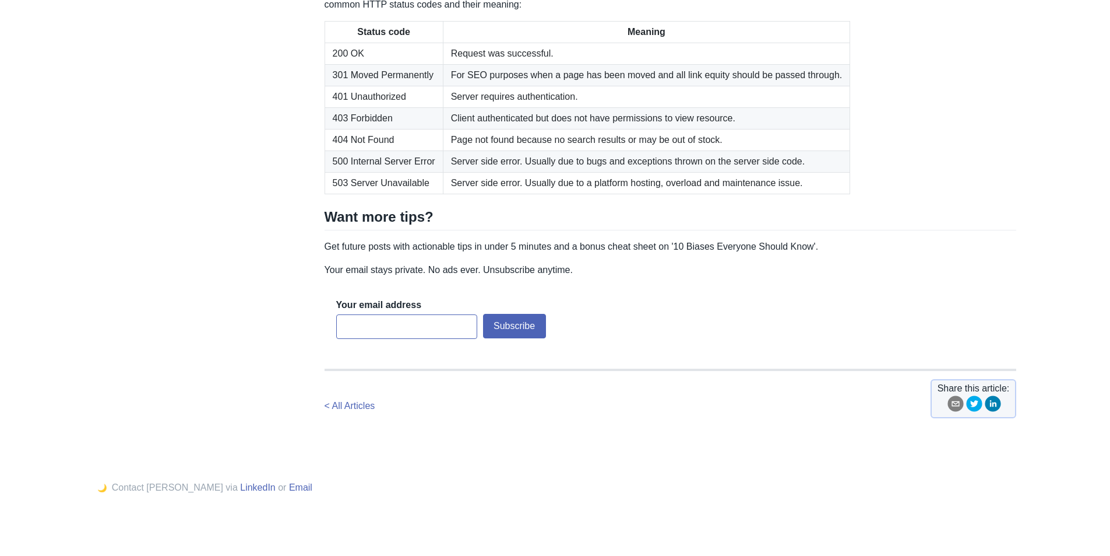
click at [488, 107] on td "Server requires authentication." at bounding box center [646, 97] width 407 height 22
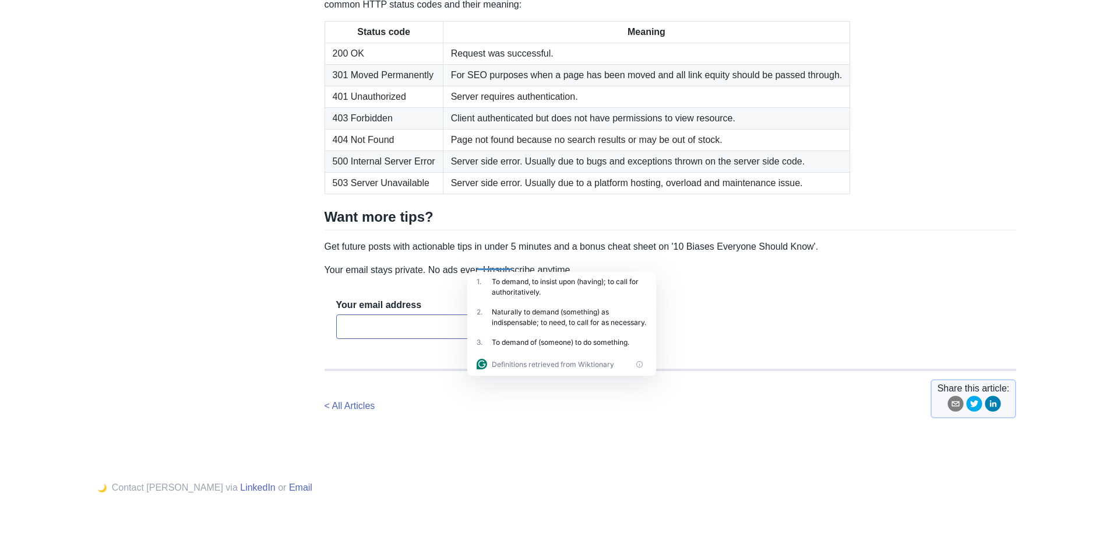
click at [362, 150] on td "404 Not Found" at bounding box center [384, 140] width 118 height 22
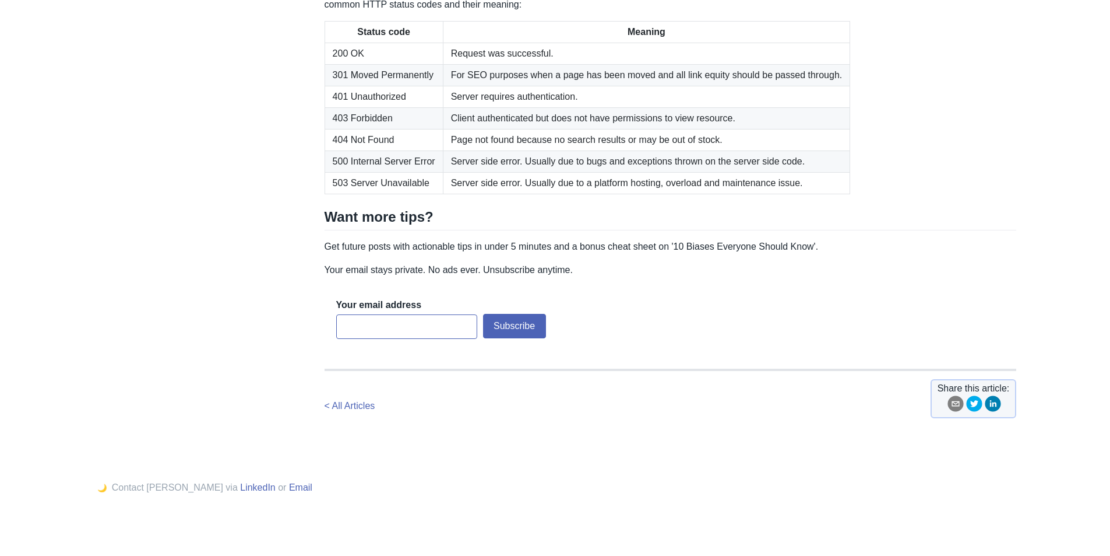
click at [370, 150] on td "404 Not Found" at bounding box center [384, 140] width 118 height 22
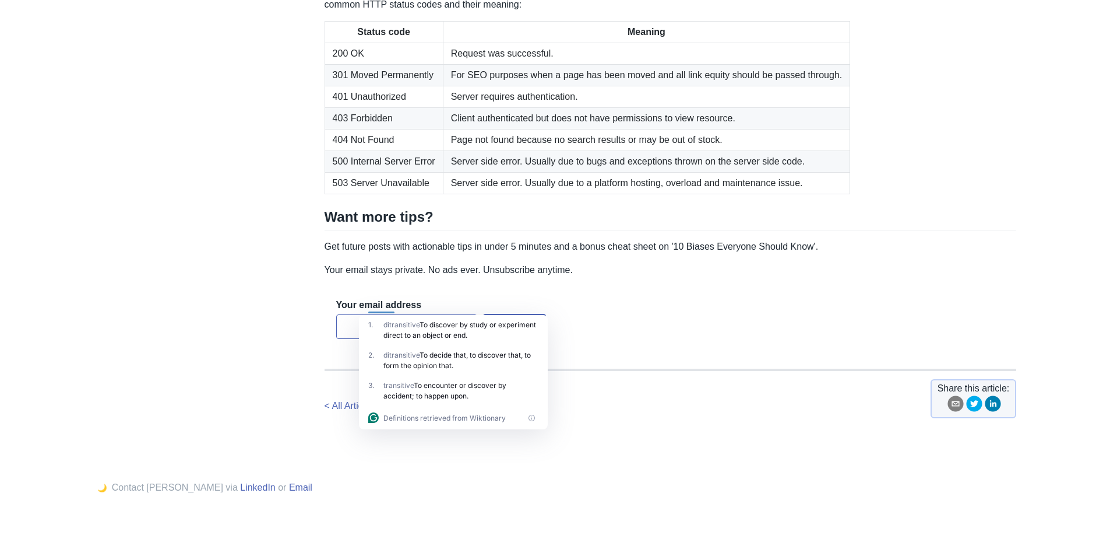
click at [417, 129] on td "403 Forbidden" at bounding box center [384, 118] width 118 height 22
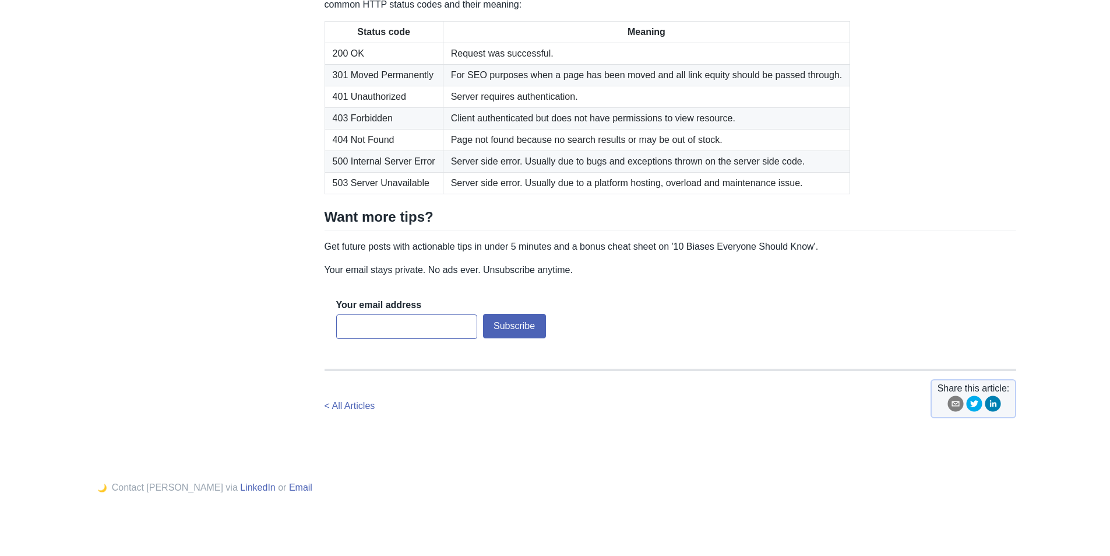
click at [409, 150] on td "404 Not Found" at bounding box center [384, 140] width 118 height 22
click at [423, 172] on td "500 Internal Server Error" at bounding box center [384, 161] width 118 height 22
click at [424, 172] on td "500 Internal Server Error" at bounding box center [384, 161] width 118 height 22
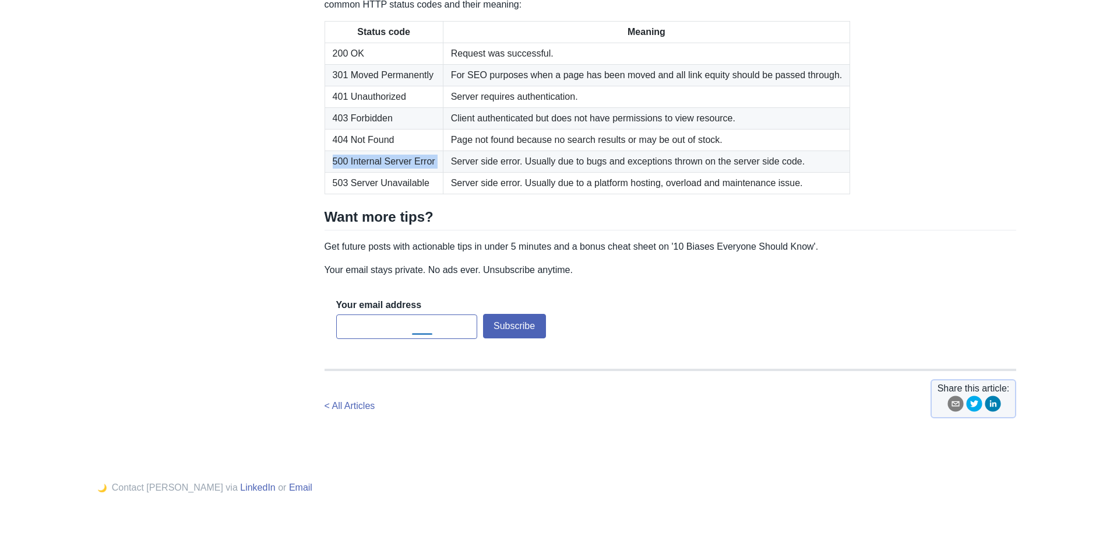
click at [424, 172] on td "500 Internal Server Error" at bounding box center [384, 161] width 118 height 22
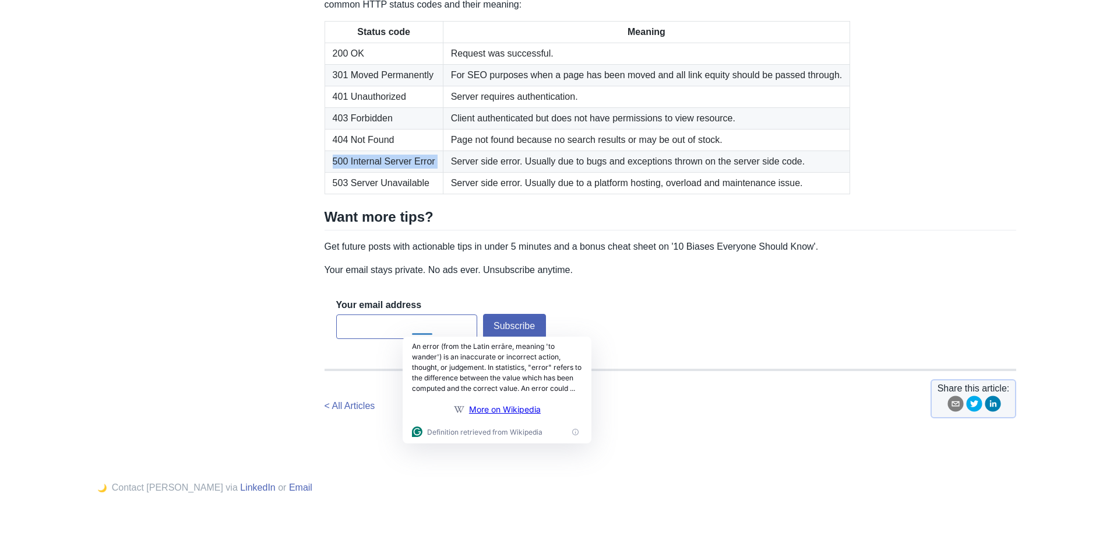
click at [379, 172] on td "500 Internal Server Error" at bounding box center [384, 161] width 118 height 22
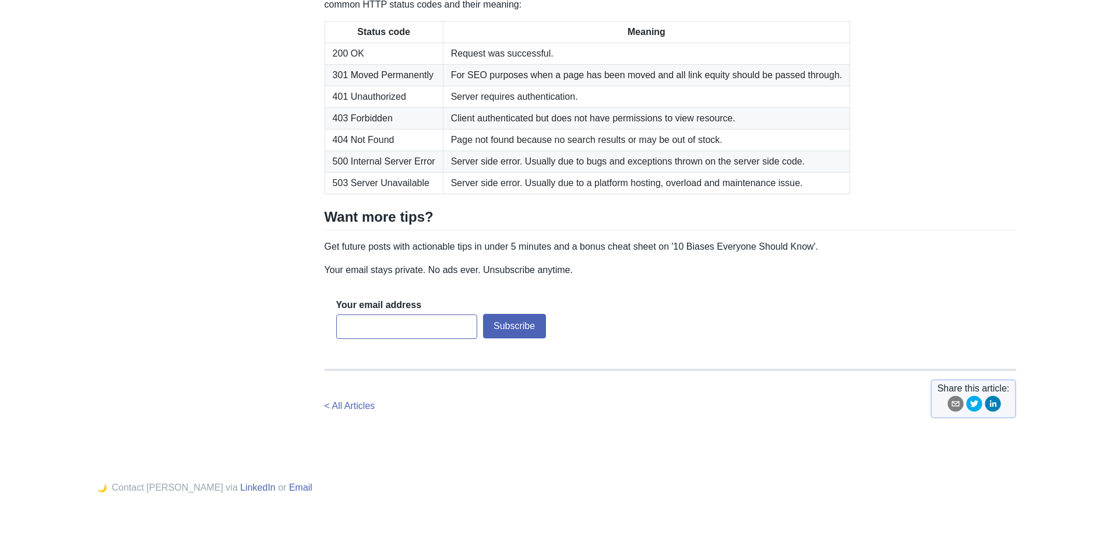
click at [425, 194] on td "503 Server Unavailable" at bounding box center [384, 183] width 118 height 22
drag, startPoint x: 425, startPoint y: 345, endPoint x: 435, endPoint y: 362, distance: 19.6
click at [426, 194] on td "503 Server Unavailable" at bounding box center [384, 183] width 118 height 22
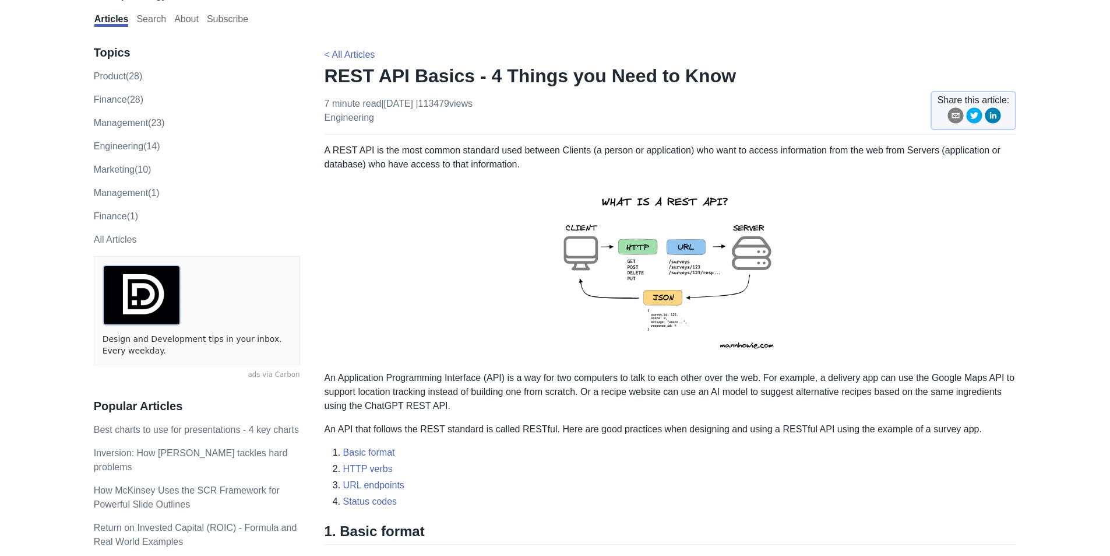
scroll to position [117, 0]
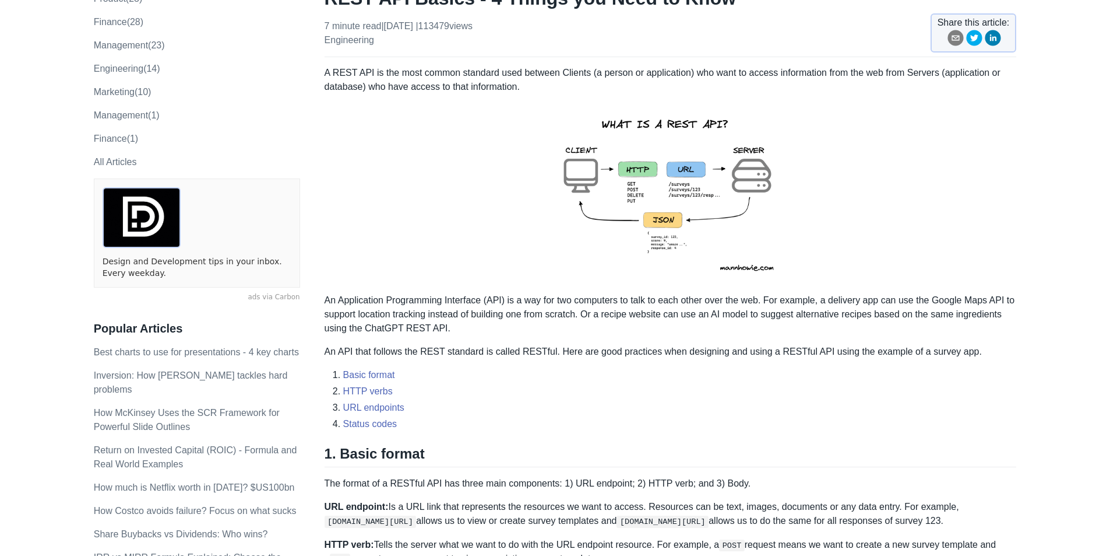
click at [537, 352] on p "An API that follows the REST standard is called RESTful. Here are good practice…" at bounding box center [671, 351] width 692 height 14
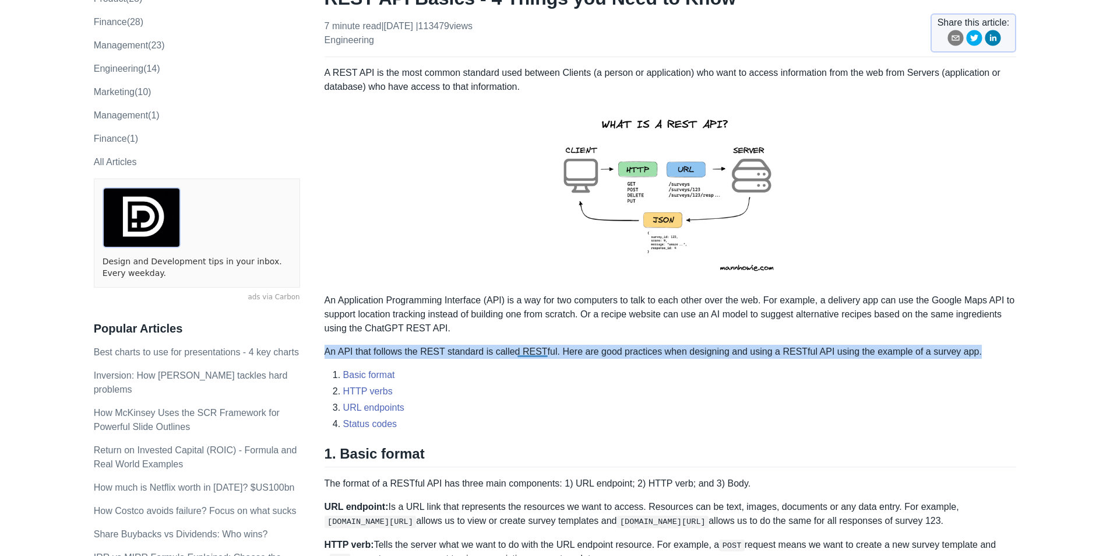
click at [537, 352] on p "An API that follows the REST standard is called RESTful. Here are good practice…" at bounding box center [671, 351] width 692 height 14
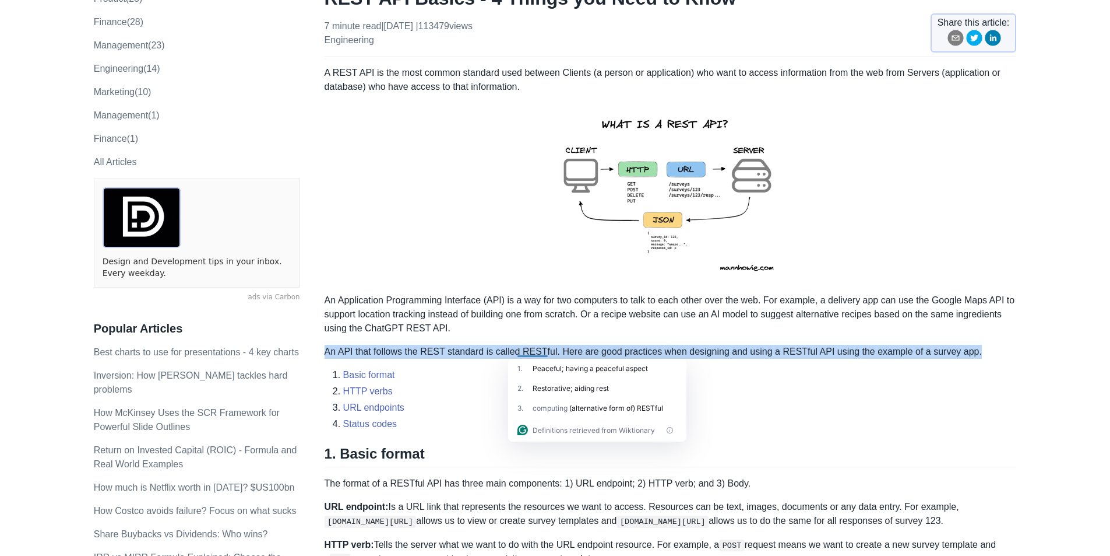
click at [549, 355] on p "An API that follows the REST standard is called RESTful. Here are good practice…" at bounding box center [671, 351] width 692 height 14
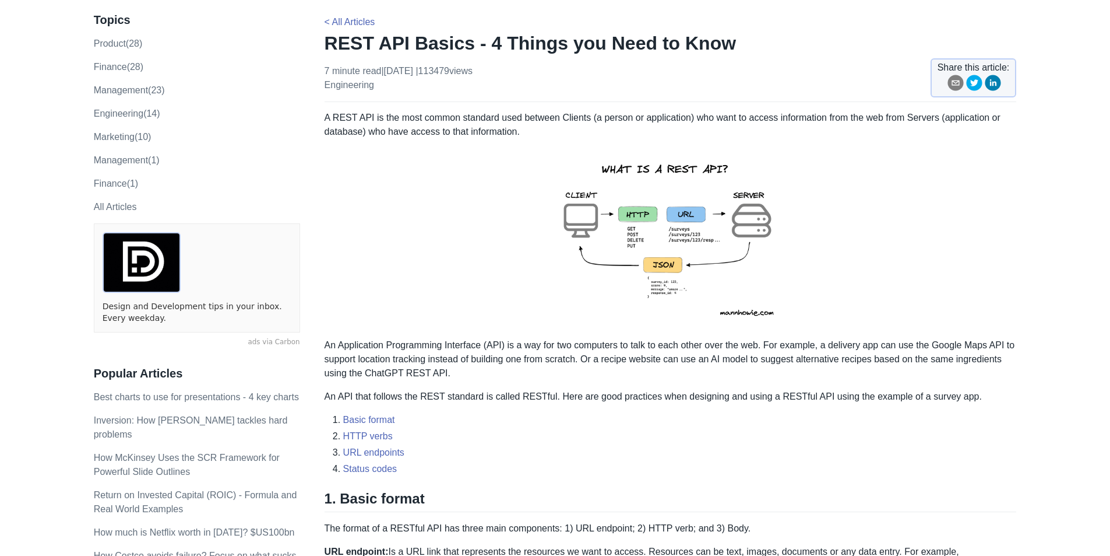
scroll to position [0, 0]
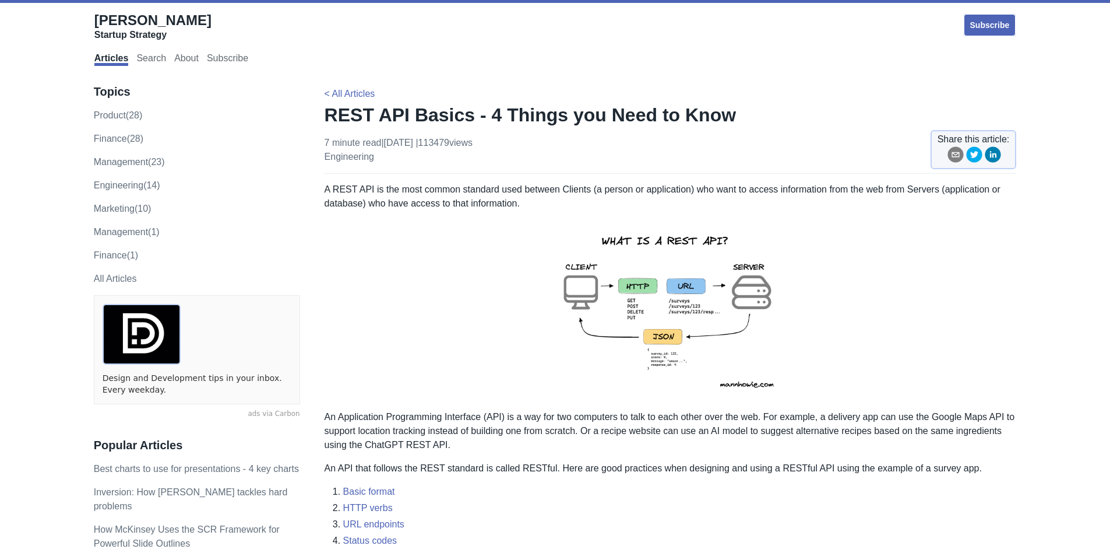
click at [662, 359] on img at bounding box center [670, 310] width 255 height 181
click at [662, 360] on img at bounding box center [670, 310] width 255 height 181
drag, startPoint x: 543, startPoint y: 442, endPoint x: 550, endPoint y: 431, distance: 12.9
click at [543, 442] on p "An Application Programming Interface (API) is a way for two computers to talk t…" at bounding box center [671, 431] width 692 height 42
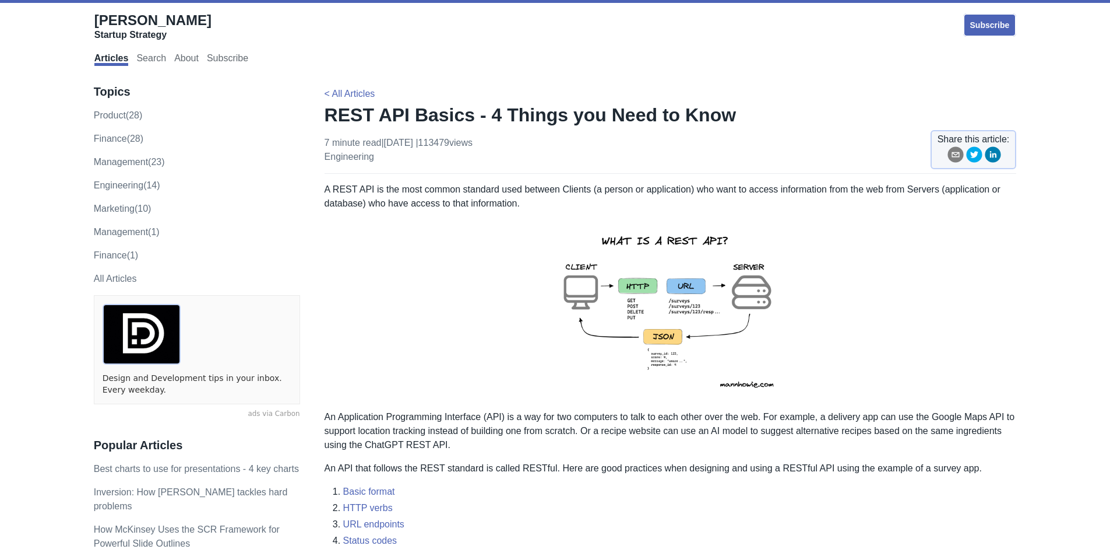
click at [551, 431] on p "An Application Programming Interface (API) is a way for two computers to talk t…" at bounding box center [671, 431] width 692 height 42
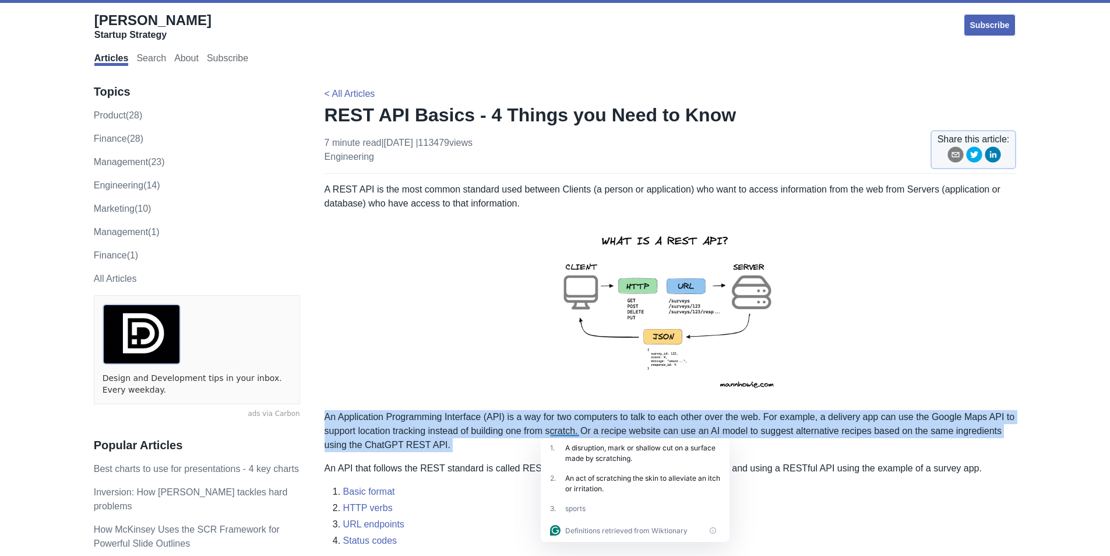
click at [551, 431] on p "An Application Programming Interface (API) is a way for two computers to talk t…" at bounding box center [671, 431] width 692 height 42
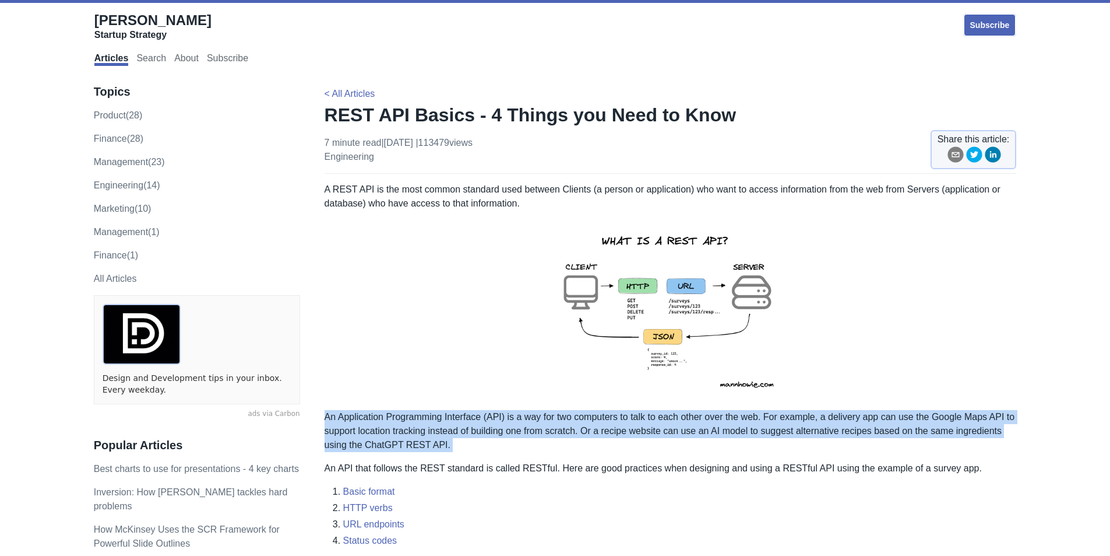
click at [412, 420] on p "An Application Programming Interface (API) is a way for two computers to talk t…" at bounding box center [671, 431] width 692 height 42
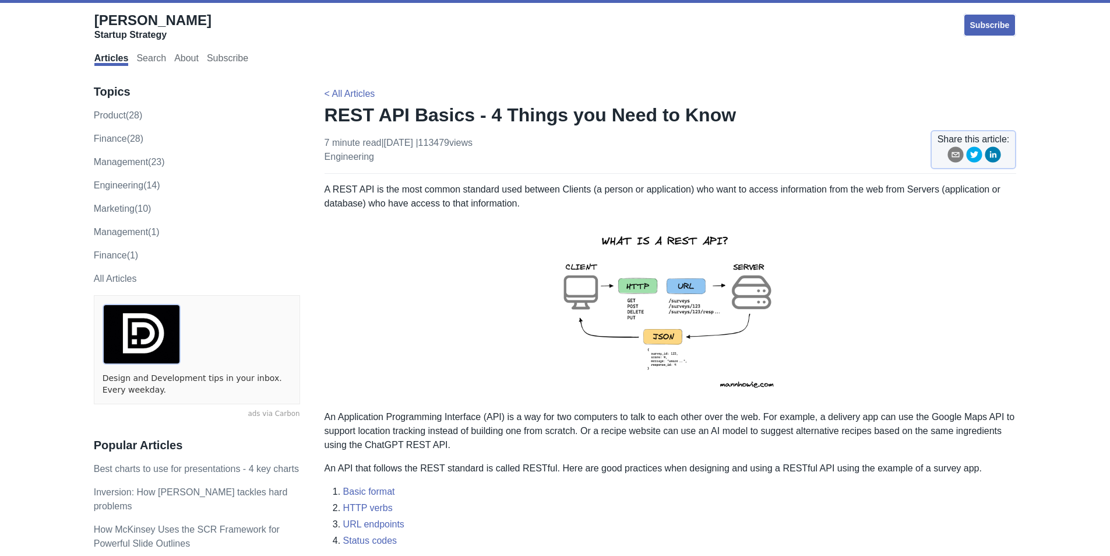
click at [430, 199] on p "A REST API is the most common standard used between Clients (a person or applic…" at bounding box center [671, 196] width 692 height 28
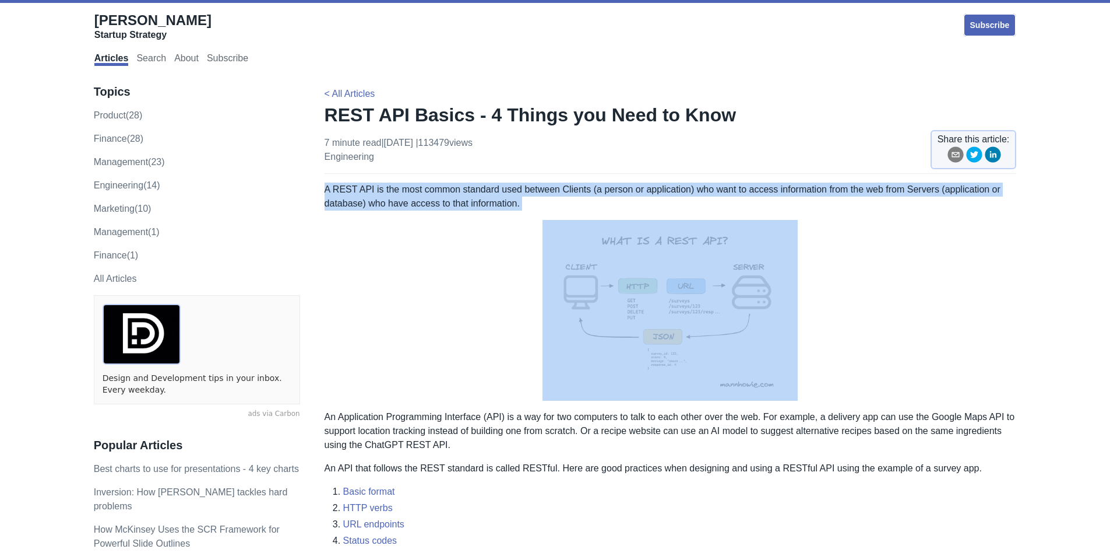
click at [430, 199] on p "A REST API is the most common standard used between Clients (a person or applic…" at bounding box center [671, 196] width 692 height 28
click at [441, 363] on p at bounding box center [671, 310] width 692 height 181
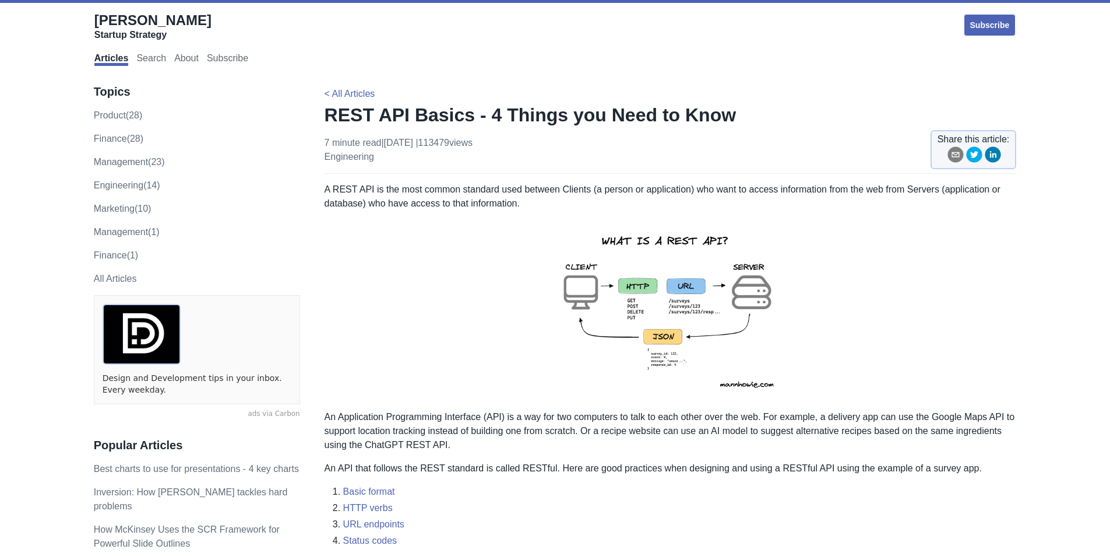
click at [632, 311] on img at bounding box center [670, 310] width 255 height 181
click at [729, 336] on img at bounding box center [670, 310] width 255 height 181
drag, startPoint x: 729, startPoint y: 336, endPoint x: 670, endPoint y: 356, distance: 61.6
click at [669, 351] on img at bounding box center [670, 310] width 255 height 181
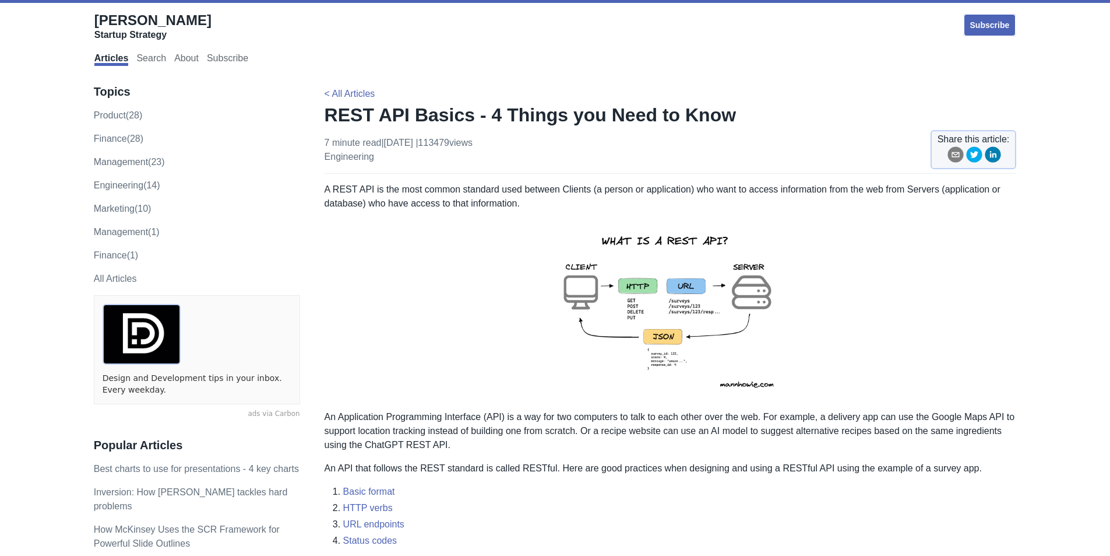
click at [673, 358] on img at bounding box center [670, 310] width 255 height 181
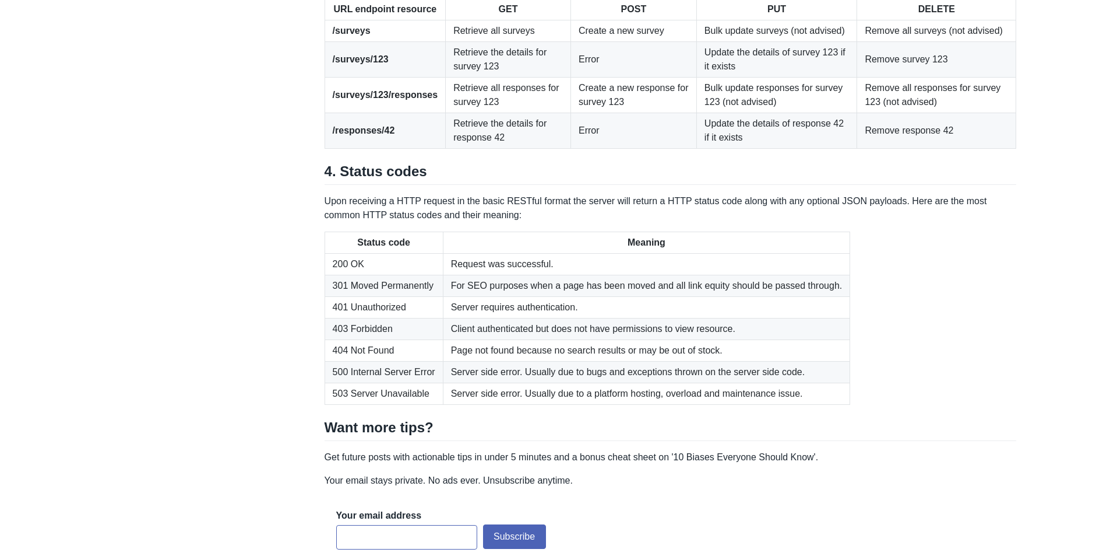
scroll to position [1632, 0]
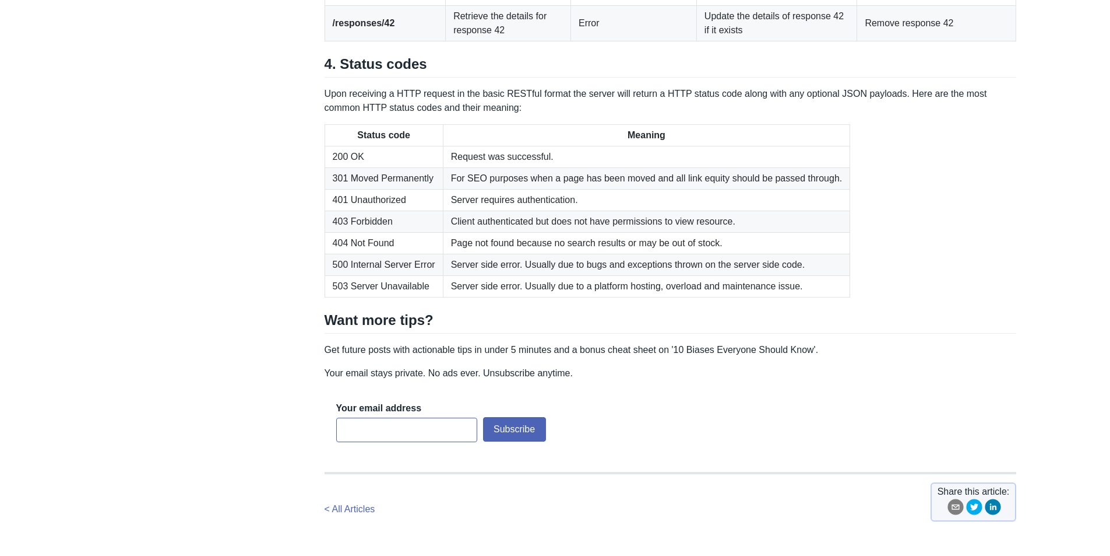
click at [361, 167] on td "200 OK" at bounding box center [384, 157] width 118 height 22
click at [360, 167] on td "200 OK" at bounding box center [384, 157] width 118 height 22
click at [381, 232] on td "403 Forbidden" at bounding box center [384, 221] width 118 height 22
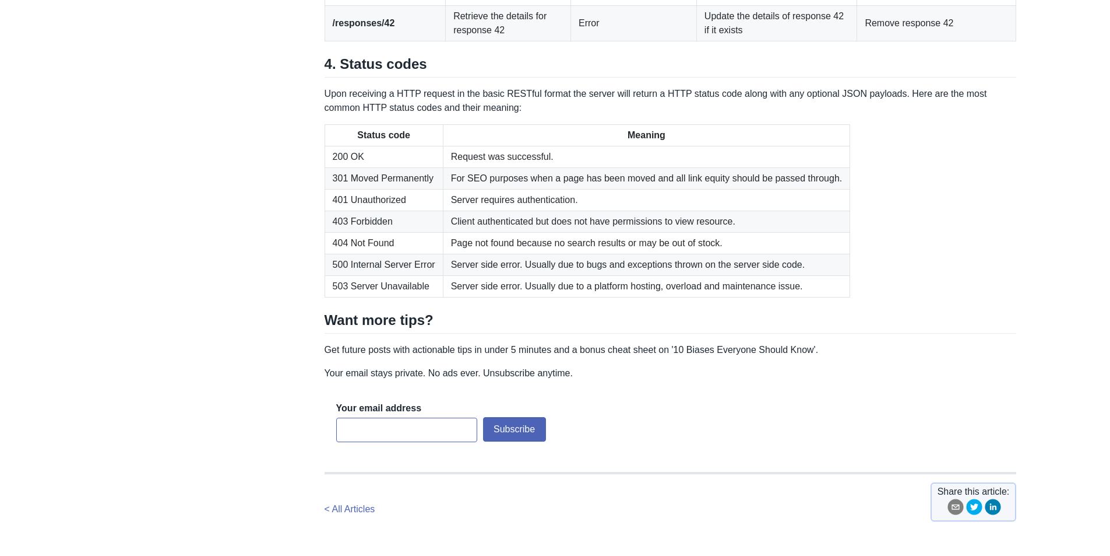
click at [369, 254] on td "404 Not Found" at bounding box center [384, 243] width 118 height 22
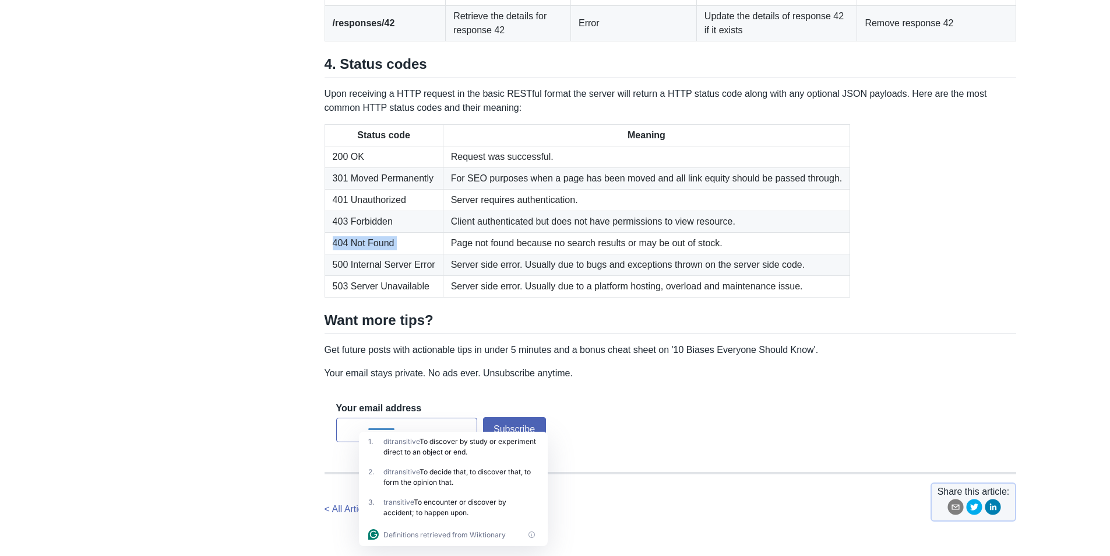
click at [391, 254] on td "404 Not Found" at bounding box center [384, 243] width 118 height 22
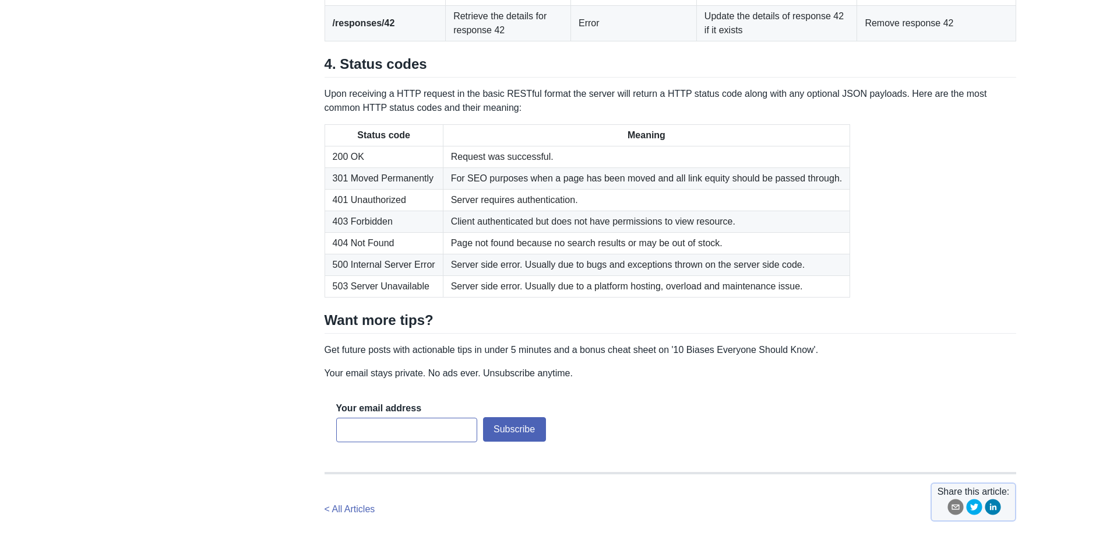
click at [365, 275] on td "500 Internal Server Error" at bounding box center [384, 265] width 118 height 22
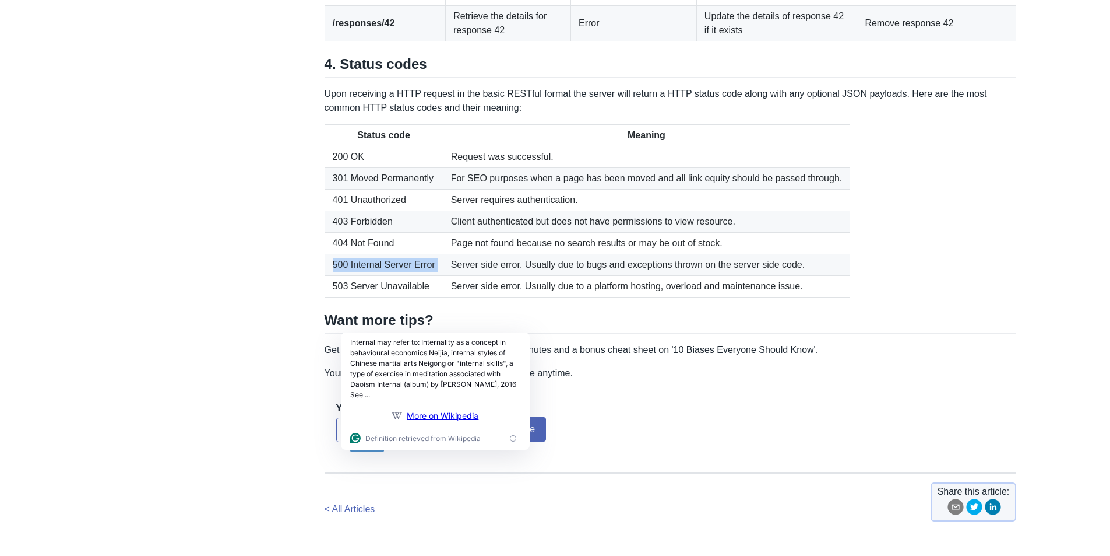
click at [391, 275] on td "500 Internal Server Error" at bounding box center [384, 265] width 118 height 22
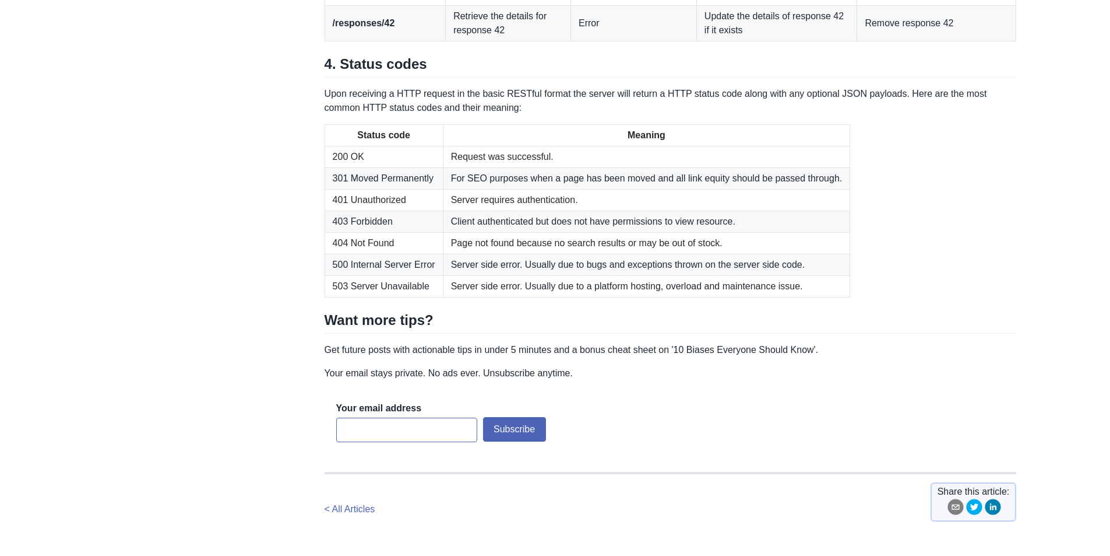
click at [386, 297] on td "503 Server Unavailable" at bounding box center [384, 286] width 118 height 22
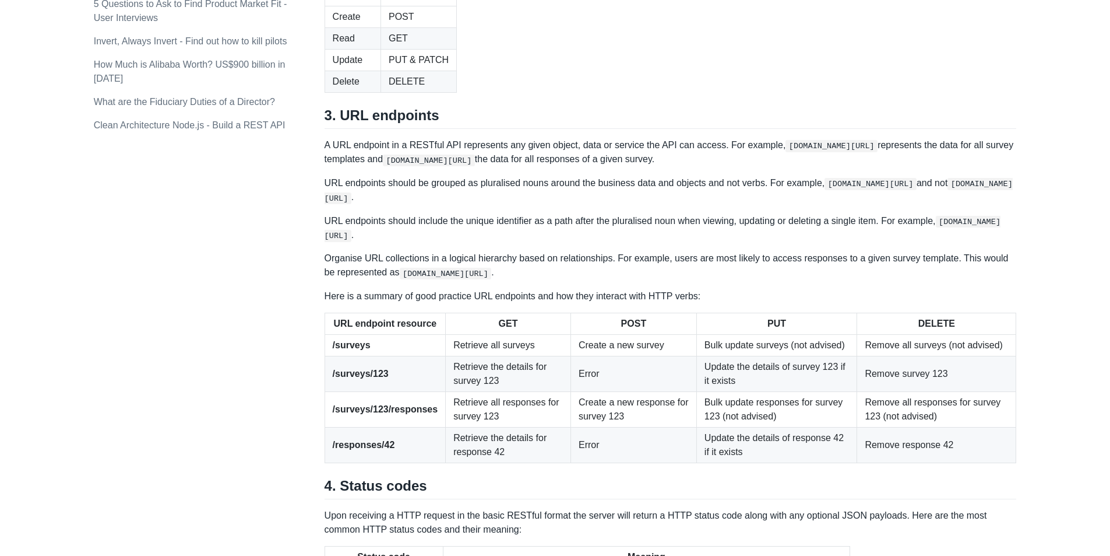
scroll to position [1108, 0]
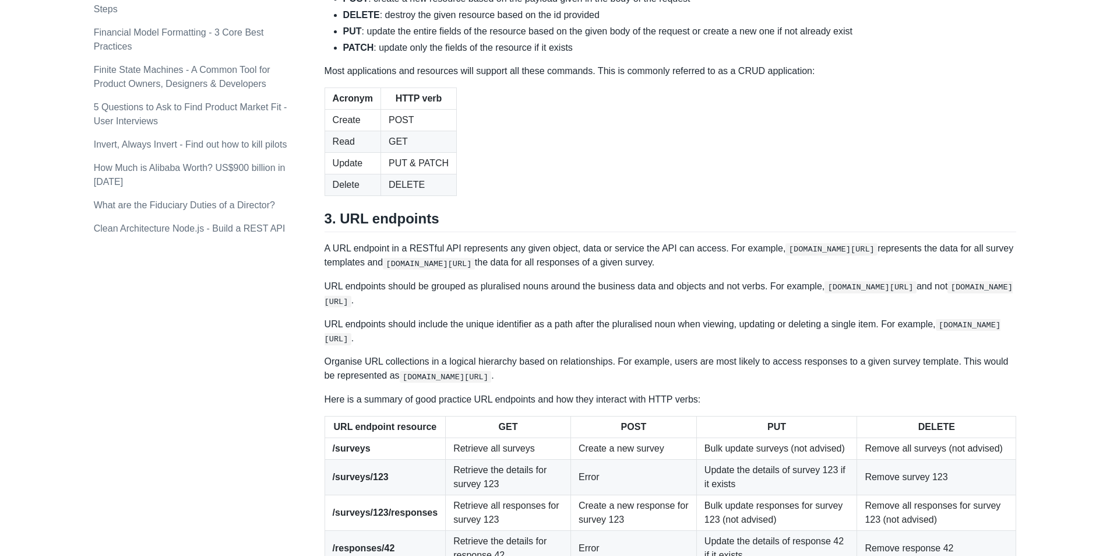
click at [367, 131] on td "Create" at bounding box center [353, 120] width 56 height 22
click at [398, 131] on td "POST" at bounding box center [419, 120] width 76 height 22
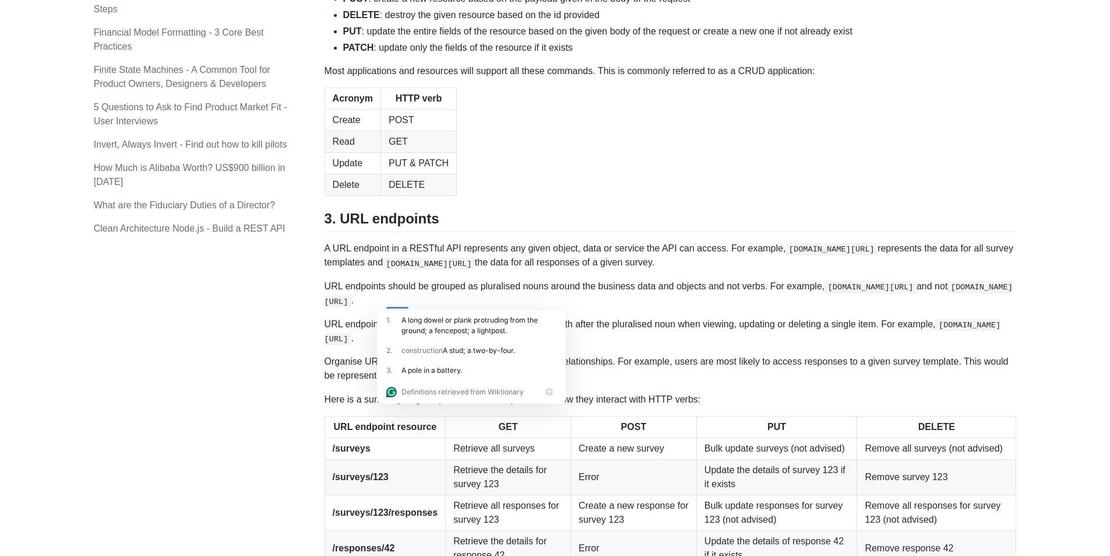
click at [357, 152] on td "Read" at bounding box center [353, 142] width 56 height 22
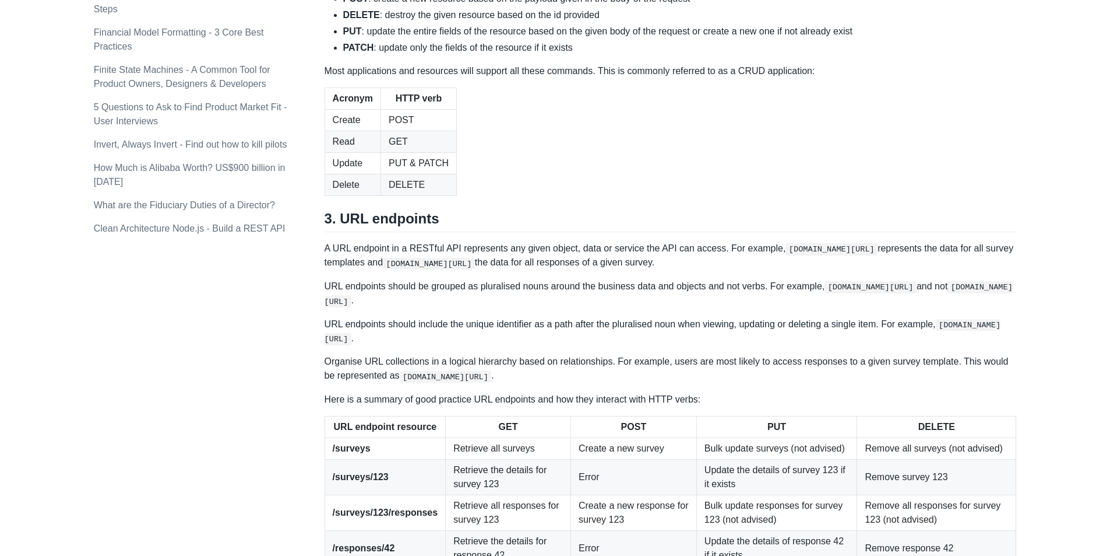
click at [357, 152] on td "Read" at bounding box center [353, 142] width 56 height 22
click at [442, 195] on td "DELETE" at bounding box center [419, 185] width 76 height 22
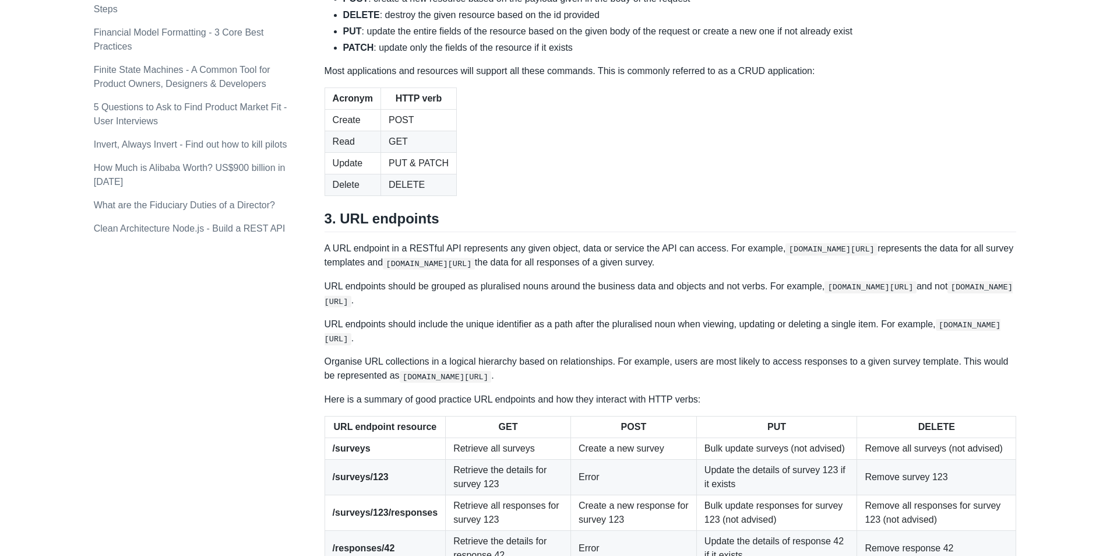
click at [456, 196] on table "Acronym HTTP verb Create POST Read GET Update PUT & PATCH Delete DELETE" at bounding box center [671, 141] width 692 height 108
click at [431, 174] on td "PUT & PATCH" at bounding box center [419, 163] width 76 height 22
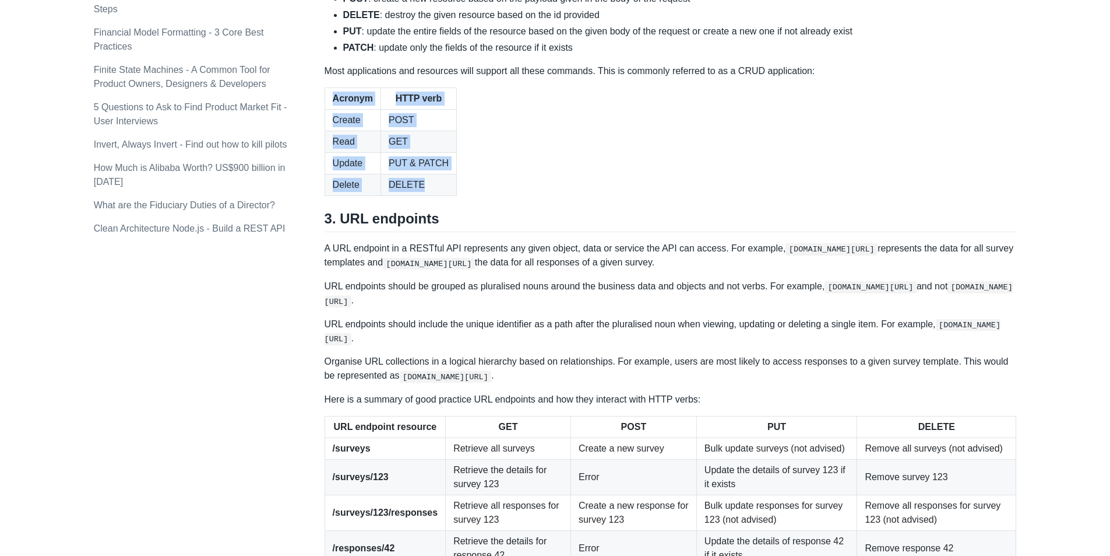
drag, startPoint x: 335, startPoint y: 283, endPoint x: 433, endPoint y: 361, distance: 125.3
click at [433, 196] on table "Acronym HTTP verb Create POST Read GET Update PUT & PATCH Delete DELETE" at bounding box center [671, 141] width 692 height 108
copy table "Acronym HTTP verb Create POST Read GET Update PUT & PATCH Delete DELETE"
click at [536, 196] on table "Acronym HTTP verb Create POST Read GET Update PUT & PATCH Delete DELETE" at bounding box center [671, 141] width 692 height 108
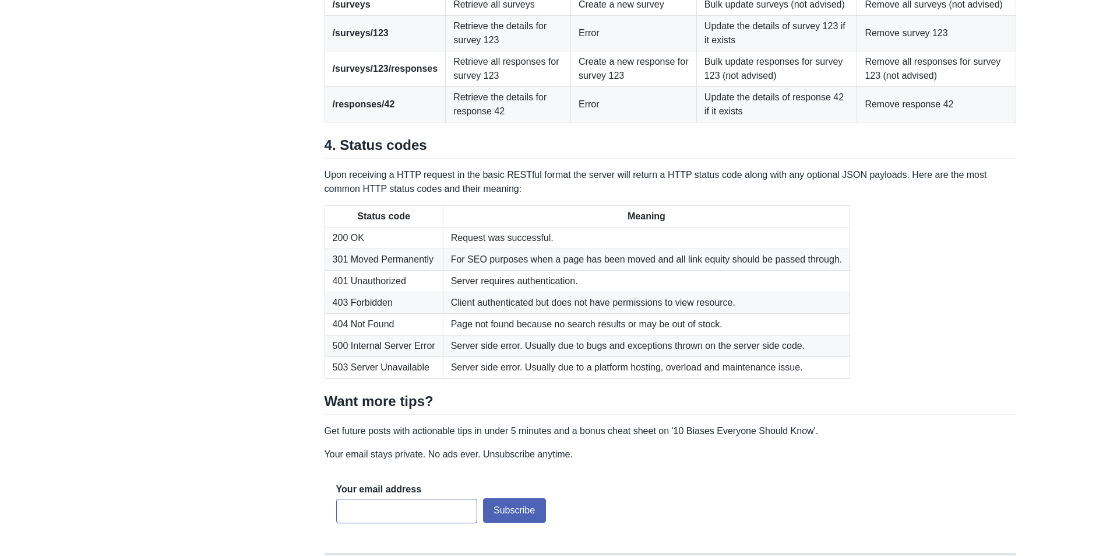
scroll to position [1574, 0]
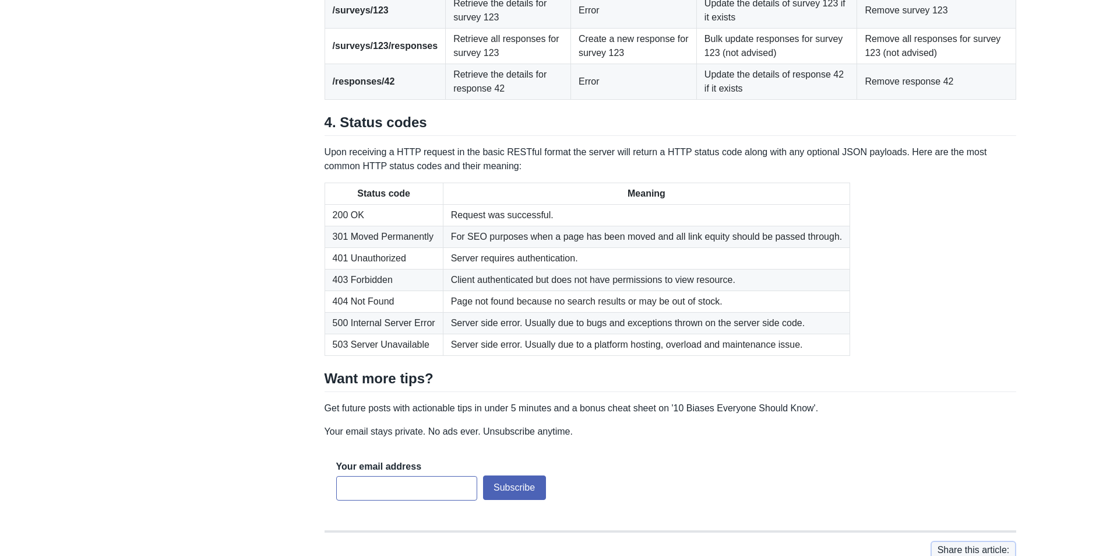
click at [542, 28] on td "Retrieve the details for survey 123" at bounding box center [508, 10] width 125 height 36
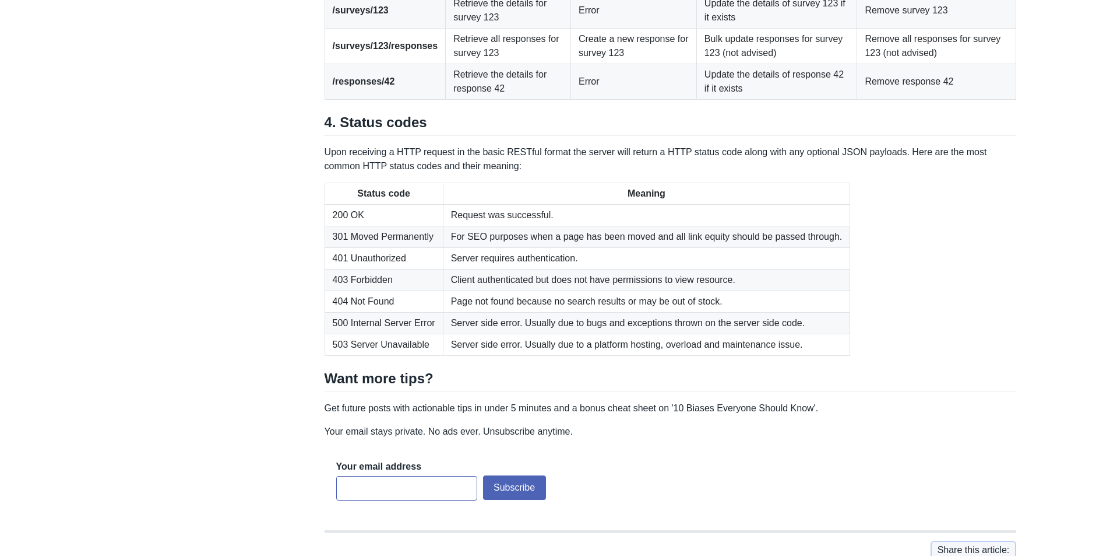
click at [577, 28] on td "Error" at bounding box center [634, 10] width 126 height 36
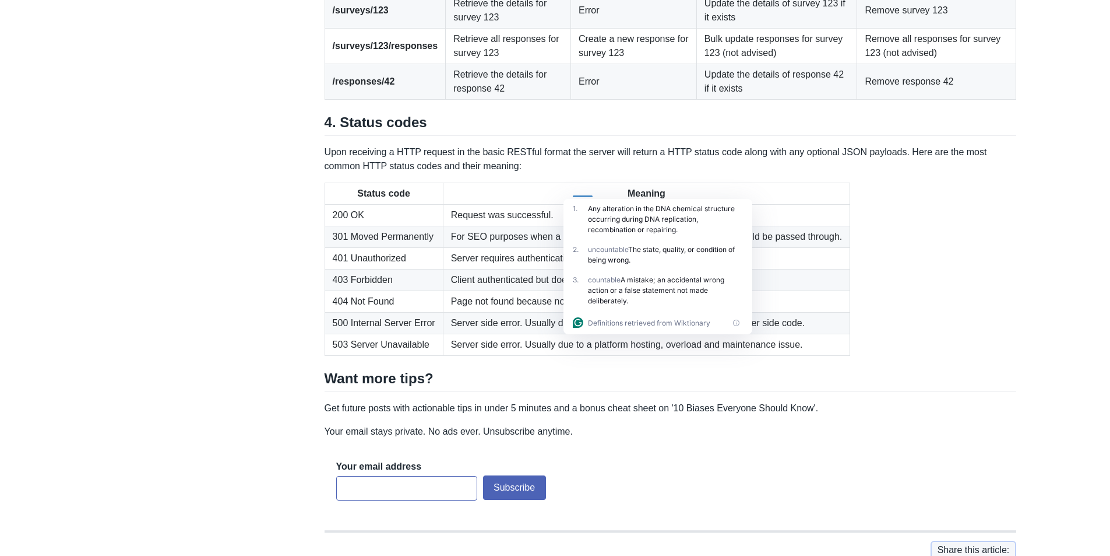
click at [495, 64] on td "Retrieve all responses for survey 123" at bounding box center [508, 46] width 125 height 36
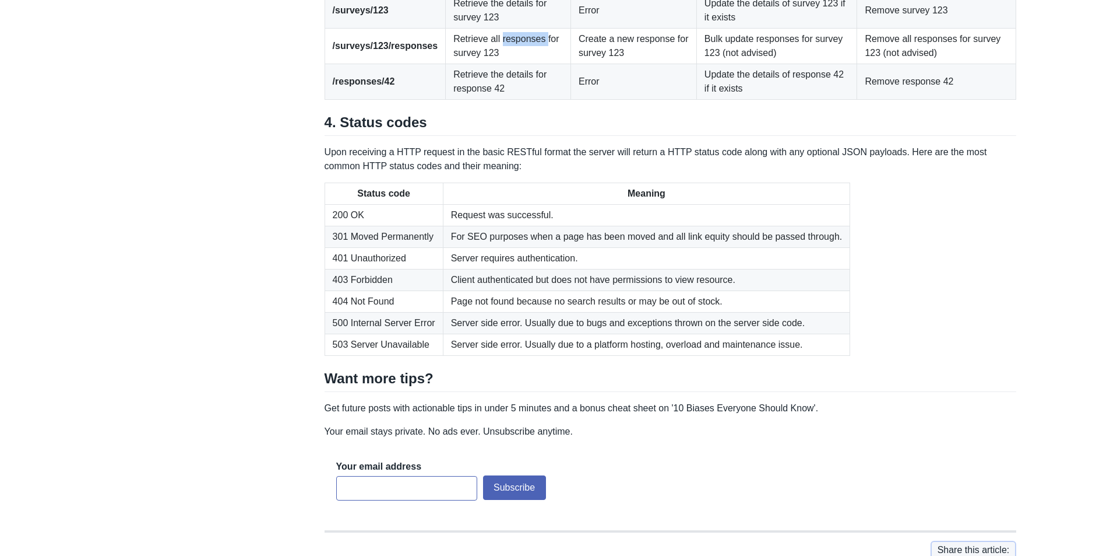
click at [495, 64] on td "Retrieve all responses for survey 123" at bounding box center [508, 46] width 125 height 36
click at [451, 99] on td "Retrieve the details for response 42" at bounding box center [508, 82] width 125 height 36
click at [465, 99] on td "Retrieve the details for response 42" at bounding box center [508, 82] width 125 height 36
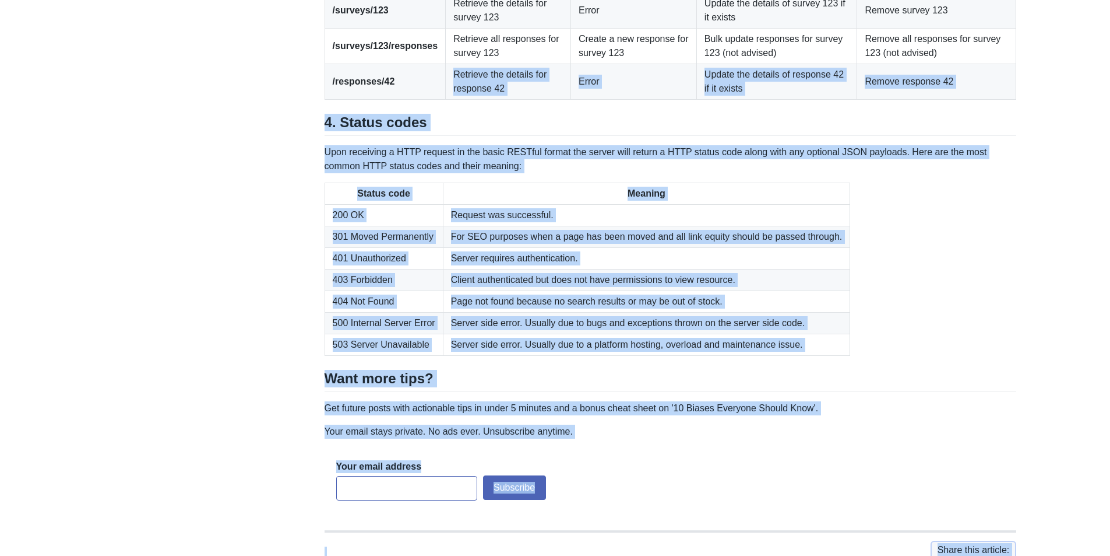
click at [486, 99] on td "Retrieve the details for response 42" at bounding box center [508, 82] width 125 height 36
click at [503, 99] on td "Retrieve the details for response 42" at bounding box center [508, 82] width 125 height 36
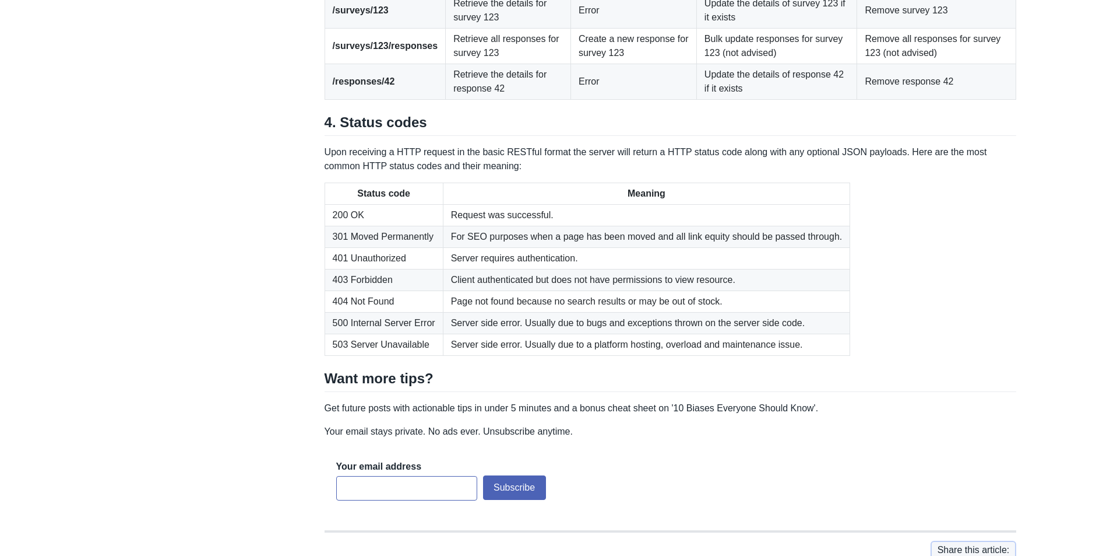
click at [503, 99] on td "Retrieve the details for response 42" at bounding box center [508, 82] width 125 height 36
click at [549, 99] on td "Retrieve the details for response 42" at bounding box center [508, 82] width 125 height 36
click at [589, 99] on td "Error" at bounding box center [634, 82] width 126 height 36
drag, startPoint x: 589, startPoint y: 259, endPoint x: 596, endPoint y: 262, distance: 7.0
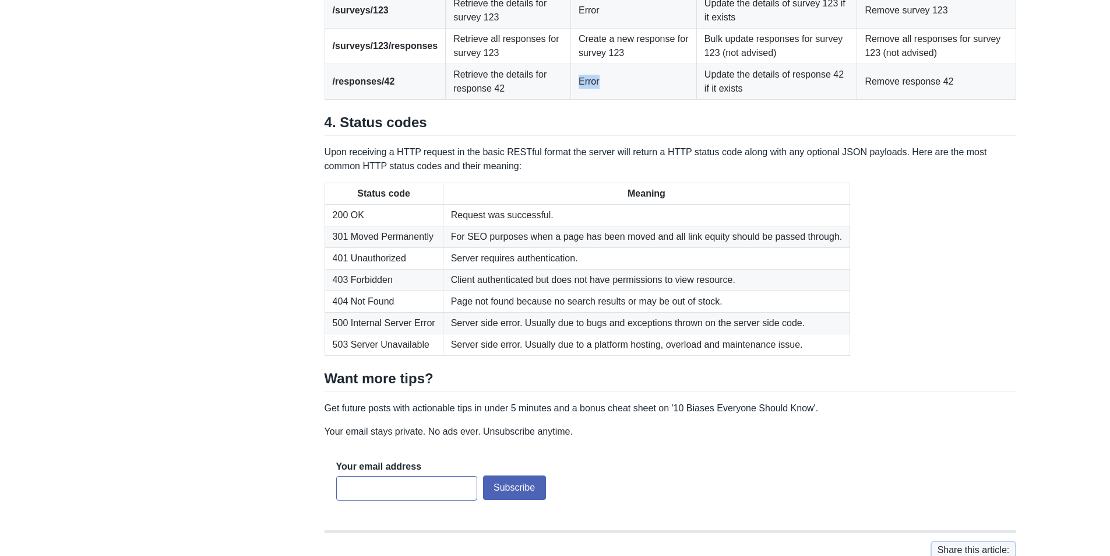
click at [593, 99] on td "Error" at bounding box center [634, 82] width 126 height 36
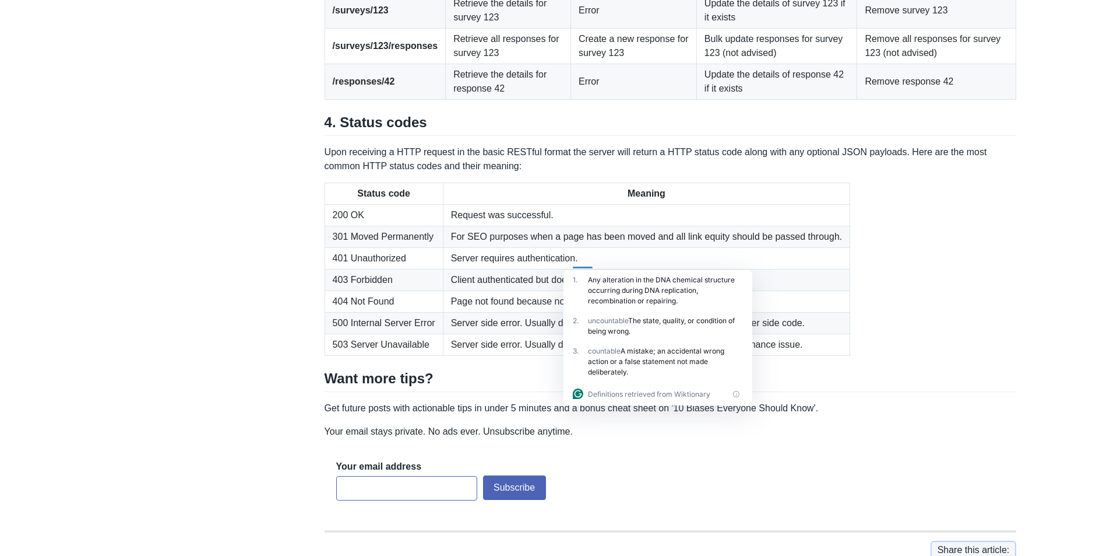
click at [743, 99] on td "Update the details of response 42 if it exists" at bounding box center [777, 82] width 161 height 36
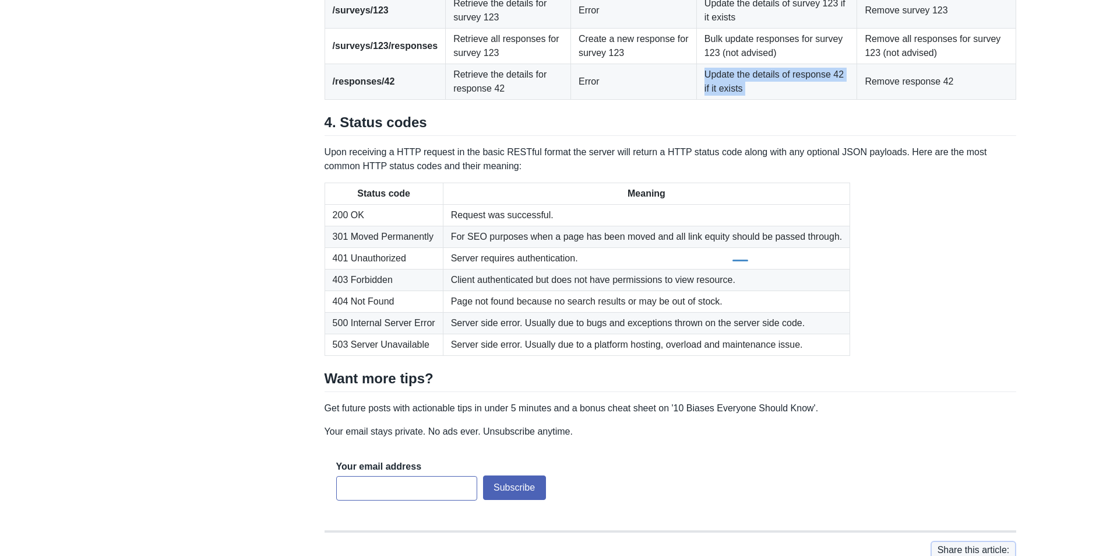
click at [743, 99] on td "Update the details of response 42 if it exists" at bounding box center [777, 82] width 161 height 36
click at [726, 99] on td "Update the details of response 42 if it exists" at bounding box center [777, 82] width 161 height 36
click at [736, 99] on td "Update the details of response 42 if it exists" at bounding box center [777, 82] width 161 height 36
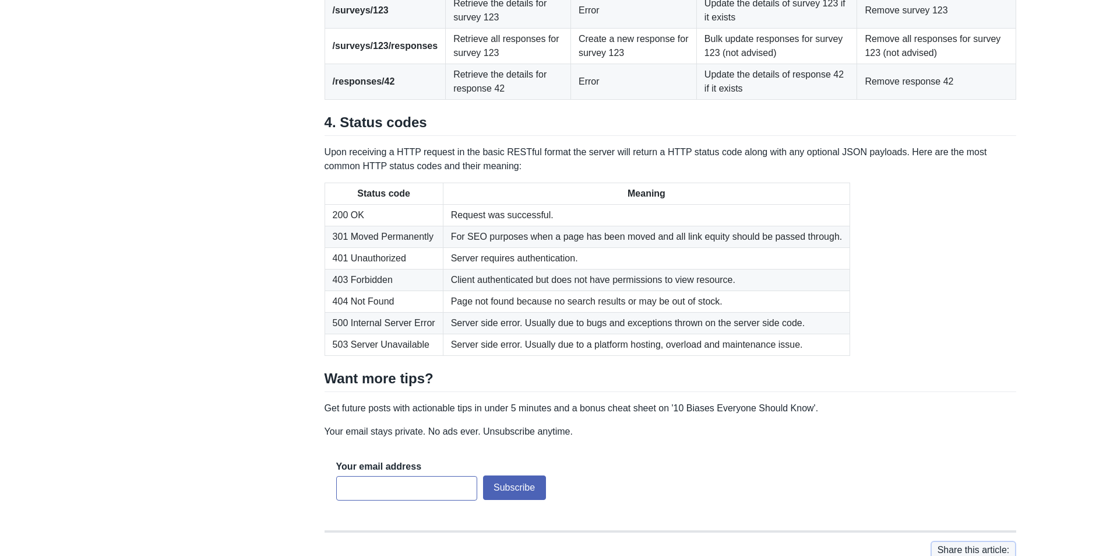
click at [895, 99] on td "Remove response 42" at bounding box center [936, 82] width 159 height 36
click at [474, 28] on td "Retrieve the details for survey 123" at bounding box center [508, 10] width 125 height 36
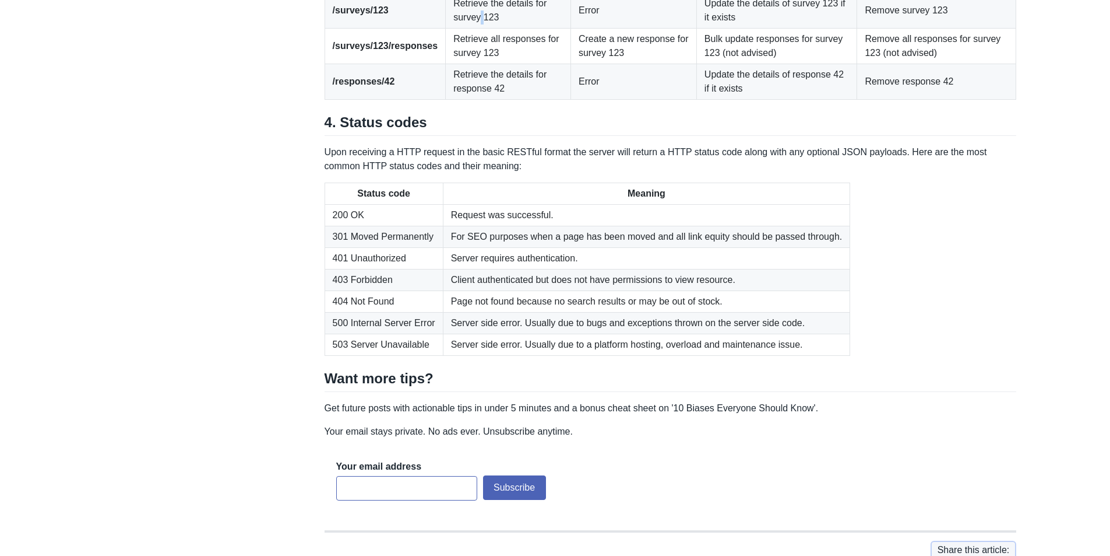
click at [474, 28] on td "Retrieve the details for survey 123" at bounding box center [508, 10] width 125 height 36
click at [557, 28] on td "Retrieve the details for survey 123" at bounding box center [508, 10] width 125 height 36
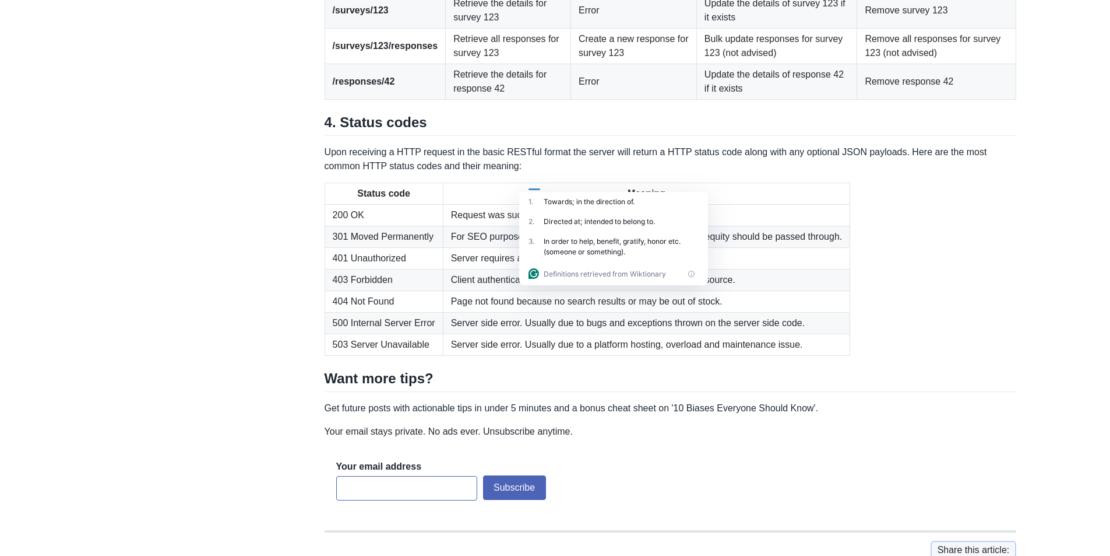
click at [480, 28] on td "Retrieve the details for survey 123" at bounding box center [508, 10] width 125 height 36
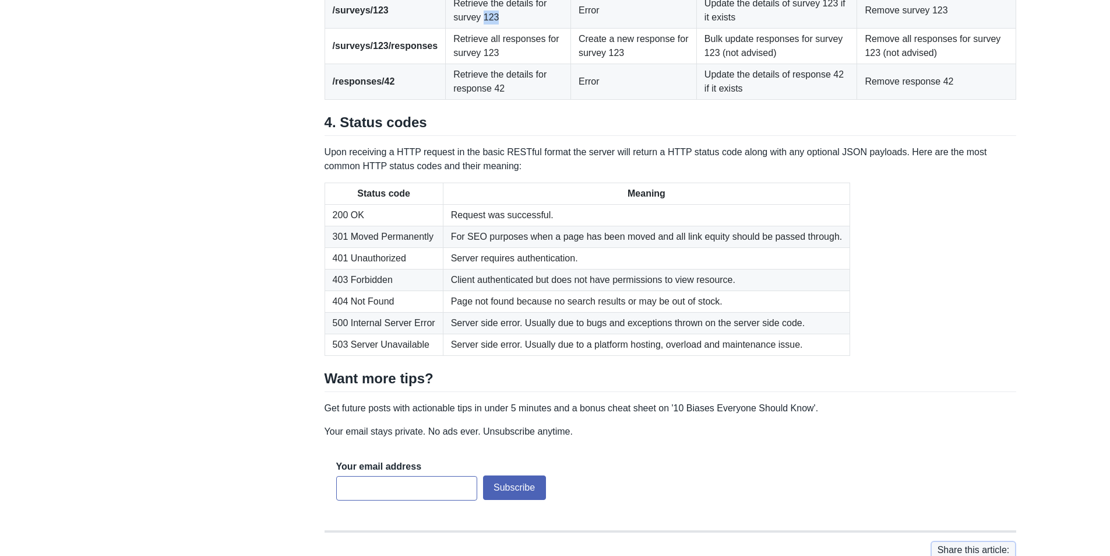
click at [480, 28] on td "Retrieve the details for survey 123" at bounding box center [508, 10] width 125 height 36
drag, startPoint x: 480, startPoint y: 202, endPoint x: 505, endPoint y: 207, distance: 25.6
click at [481, 28] on td "Retrieve the details for survey 123" at bounding box center [508, 10] width 125 height 36
click at [596, 64] on td "Create a new response for survey 123" at bounding box center [634, 46] width 126 height 36
click at [586, 28] on td "Error" at bounding box center [634, 10] width 126 height 36
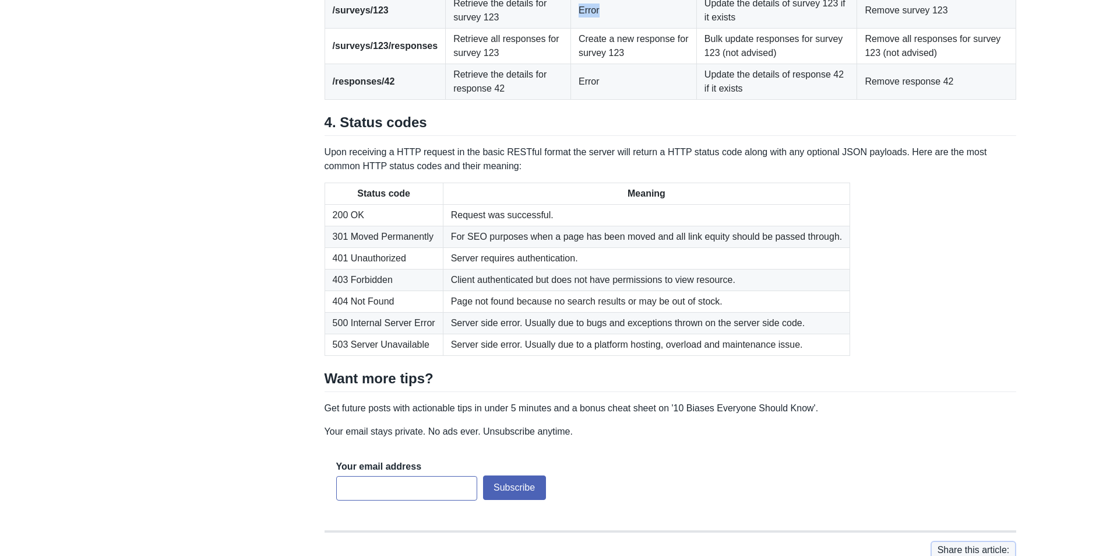
click at [586, 28] on td "Error" at bounding box center [634, 10] width 126 height 36
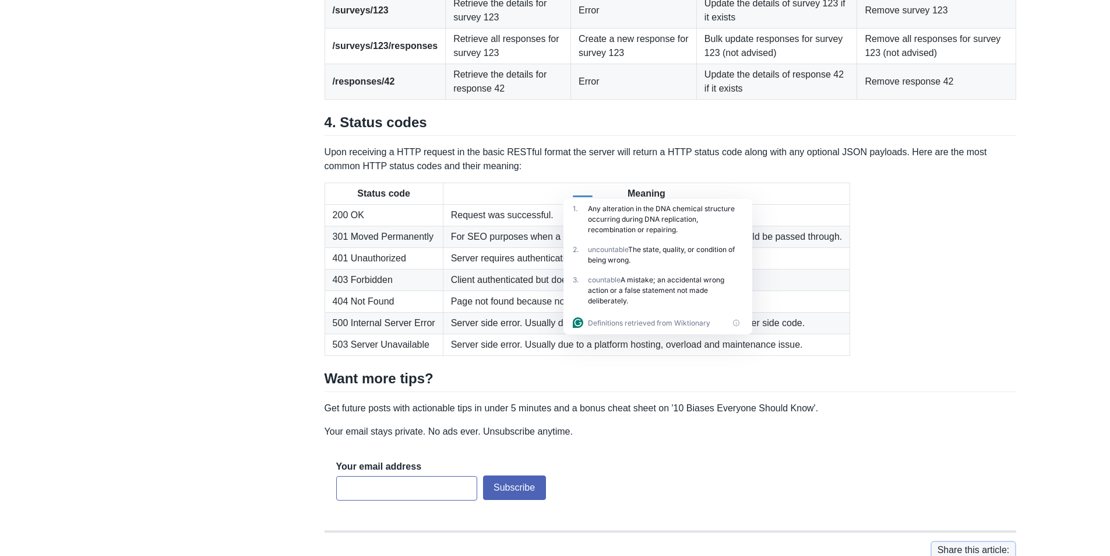
click at [576, 217] on div "1 ." at bounding box center [580, 218] width 15 height 31
click at [538, 64] on td "Retrieve all responses for survey 123" at bounding box center [508, 46] width 125 height 36
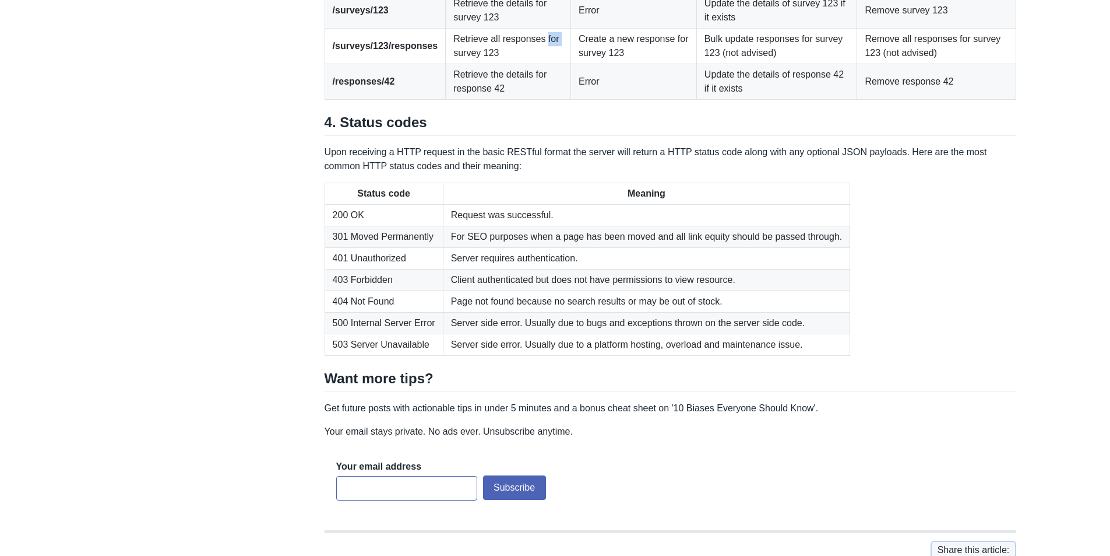
click at [538, 64] on td "Retrieve all responses for survey 123" at bounding box center [508, 46] width 125 height 36
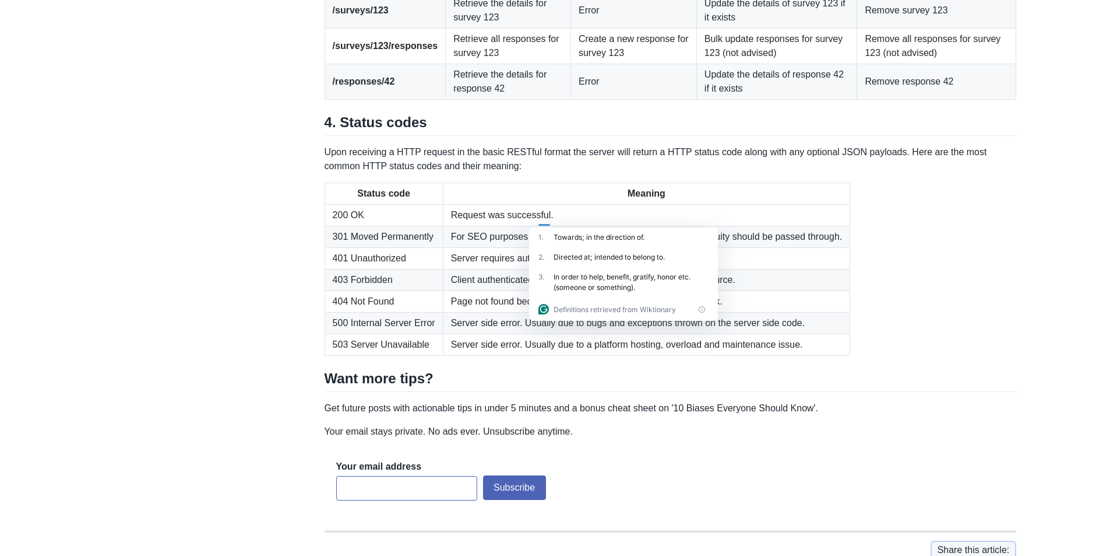
click at [609, 64] on td "Create a new response for survey 123" at bounding box center [634, 46] width 126 height 36
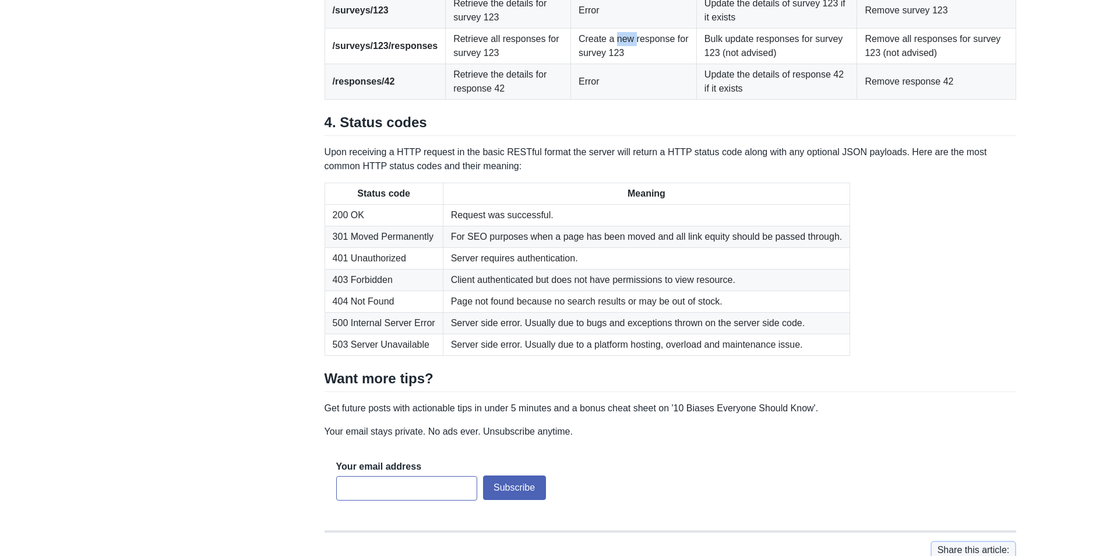
click at [609, 64] on td "Create a new response for survey 123" at bounding box center [634, 46] width 126 height 36
click at [571, 64] on td "Create a new response for survey 123" at bounding box center [634, 46] width 126 height 36
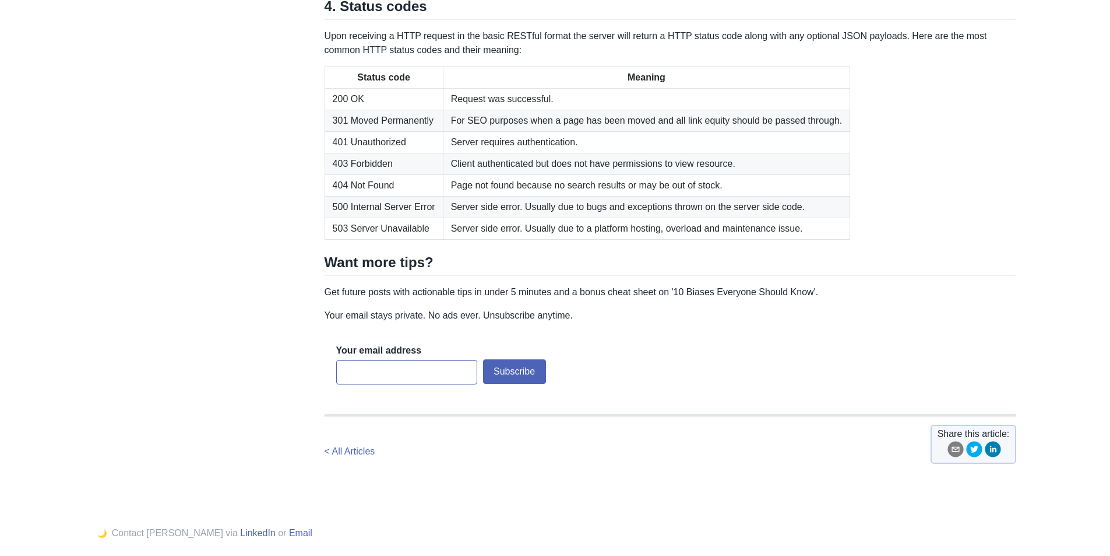
scroll to position [1690, 0]
click at [437, 131] on td "301 Moved Permanently" at bounding box center [384, 120] width 118 height 22
click at [438, 131] on td "301 Moved Permanently" at bounding box center [384, 120] width 118 height 22
click at [452, 109] on td "Request was successful." at bounding box center [646, 98] width 407 height 22
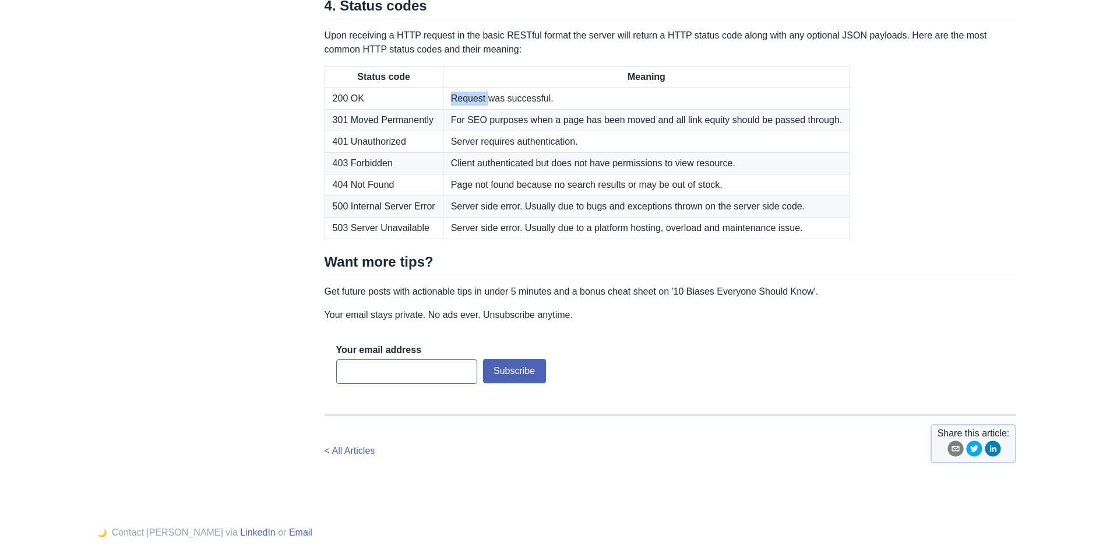
click at [453, 109] on td "Request was successful." at bounding box center [646, 98] width 407 height 22
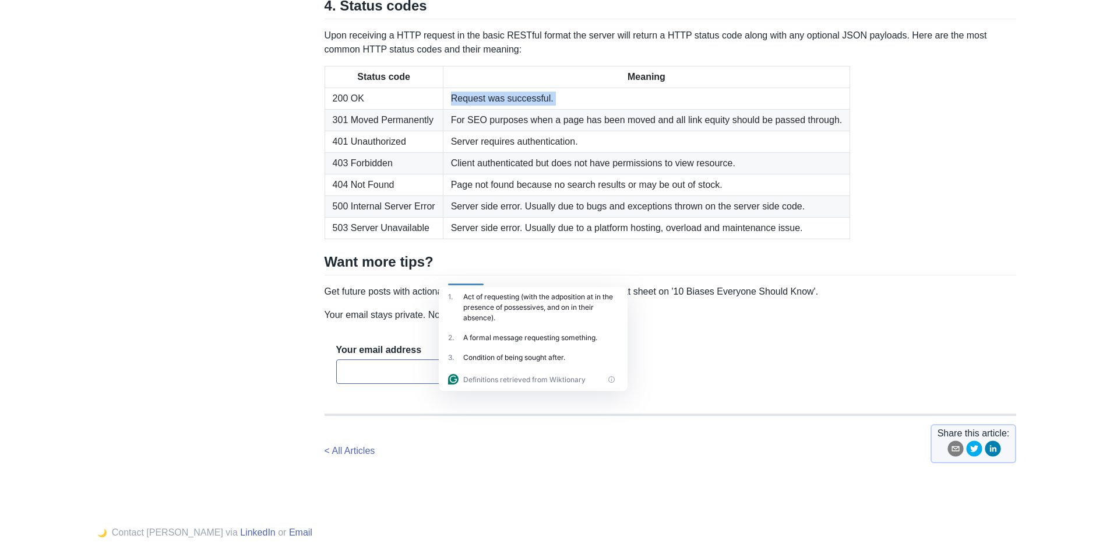
click at [455, 109] on td "Request was successful." at bounding box center [646, 98] width 407 height 22
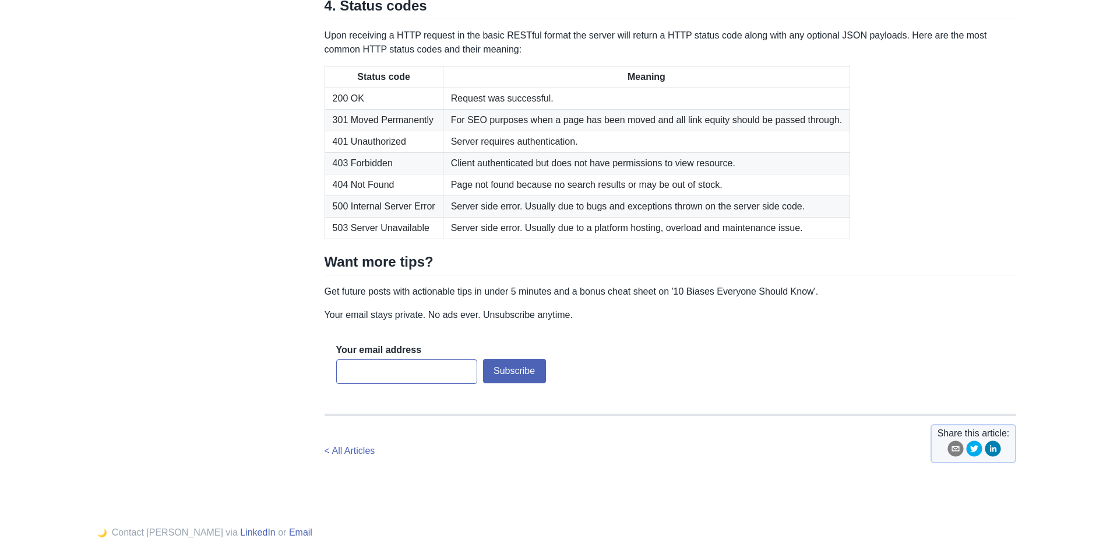
click at [447, 152] on td "Server requires authentication." at bounding box center [646, 142] width 407 height 22
click at [493, 109] on td "Request was successful." at bounding box center [646, 98] width 407 height 22
click at [494, 109] on td "Request was successful." at bounding box center [646, 98] width 407 height 22
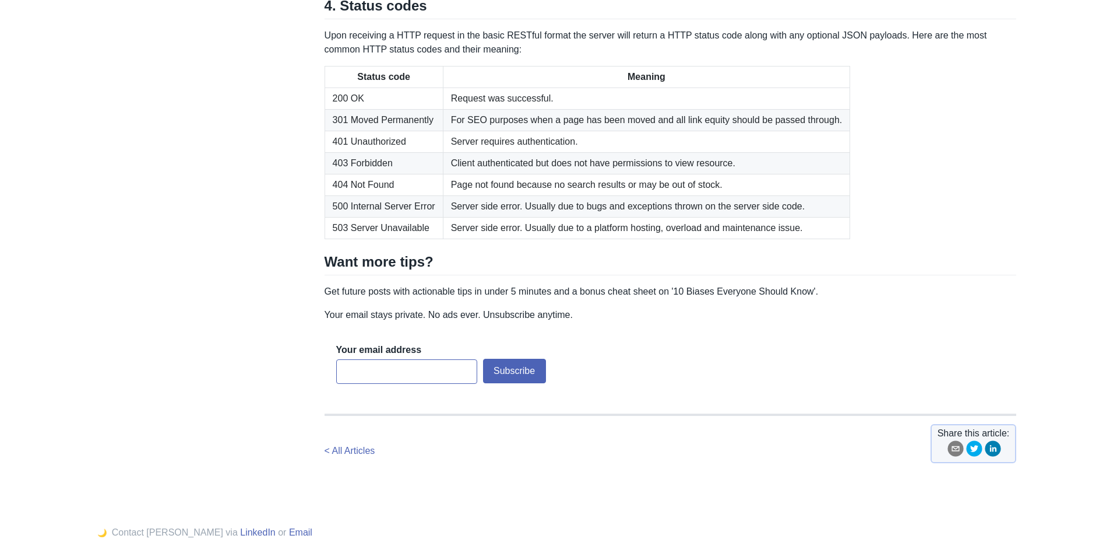
click at [460, 109] on td "Request was successful." at bounding box center [646, 98] width 407 height 22
click at [415, 131] on td "301 Moved Permanently" at bounding box center [384, 120] width 118 height 22
click at [405, 152] on td "401 Unauthorized" at bounding box center [384, 142] width 118 height 22
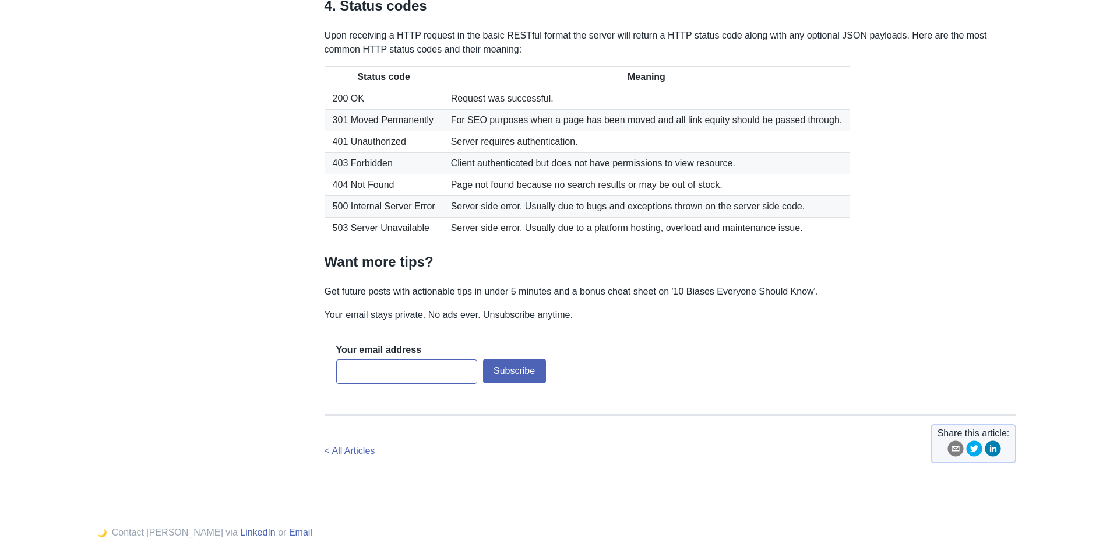
click at [405, 152] on td "401 Unauthorized" at bounding box center [384, 142] width 118 height 22
click at [406, 152] on td "401 Unauthorized" at bounding box center [384, 142] width 118 height 22
click at [356, 217] on td "500 Internal Server Error" at bounding box center [384, 206] width 118 height 22
drag, startPoint x: 356, startPoint y: 386, endPoint x: 369, endPoint y: 381, distance: 13.9
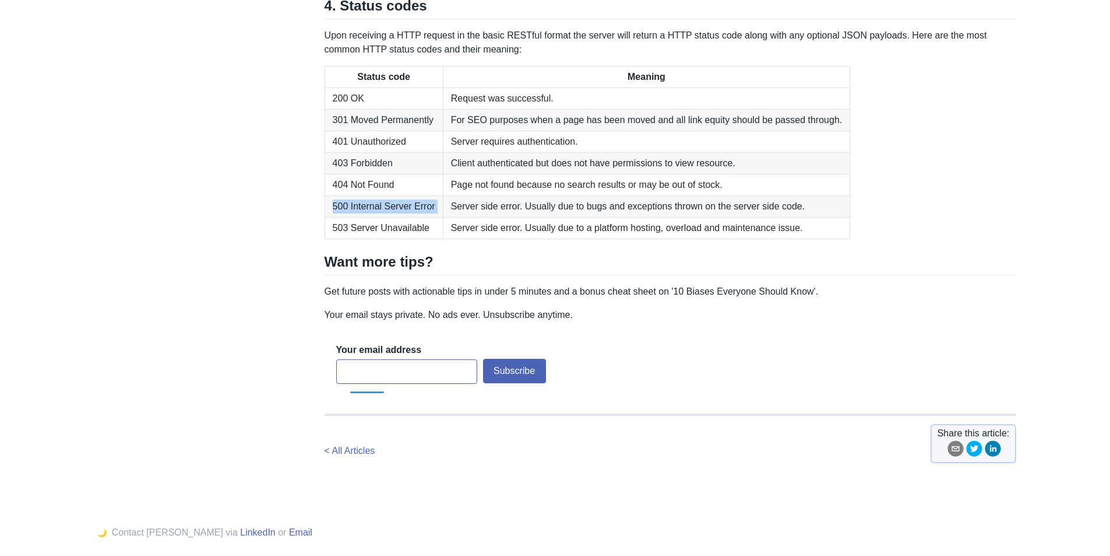
click at [357, 217] on td "500 Internal Server Error" at bounding box center [384, 206] width 118 height 22
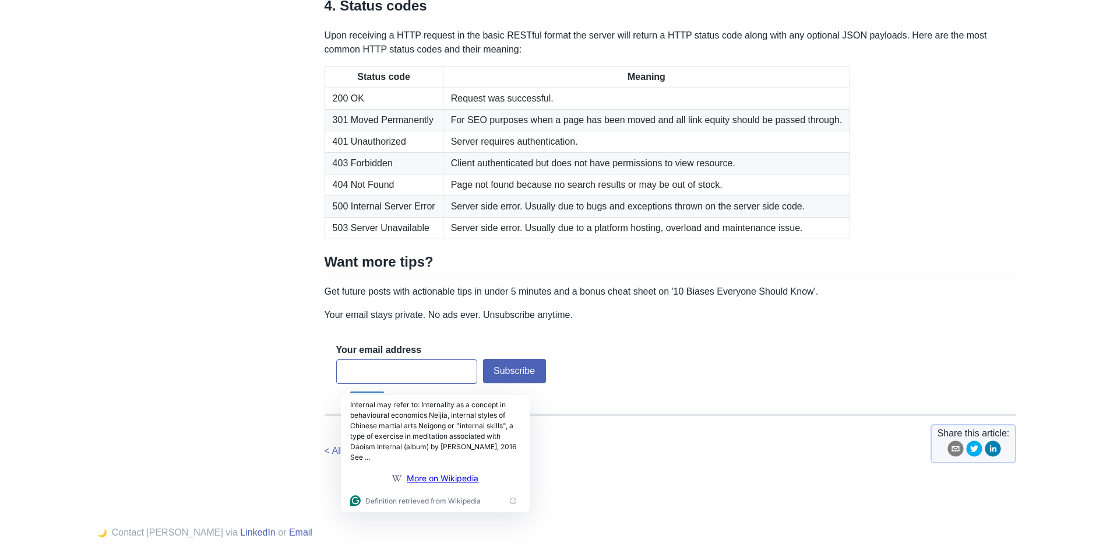
click at [395, 195] on td "404 Not Found" at bounding box center [384, 185] width 118 height 22
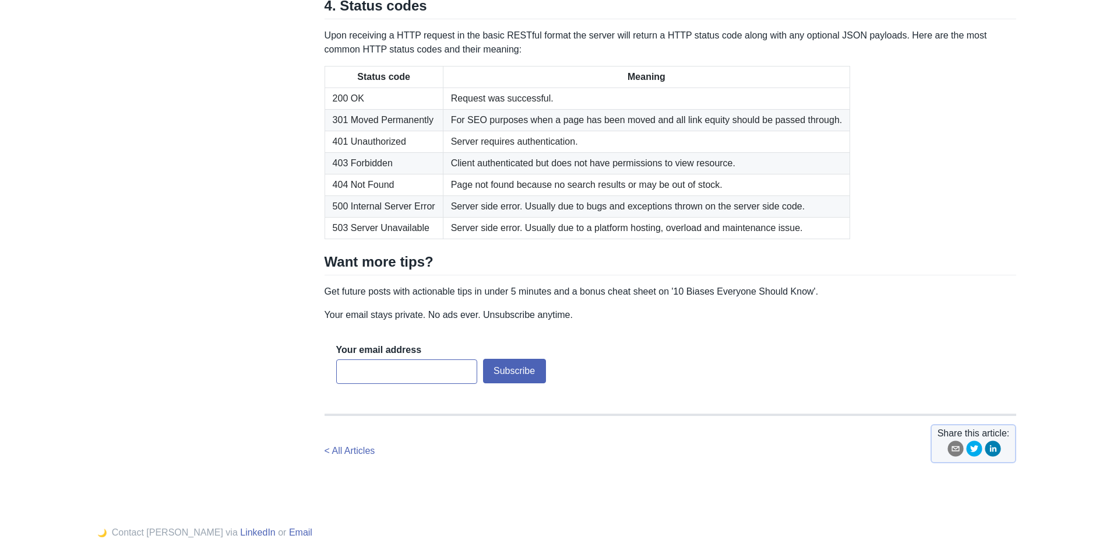
click at [396, 195] on td "404 Not Found" at bounding box center [384, 185] width 118 height 22
click at [364, 109] on td "200 OK" at bounding box center [384, 98] width 118 height 22
drag, startPoint x: 364, startPoint y: 279, endPoint x: 371, endPoint y: 286, distance: 9.5
click at [366, 109] on td "200 OK" at bounding box center [384, 98] width 118 height 22
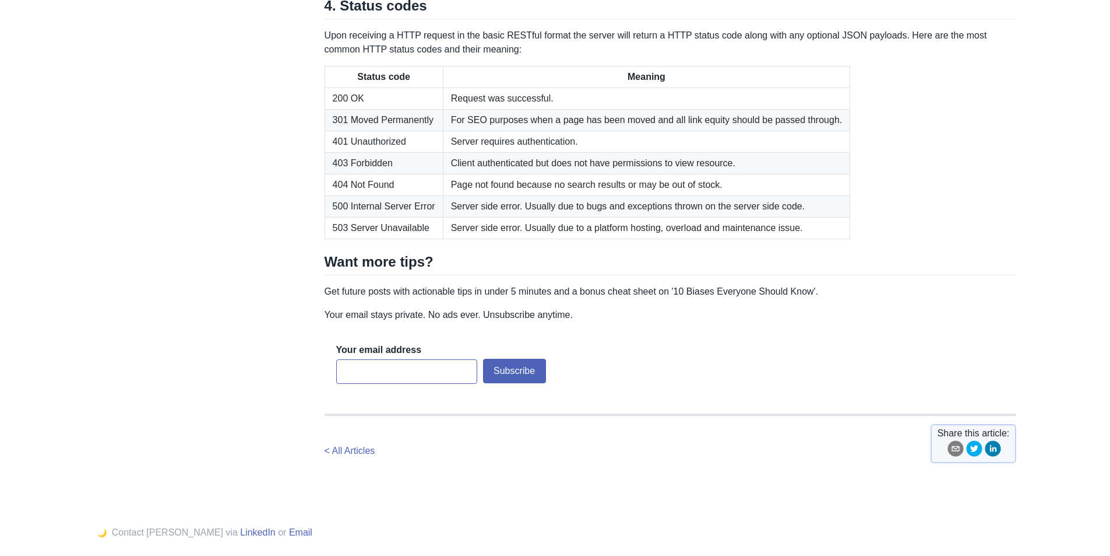
click at [530, 152] on td "Server requires authentication." at bounding box center [646, 142] width 407 height 22
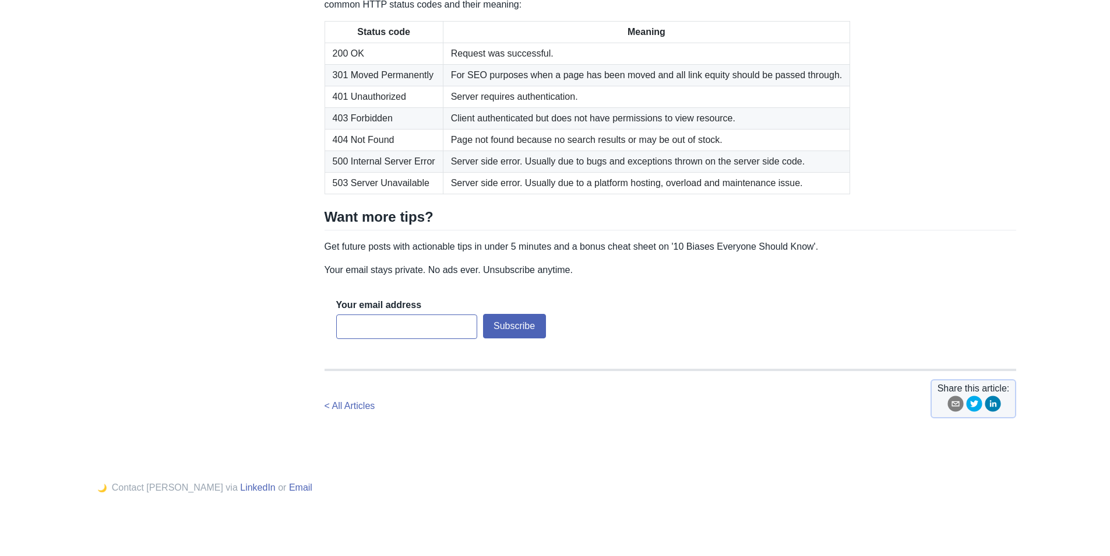
scroll to position [1742, 0]
click at [351, 64] on td "200 OK" at bounding box center [384, 54] width 118 height 22
click at [335, 86] on td "301 Moved Permanently" at bounding box center [384, 75] width 118 height 22
click at [328, 107] on td "401 Unauthorized" at bounding box center [384, 97] width 118 height 22
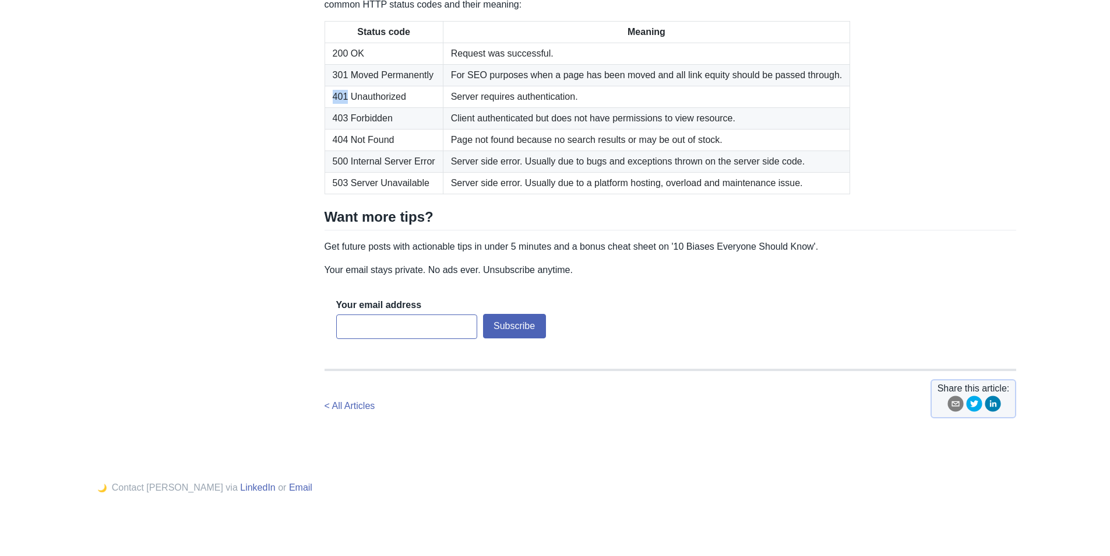
drag, startPoint x: 329, startPoint y: 271, endPoint x: 347, endPoint y: 282, distance: 20.7
click at [339, 107] on td "401 Unauthorized" at bounding box center [384, 97] width 118 height 22
click at [357, 150] on td "404 Not Found" at bounding box center [384, 140] width 118 height 22
click at [358, 150] on td "404 Not Found" at bounding box center [384, 140] width 118 height 22
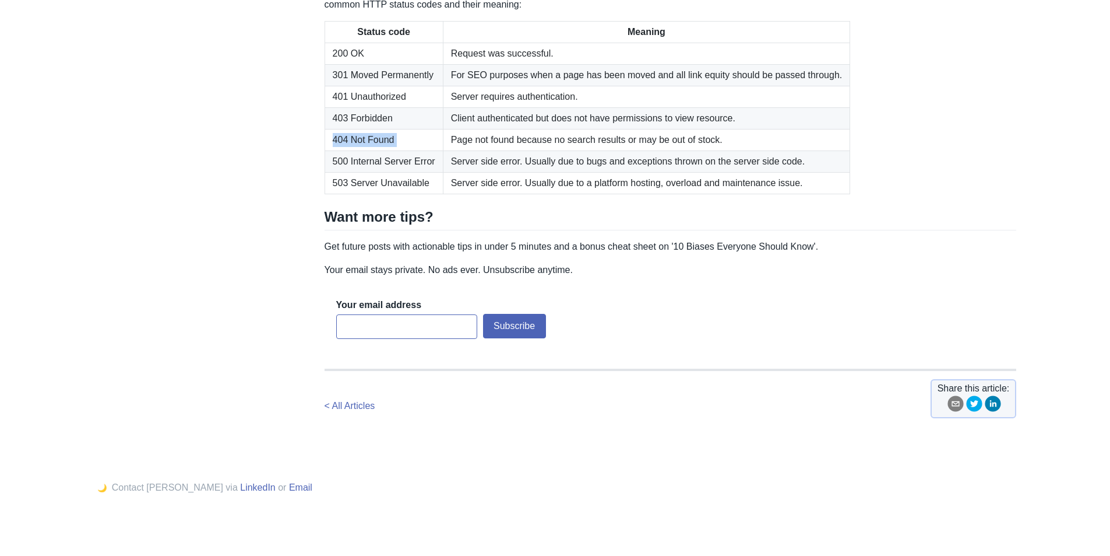
click at [349, 150] on td "404 Not Found" at bounding box center [384, 140] width 118 height 22
click at [538, 150] on td "Page not found because no search results or may be out of stock." at bounding box center [646, 140] width 407 height 22
click at [406, 150] on td "404 Not Found" at bounding box center [384, 140] width 118 height 22
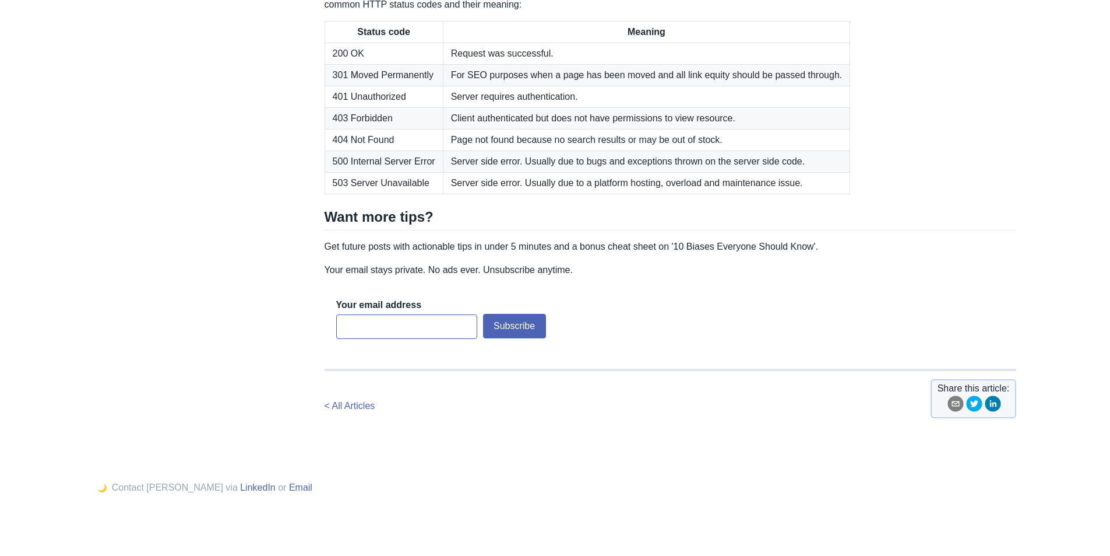
click at [479, 107] on td "Server requires authentication." at bounding box center [646, 97] width 407 height 22
click at [479, 277] on div at bounding box center [495, 271] width 36 height 12
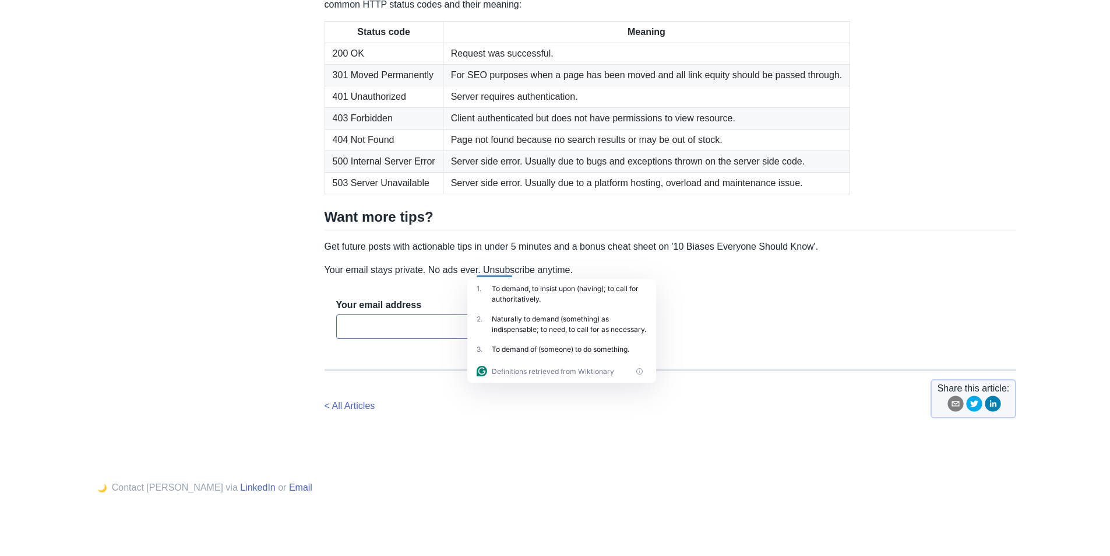
click at [448, 107] on td "Server requires authentication." at bounding box center [646, 97] width 407 height 22
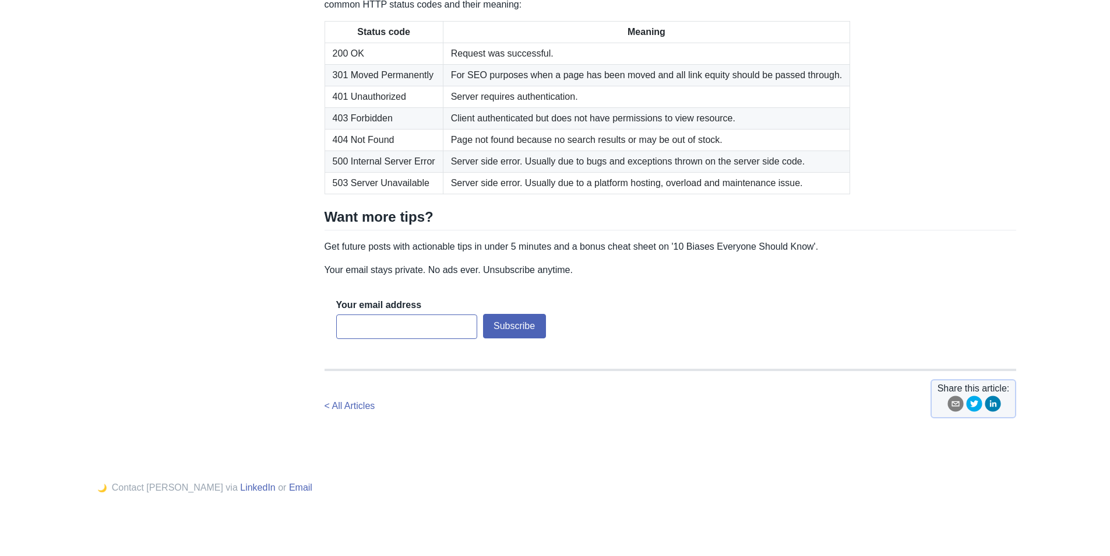
click at [462, 107] on td "Server requires authentication." at bounding box center [646, 97] width 407 height 22
click at [494, 107] on td "Server requires authentication." at bounding box center [646, 97] width 407 height 22
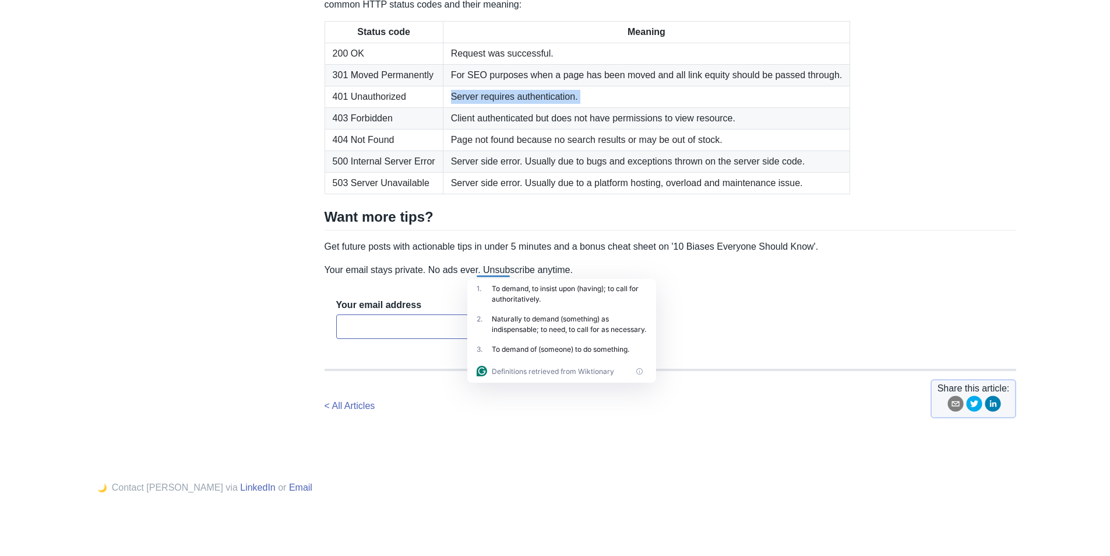
click at [494, 107] on td "Server requires authentication." at bounding box center [646, 97] width 407 height 22
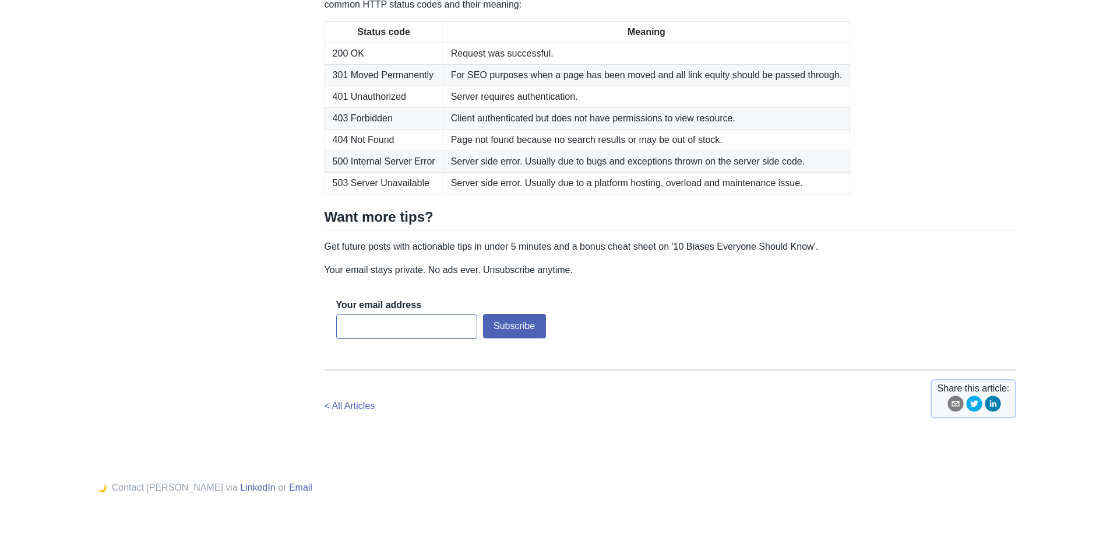
click at [385, 107] on td "401 Unauthorized" at bounding box center [384, 97] width 118 height 22
click at [579, 150] on td "Page not found because no search results or may be out of stock." at bounding box center [646, 140] width 407 height 22
click at [496, 172] on td "Server side error. Usually due to bugs and exceptions thrown on the server side…" at bounding box center [646, 161] width 407 height 22
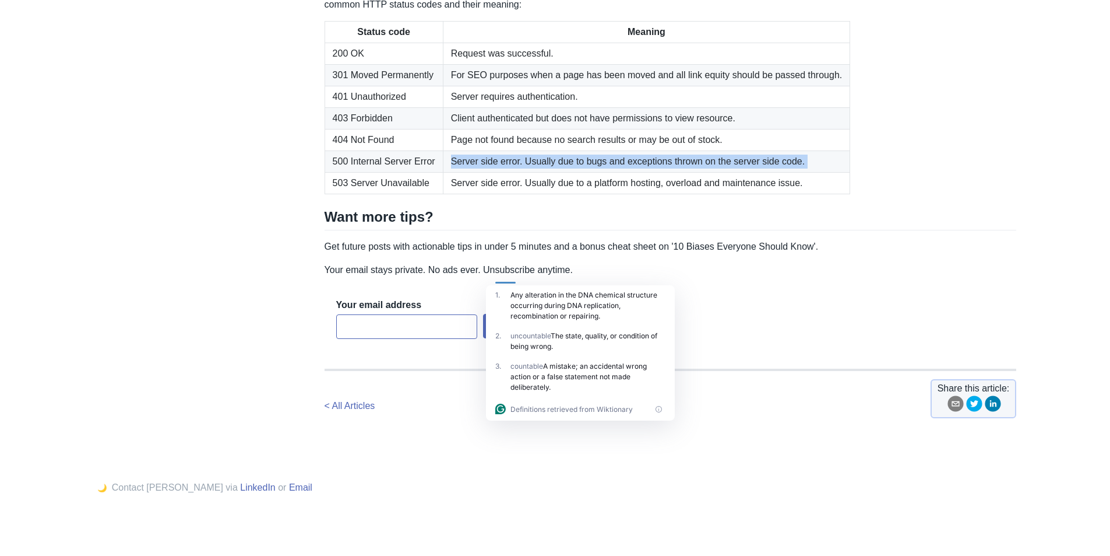
click at [496, 172] on td "Server side error. Usually due to bugs and exceptions thrown on the server side…" at bounding box center [646, 161] width 407 height 22
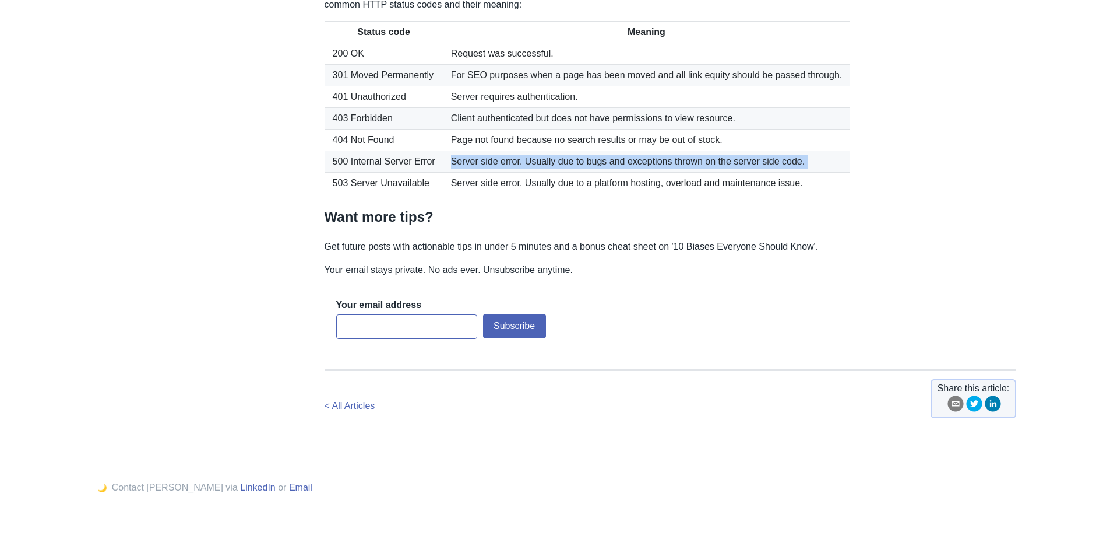
click at [544, 172] on td "Server side error. Usually due to bugs and exceptions thrown on the server side…" at bounding box center [646, 161] width 407 height 22
click at [544, 282] on div at bounding box center [537, 277] width 32 height 12
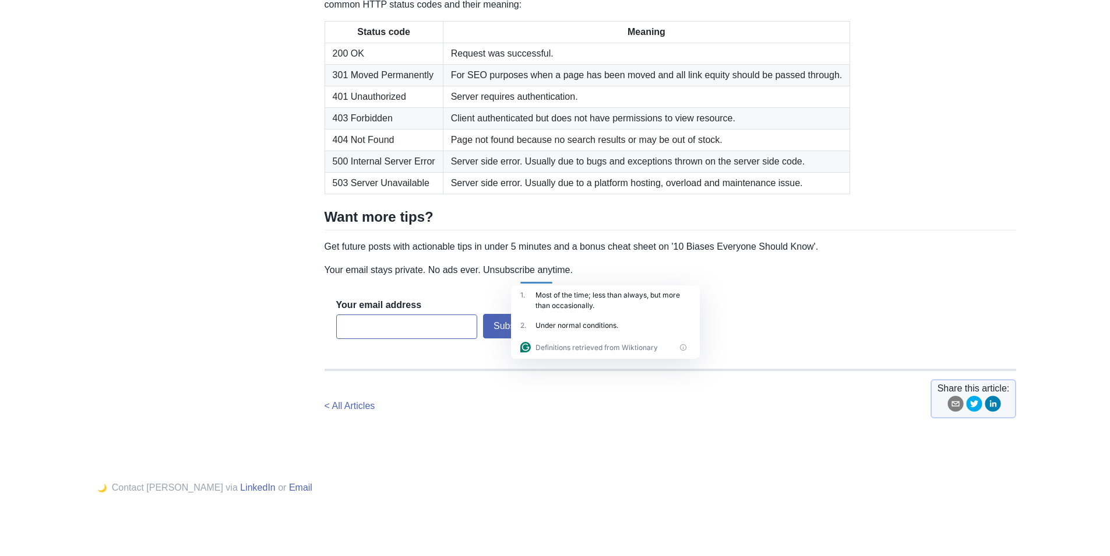
click at [555, 172] on td "Server side error. Usually due to bugs and exceptions thrown on the server side…" at bounding box center [646, 161] width 407 height 22
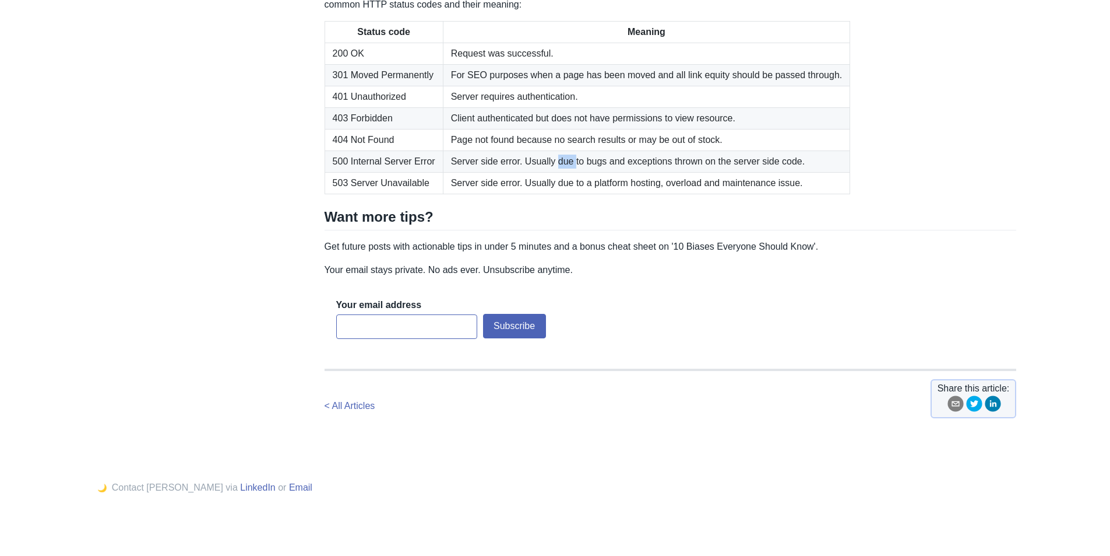
click at [555, 172] on td "Server side error. Usually due to bugs and exceptions thrown on the server side…" at bounding box center [646, 161] width 407 height 22
click at [547, 150] on td "Page not found because no search results or may be out of stock." at bounding box center [646, 140] width 407 height 22
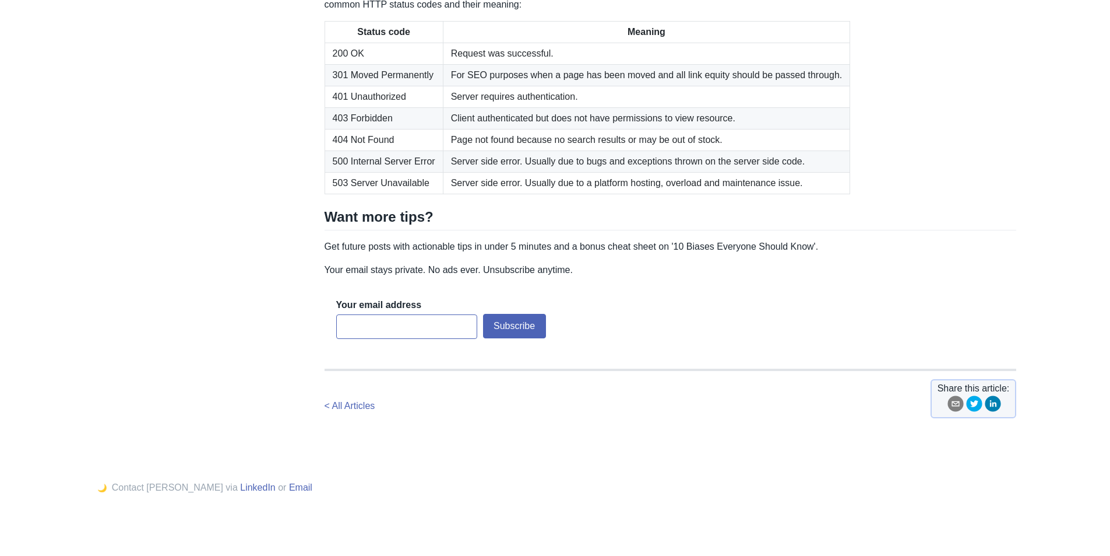
click at [536, 172] on td "Server side error. Usually due to bugs and exceptions thrown on the server side…" at bounding box center [646, 161] width 407 height 22
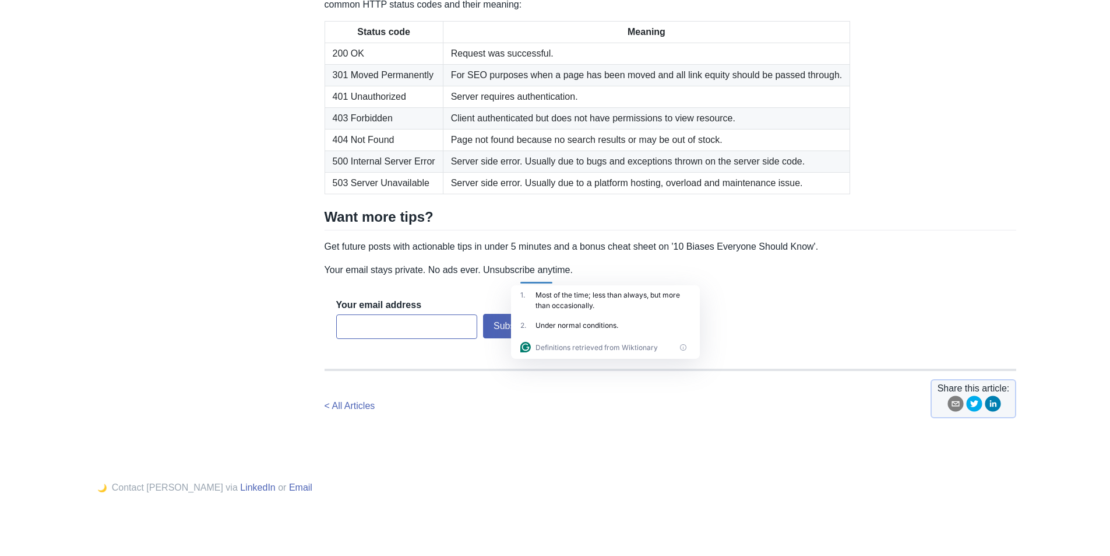
click at [540, 150] on td "Page not found because no search results or may be out of stock." at bounding box center [646, 140] width 407 height 22
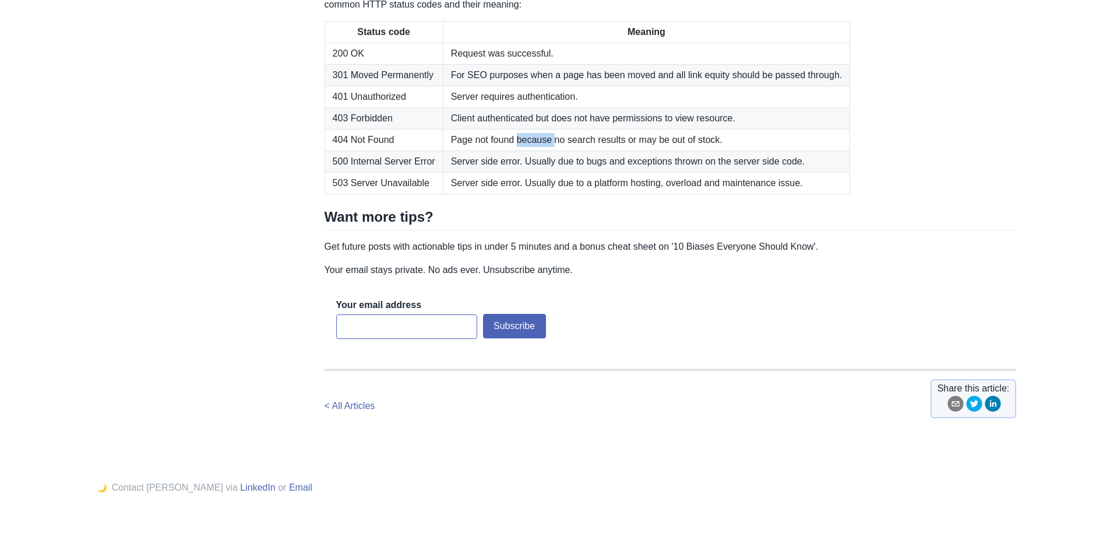
click at [540, 150] on td "Page not found because no search results or may be out of stock." at bounding box center [646, 140] width 407 height 22
click at [568, 150] on td "Page not found because no search results or may be out of stock." at bounding box center [646, 140] width 407 height 22
click at [557, 150] on td "Page not found because no search results or may be out of stock." at bounding box center [646, 140] width 407 height 22
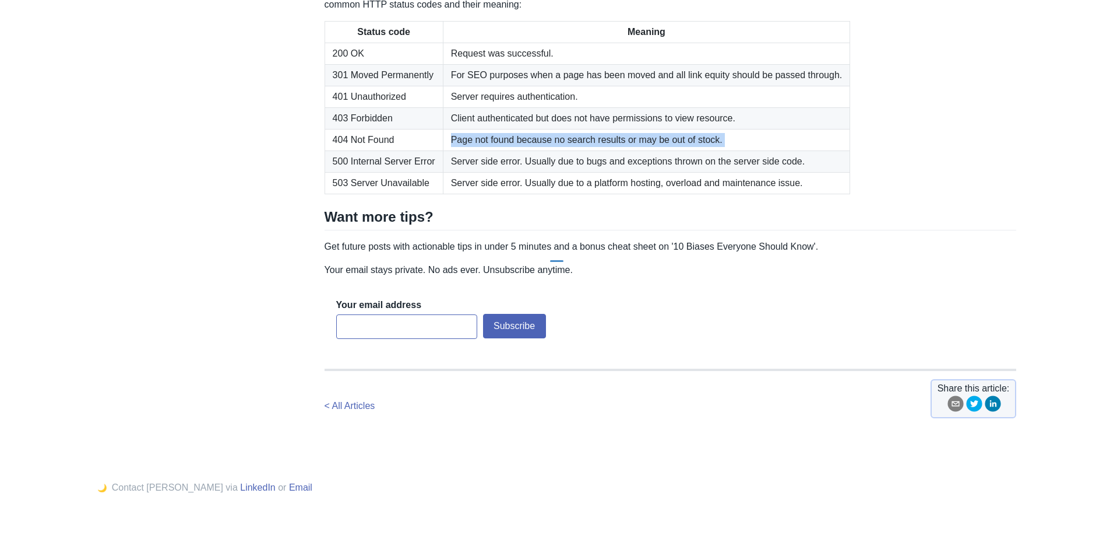
click at [536, 150] on td "Page not found because no search results or may be out of stock." at bounding box center [646, 140] width 407 height 22
click at [554, 150] on td "Page not found because no search results or may be out of stock." at bounding box center [646, 140] width 407 height 22
click at [555, 150] on td "Page not found because no search results or may be out of stock." at bounding box center [646, 140] width 407 height 22
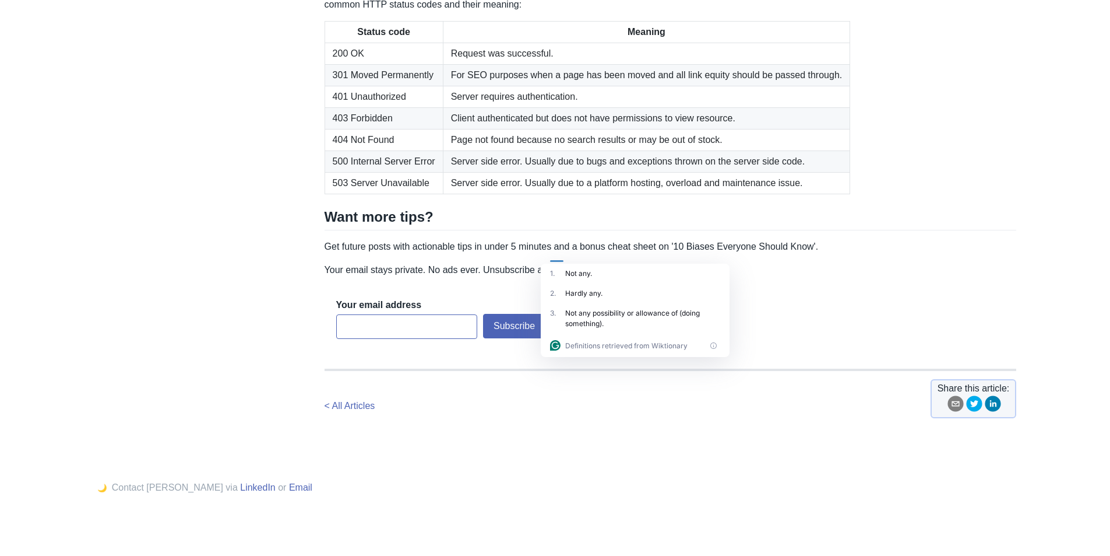
click at [568, 150] on td "Page not found because no search results or may be out of stock." at bounding box center [646, 140] width 407 height 22
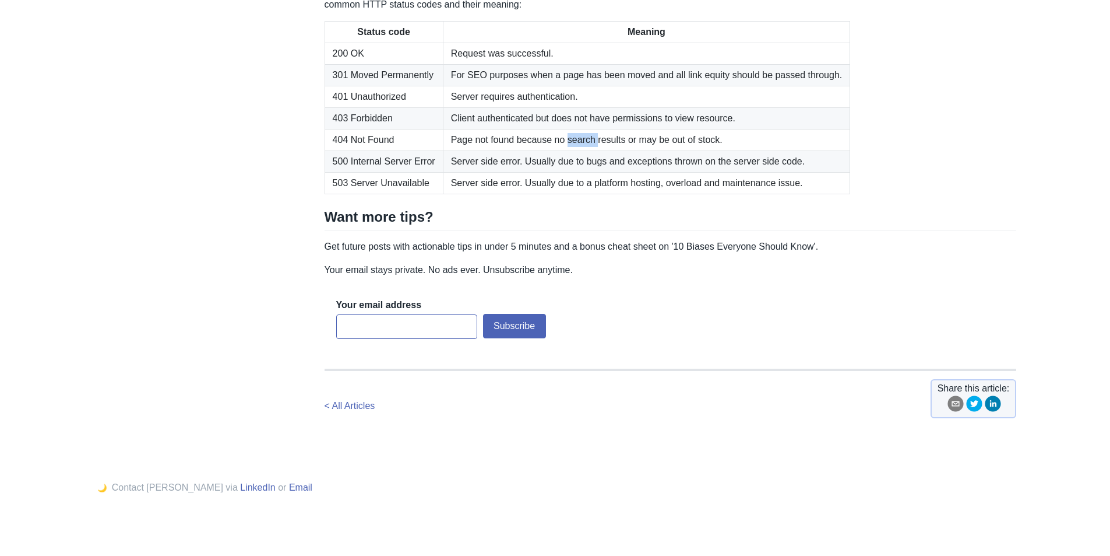
click at [568, 150] on td "Page not found because no search results or may be out of stock." at bounding box center [646, 140] width 407 height 22
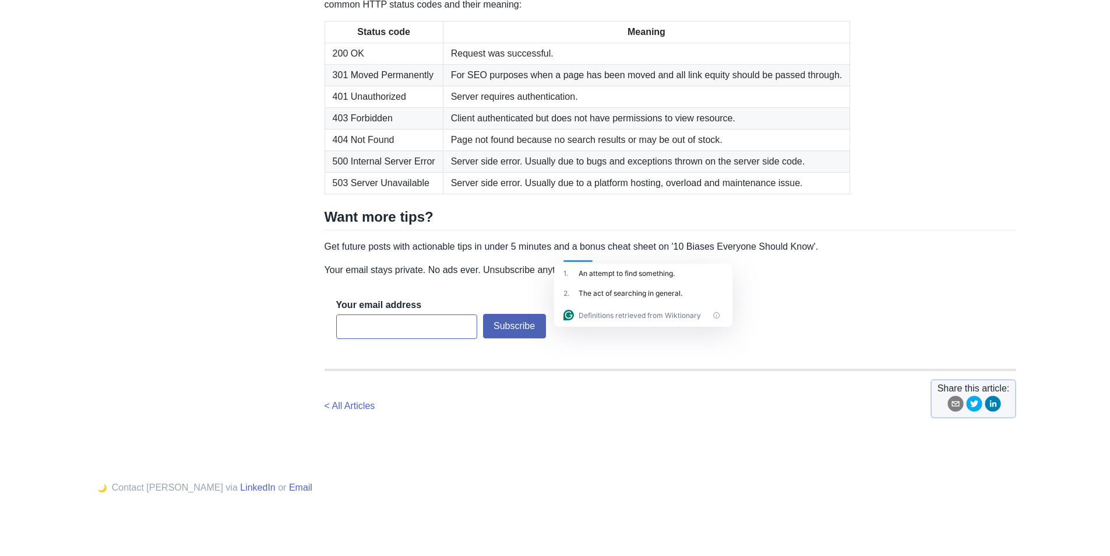
click at [546, 150] on td "Page not found because no search results or may be out of stock." at bounding box center [646, 140] width 407 height 22
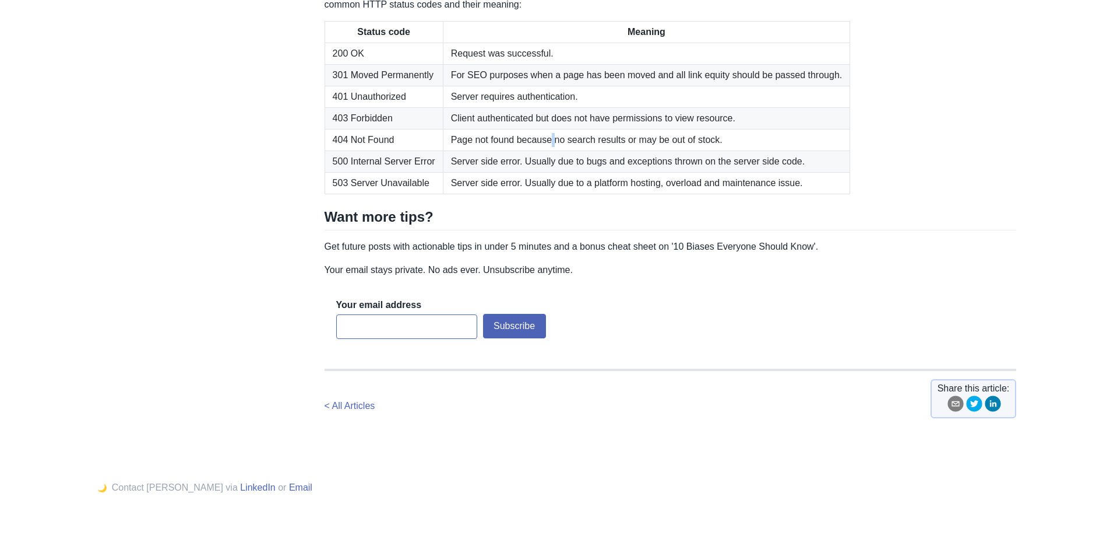
click at [547, 150] on td "Page not found because no search results or may be out of stock." at bounding box center [646, 140] width 407 height 22
click at [569, 150] on td "Page not found because no search results or may be out of stock." at bounding box center [646, 140] width 407 height 22
click at [570, 150] on td "Page not found because no search results or may be out of stock." at bounding box center [646, 140] width 407 height 22
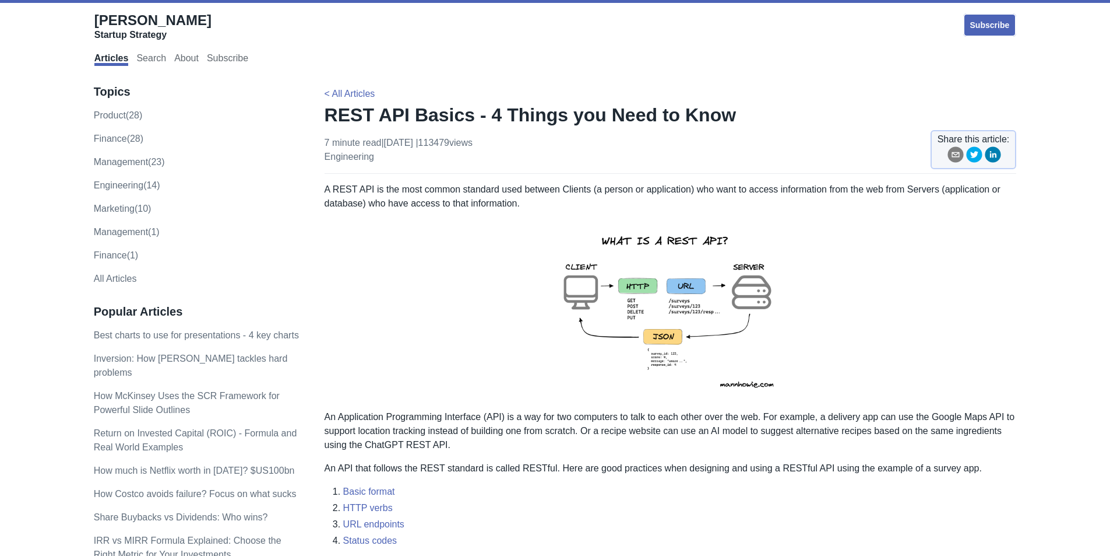
scroll to position [560, 0]
